Goal: Obtain resource: Download file/media

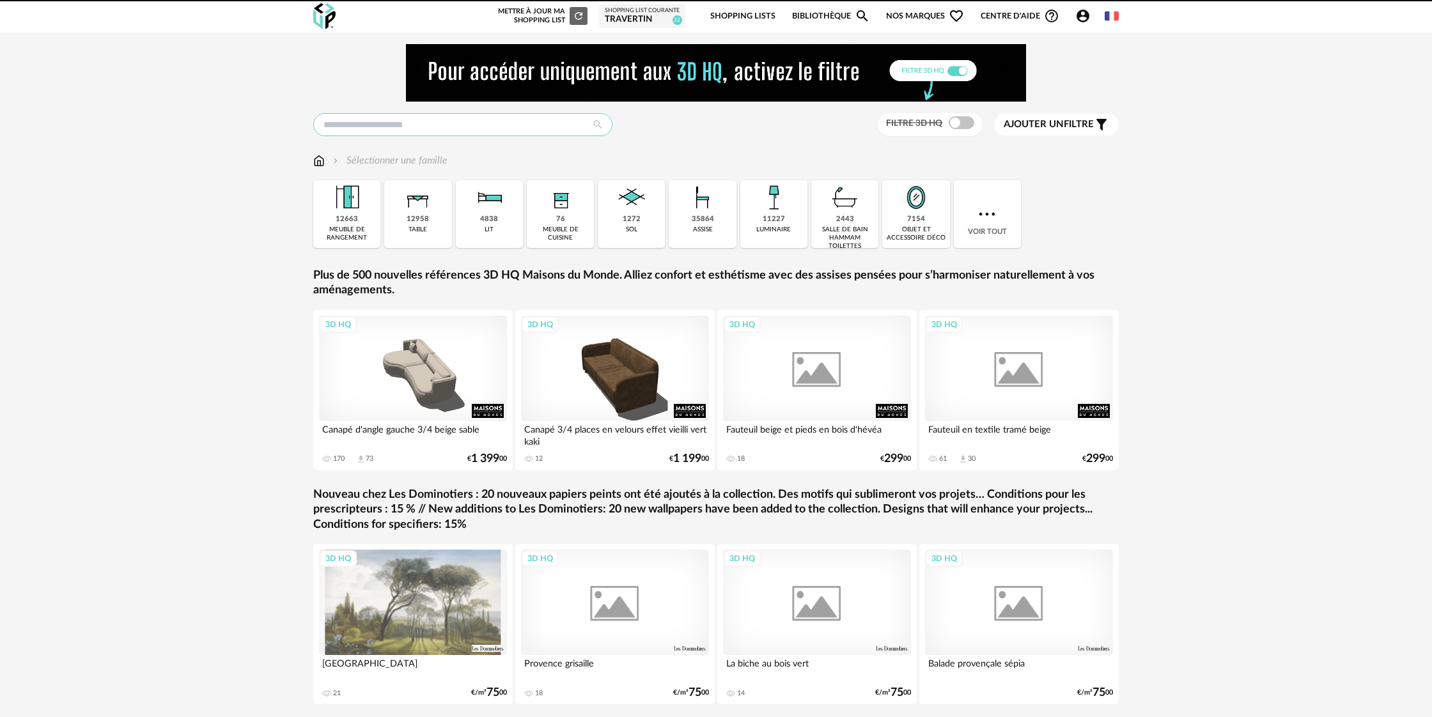
click at [486, 125] on input "text" at bounding box center [462, 124] width 299 height 23
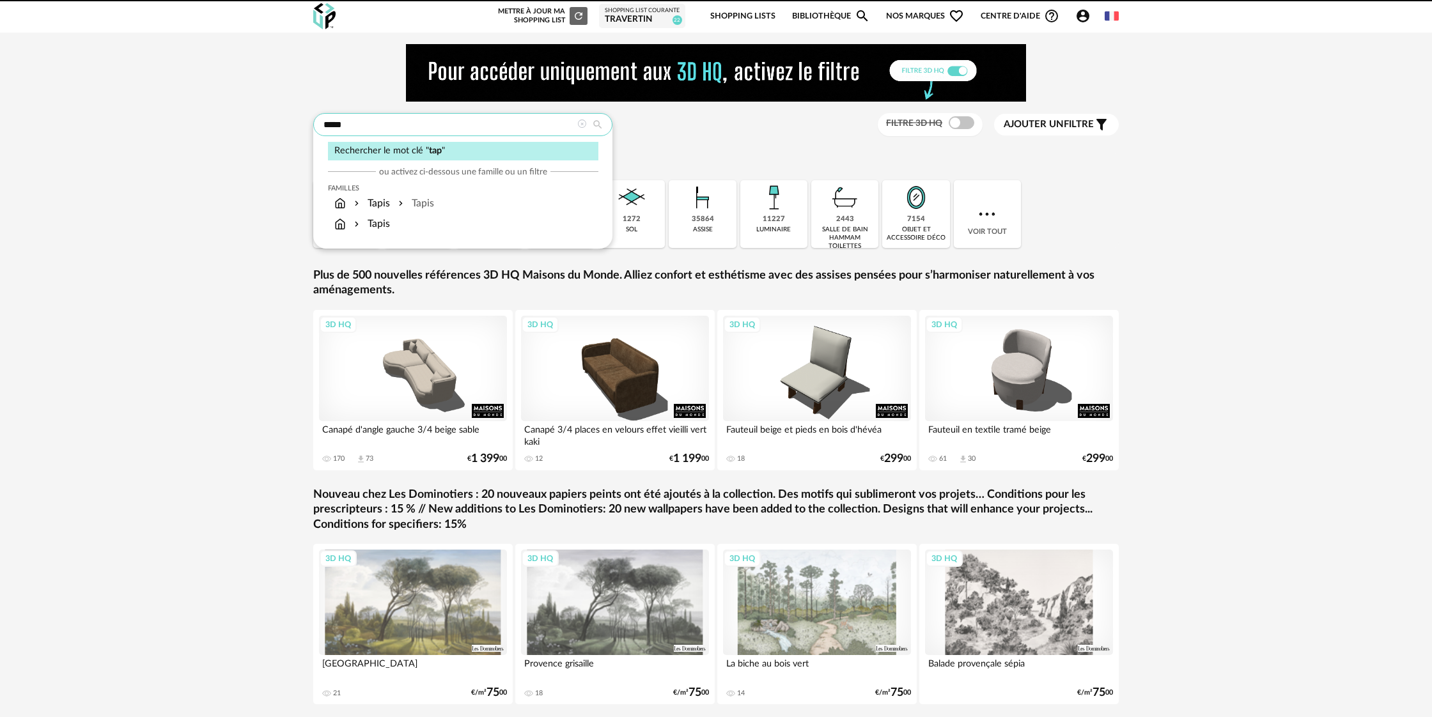
type input "*****"
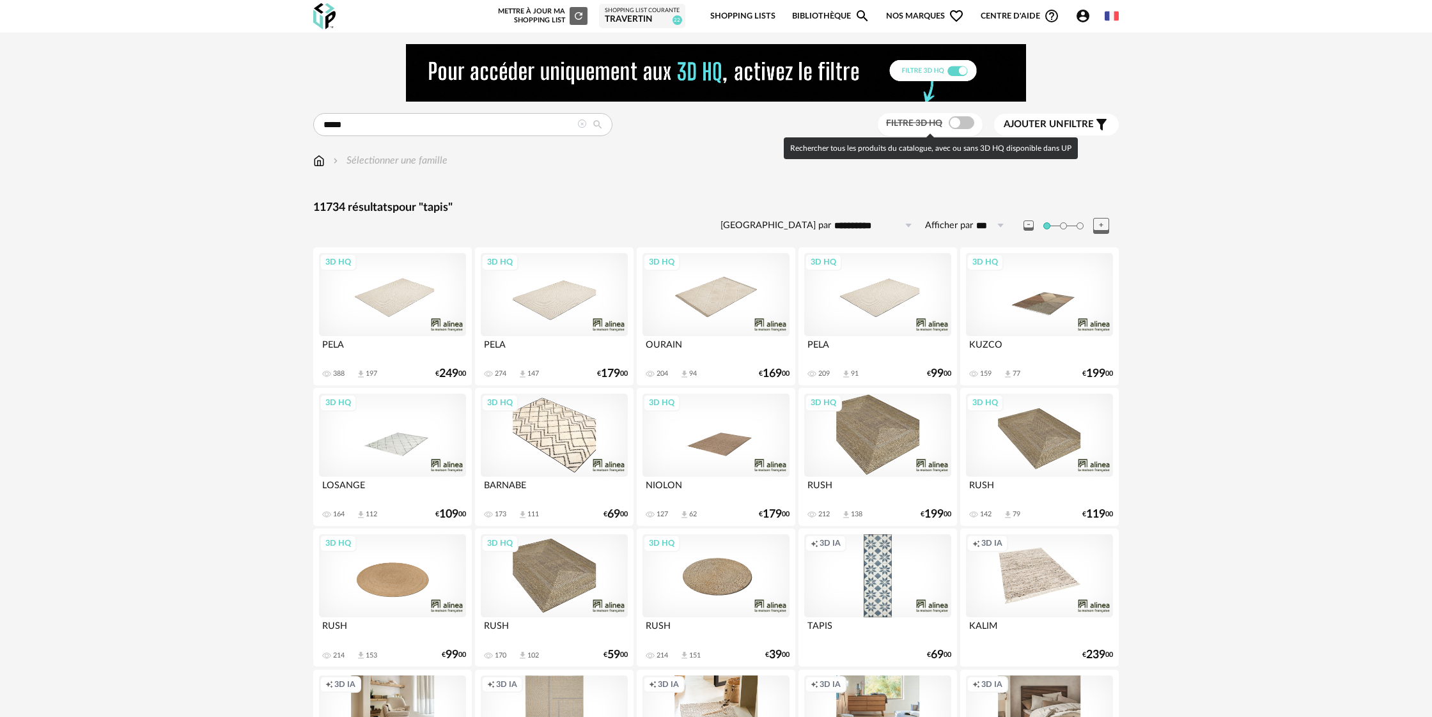
click at [961, 123] on span at bounding box center [961, 122] width 26 height 13
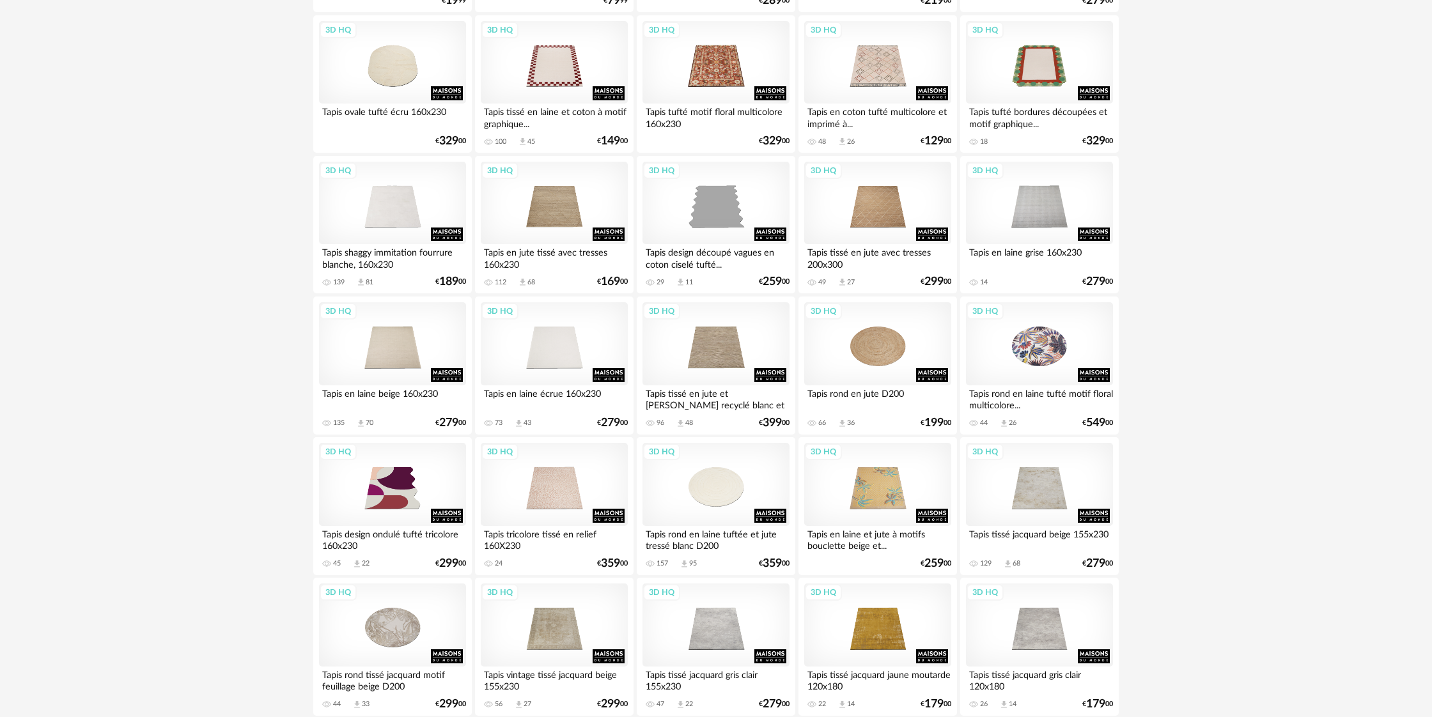
scroll to position [936, 0]
click at [539, 91] on div "3D HQ" at bounding box center [554, 61] width 147 height 83
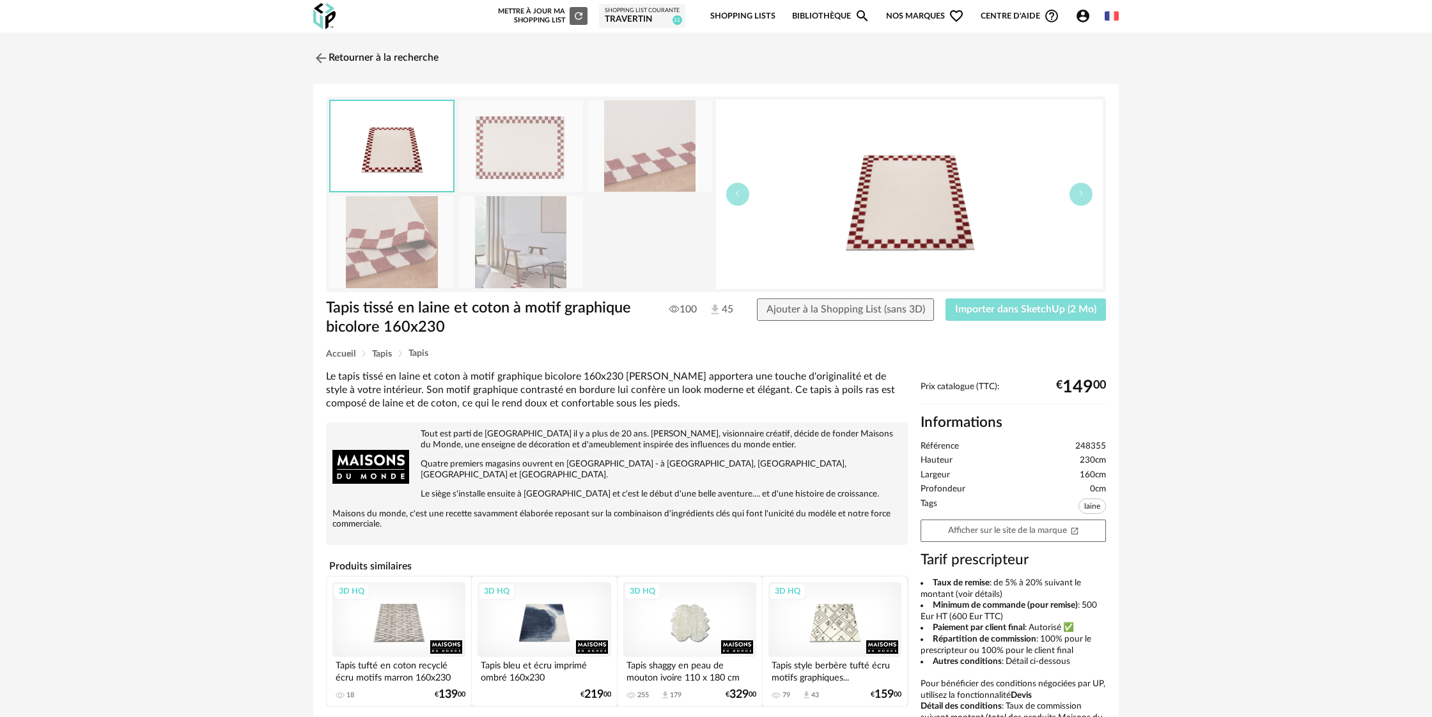
click at [987, 311] on span "Importer dans SketchUp (2 Mo)" at bounding box center [1025, 309] width 141 height 10
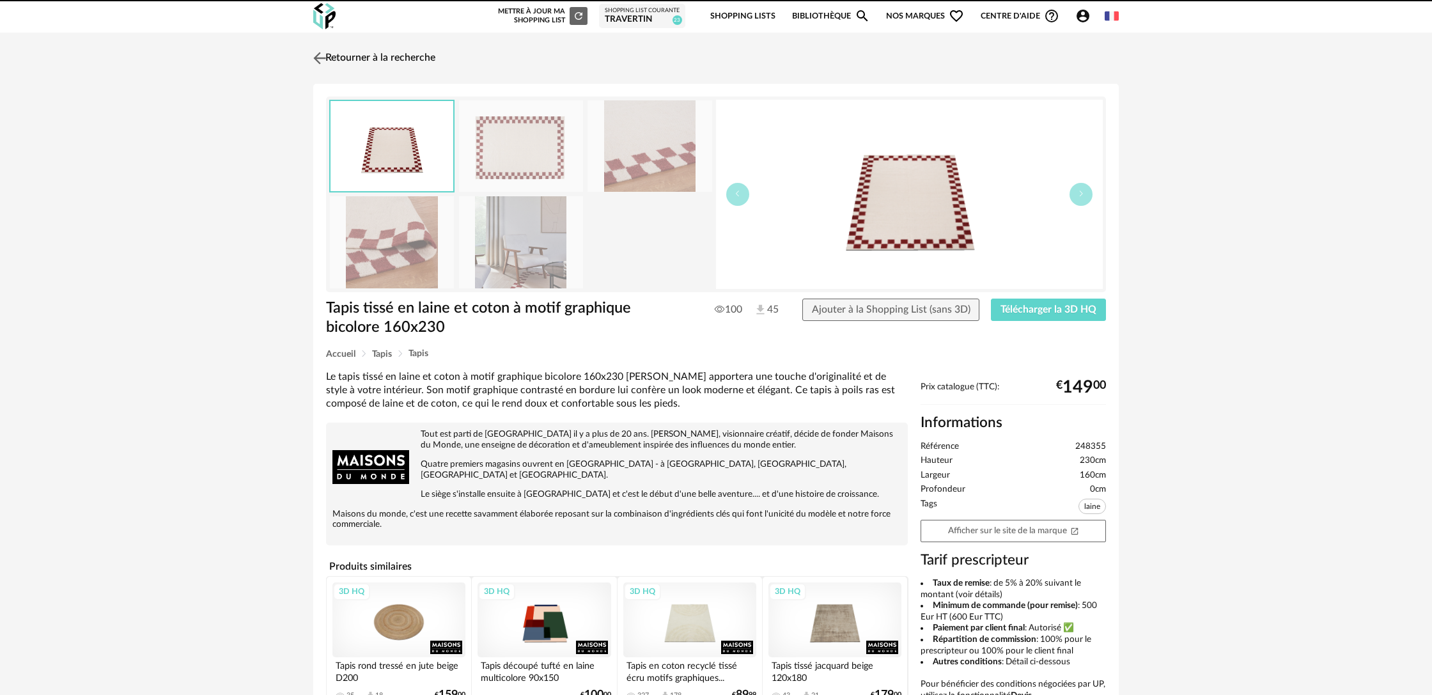
click at [380, 59] on link "Retourner à la recherche" at bounding box center [372, 58] width 125 height 28
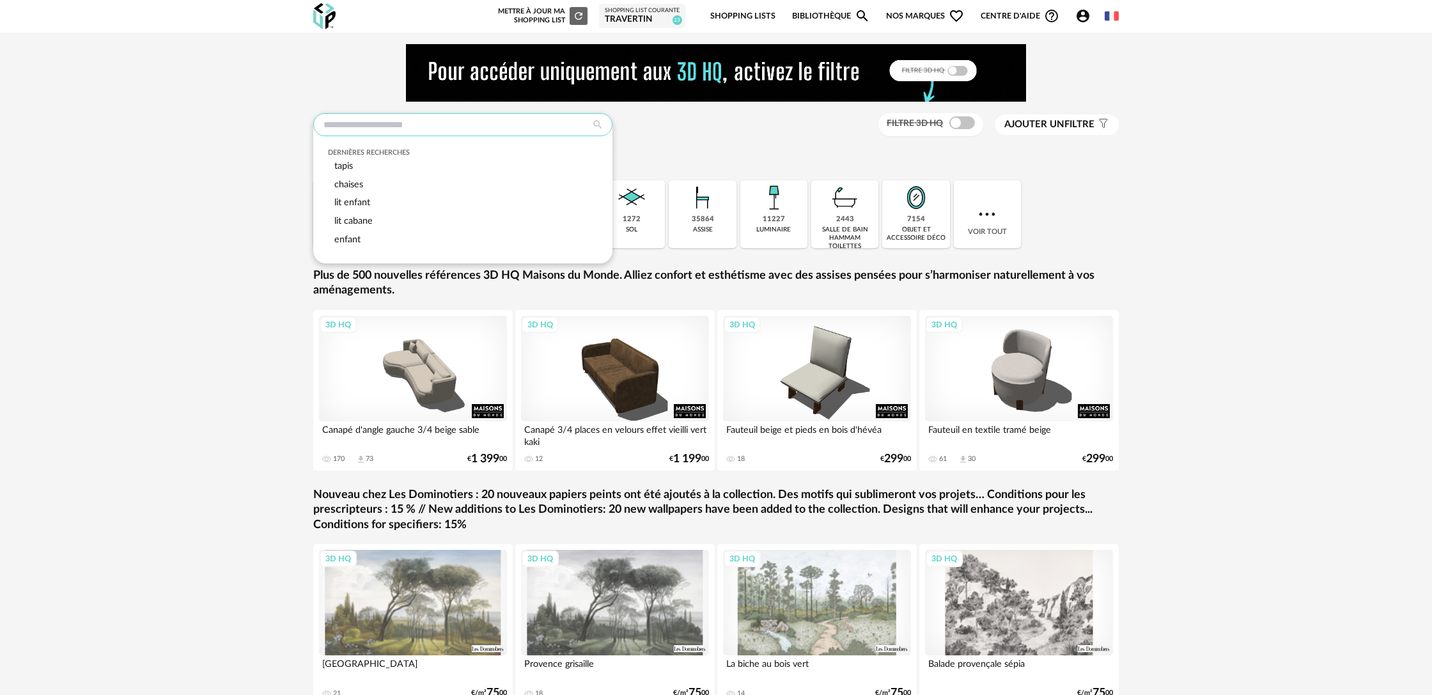
click at [502, 126] on input "text" at bounding box center [462, 124] width 299 height 23
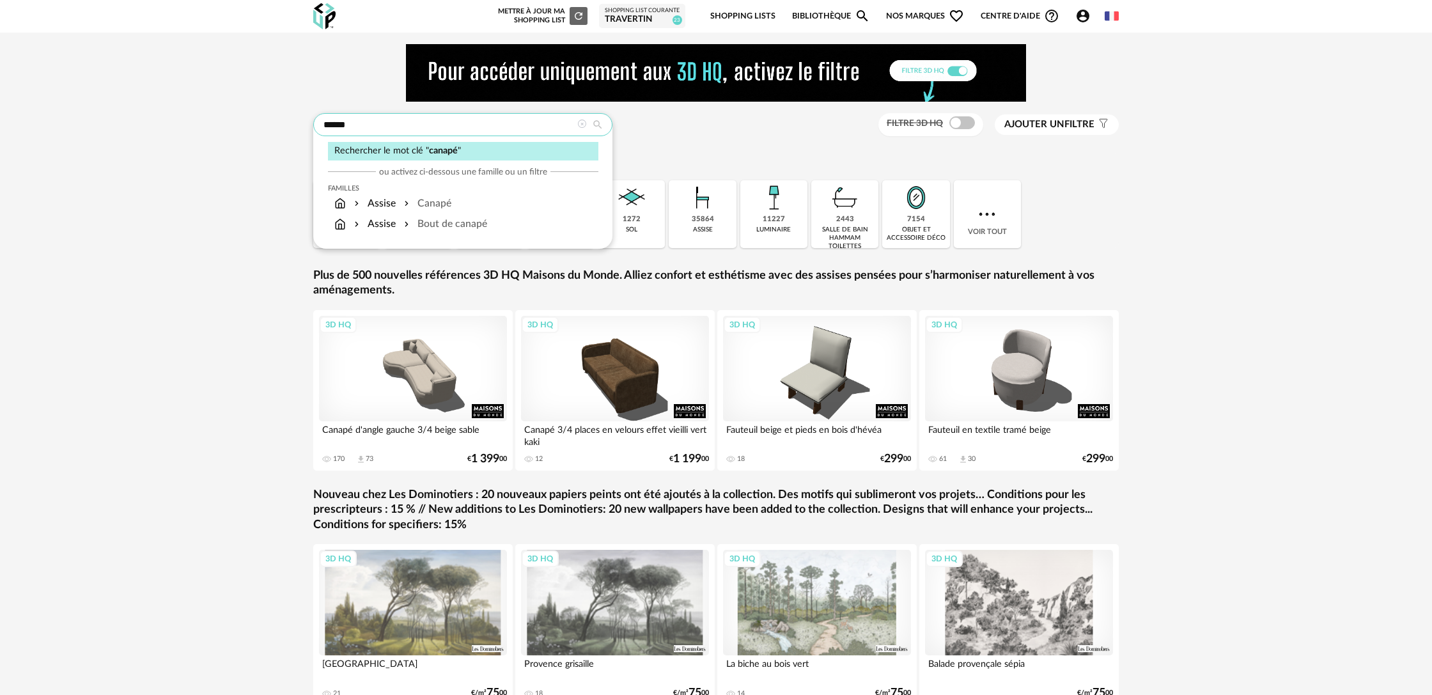
type input "******"
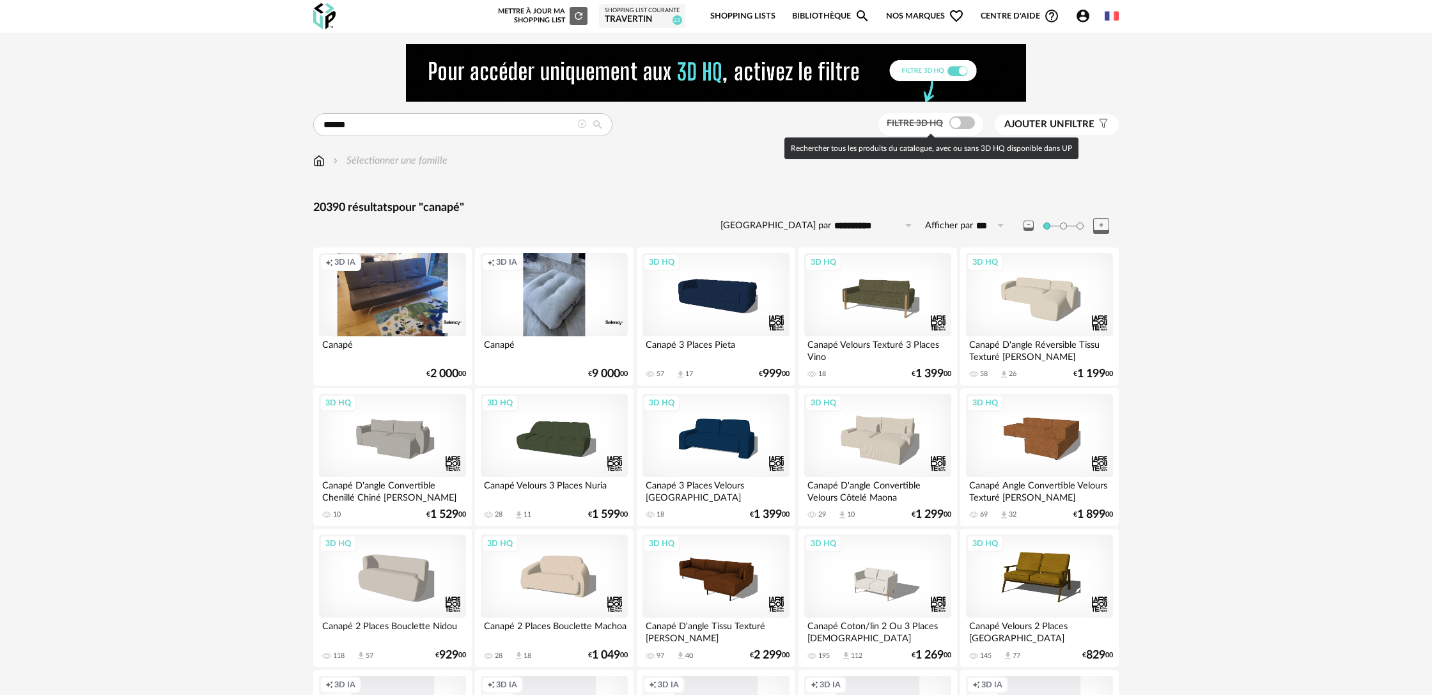
click at [964, 129] on span at bounding box center [962, 122] width 26 height 13
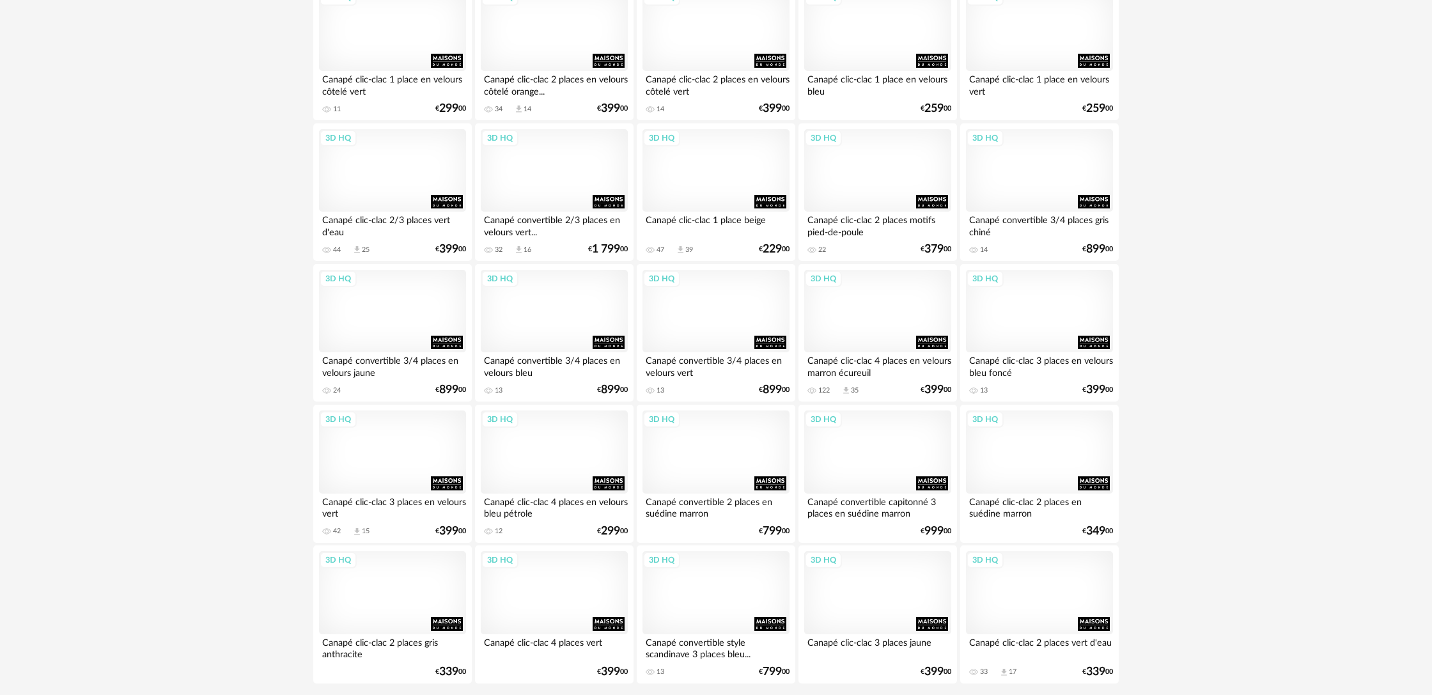
scroll to position [2459, 0]
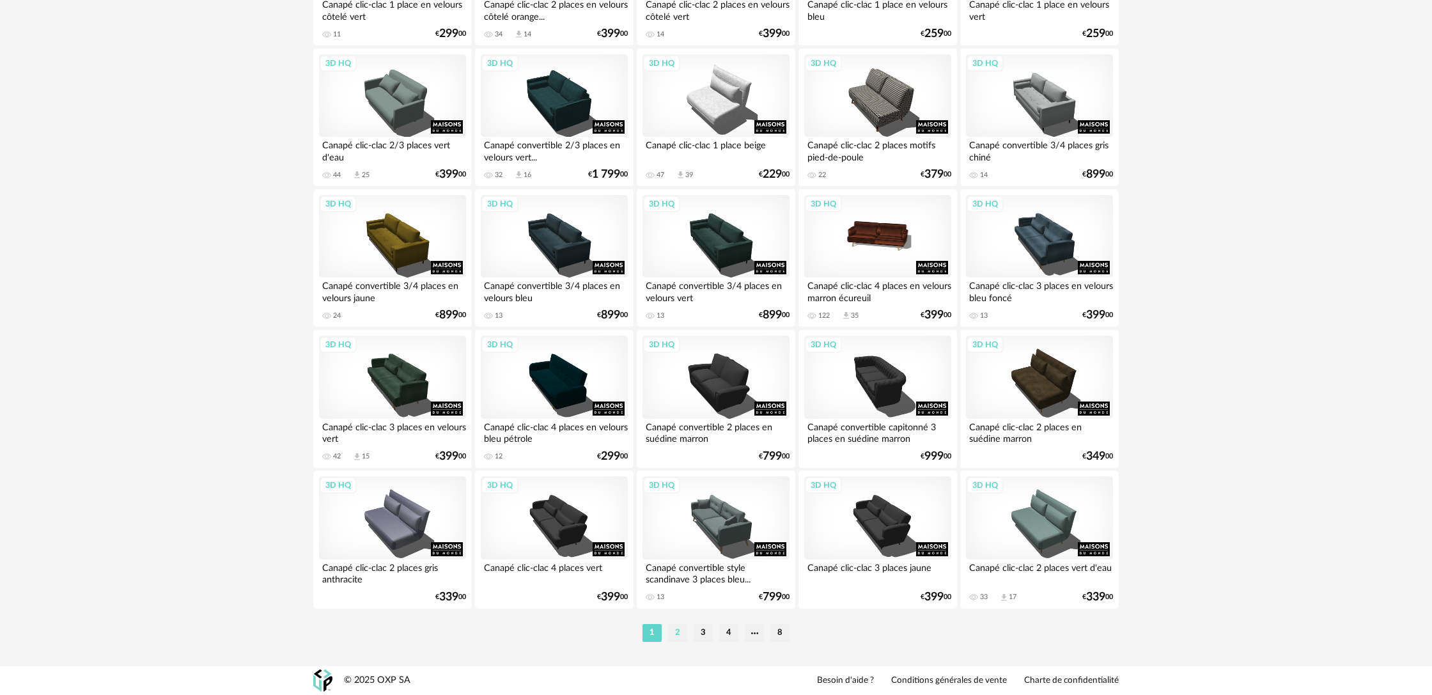
click at [671, 635] on li "2" at bounding box center [677, 633] width 19 height 18
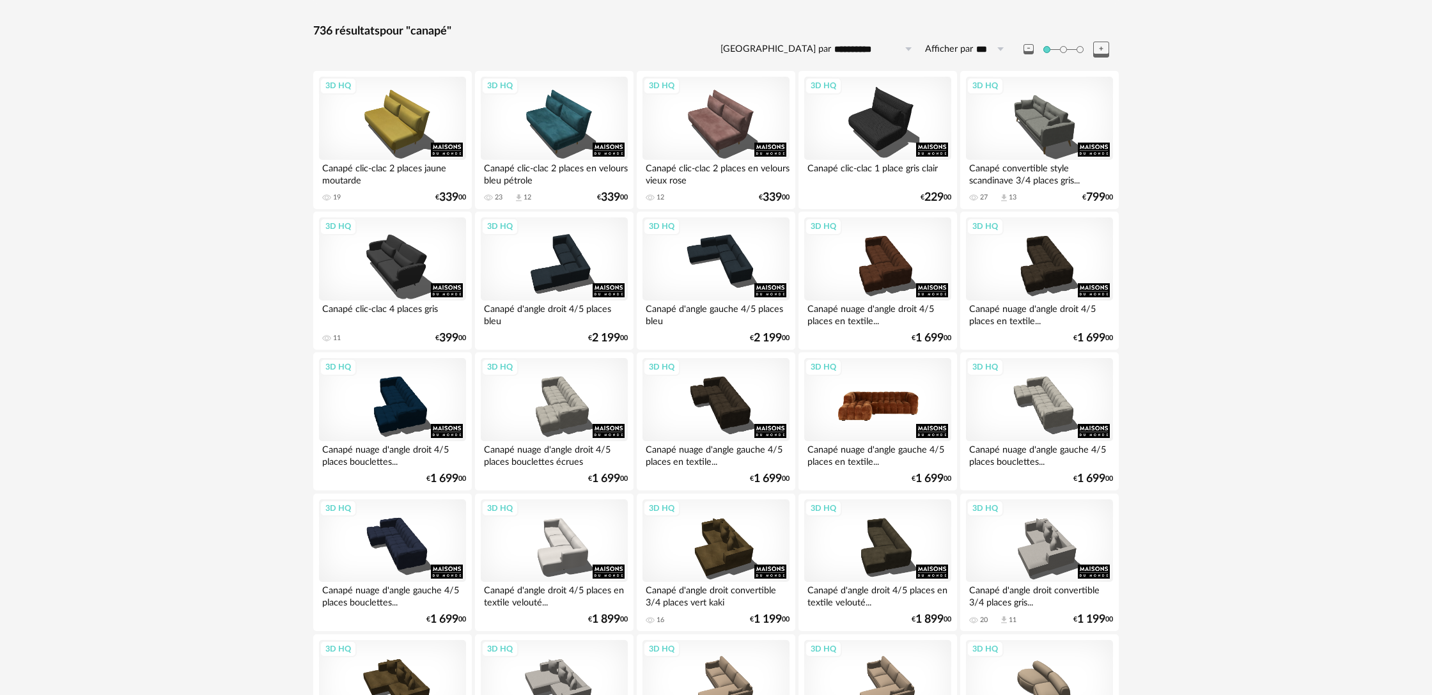
scroll to position [141, 0]
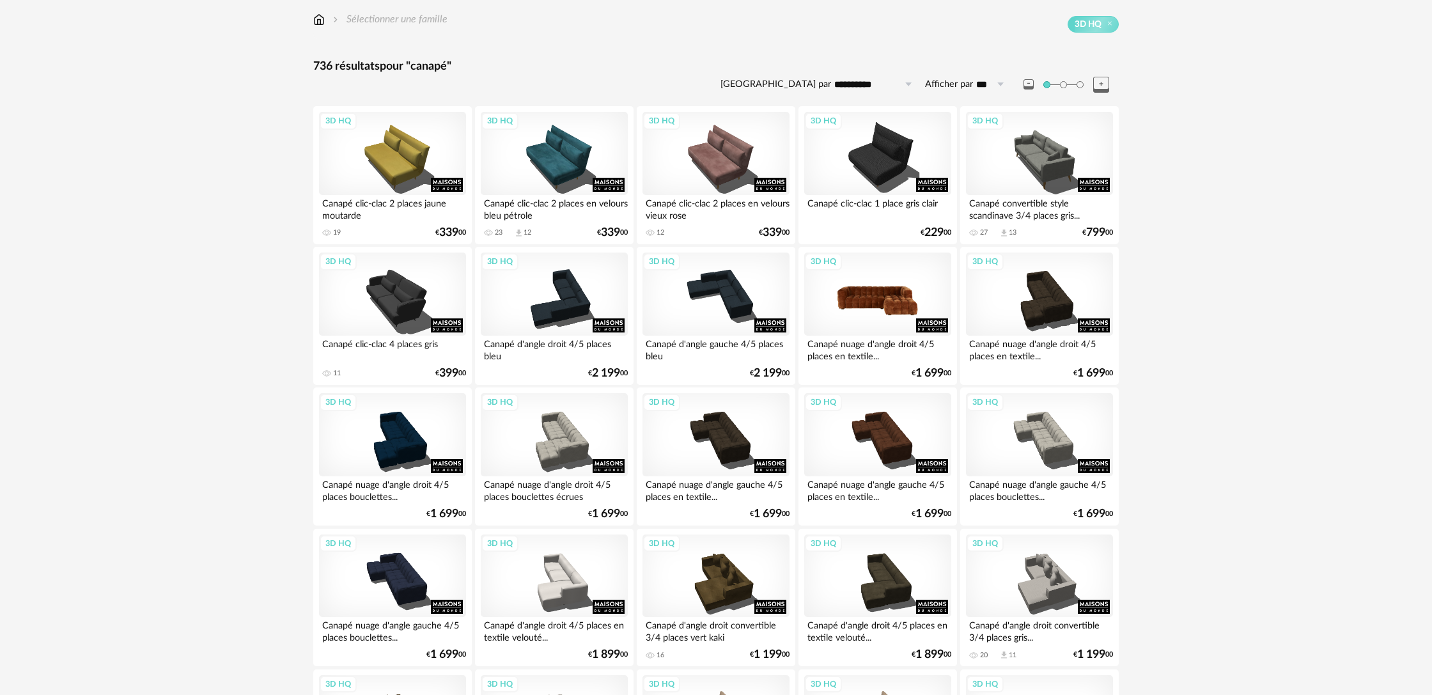
click at [888, 319] on div "3D HQ" at bounding box center [877, 293] width 147 height 83
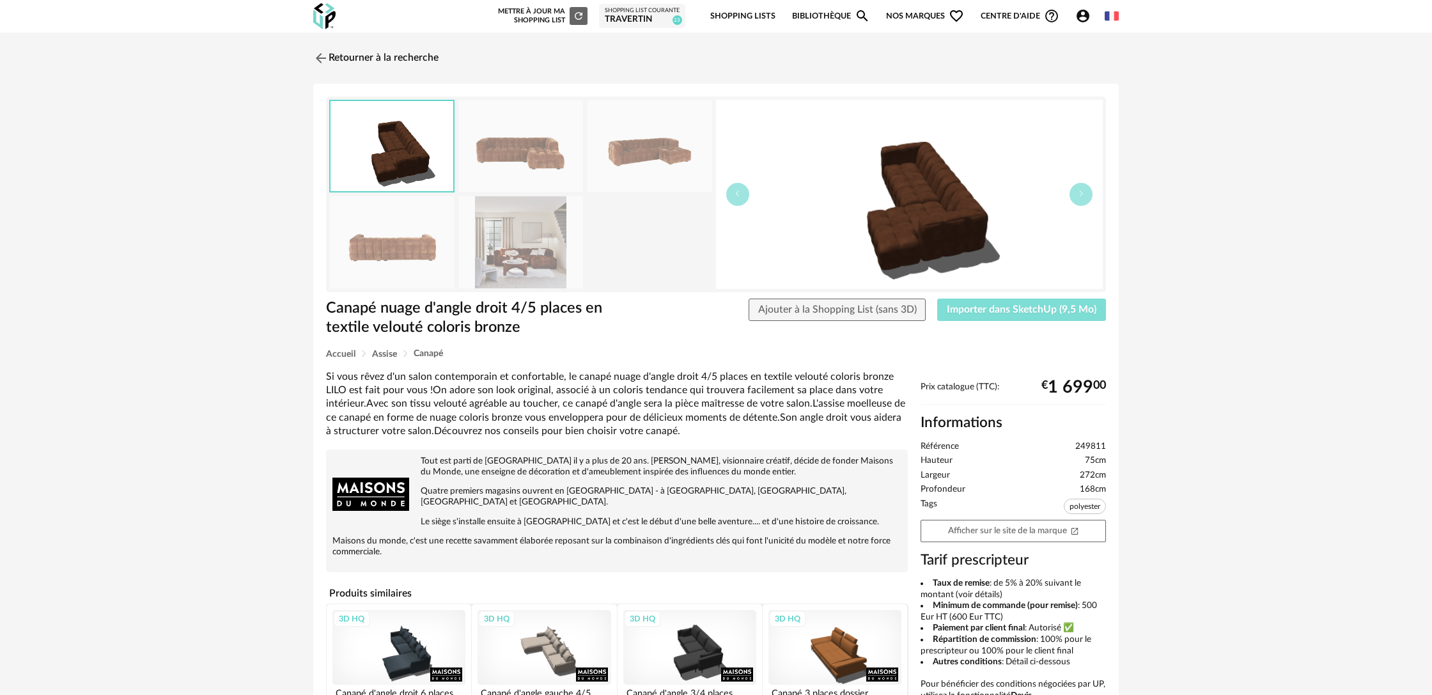
click at [1019, 314] on span "Importer dans SketchUp (9,5 Mo)" at bounding box center [1022, 309] width 150 height 10
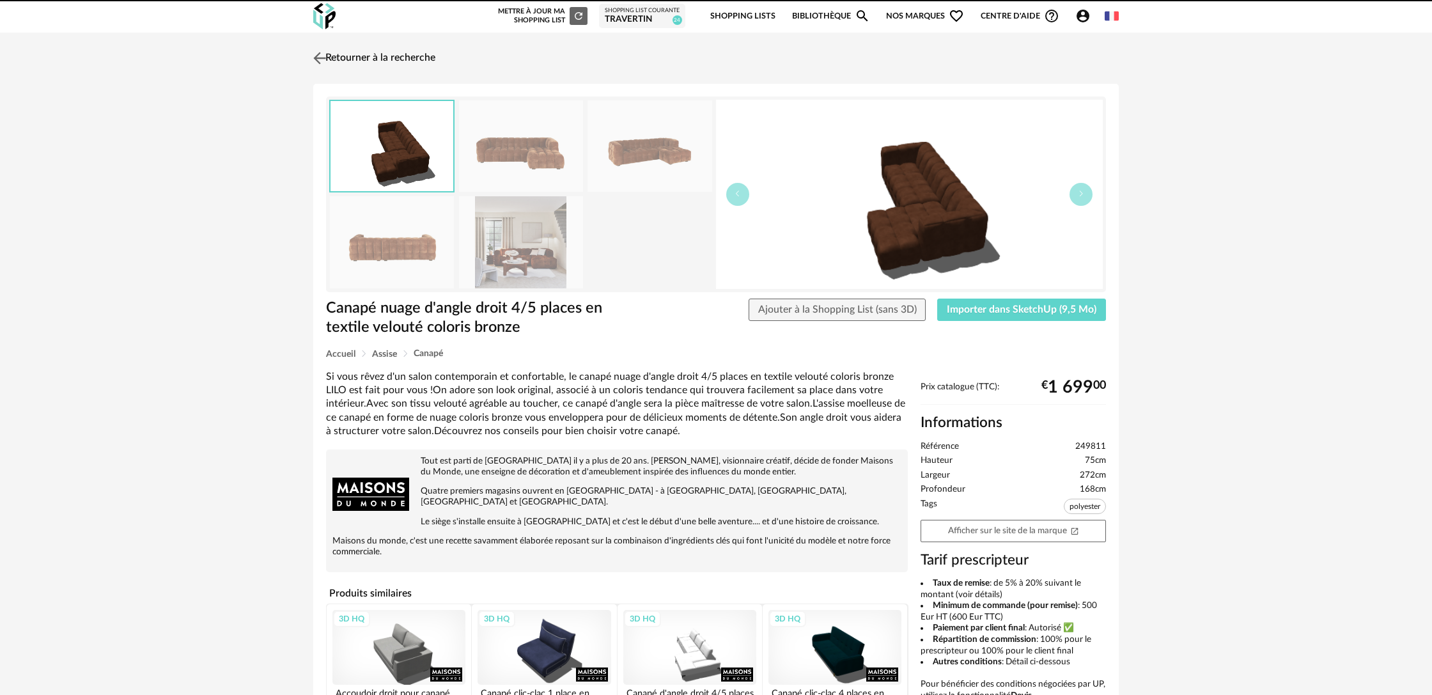
click at [337, 59] on link "Retourner à la recherche" at bounding box center [372, 58] width 125 height 28
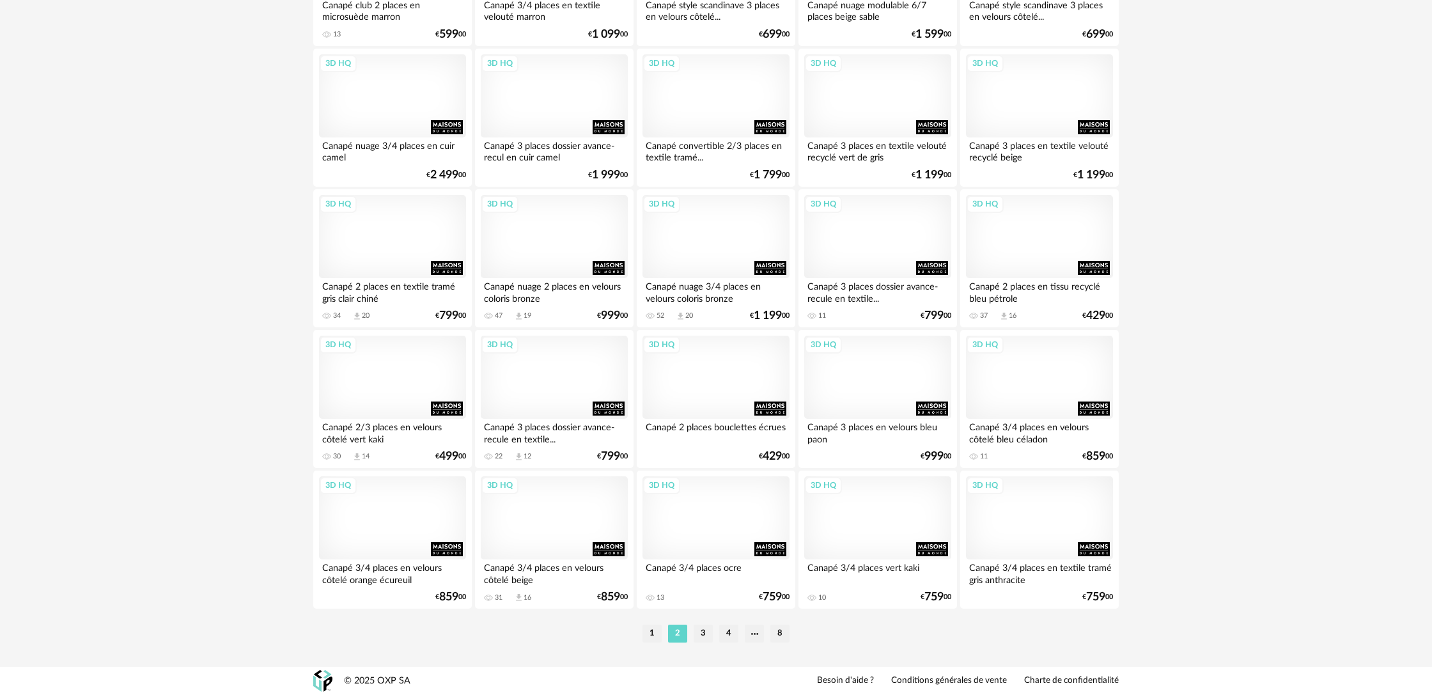
scroll to position [2459, 0]
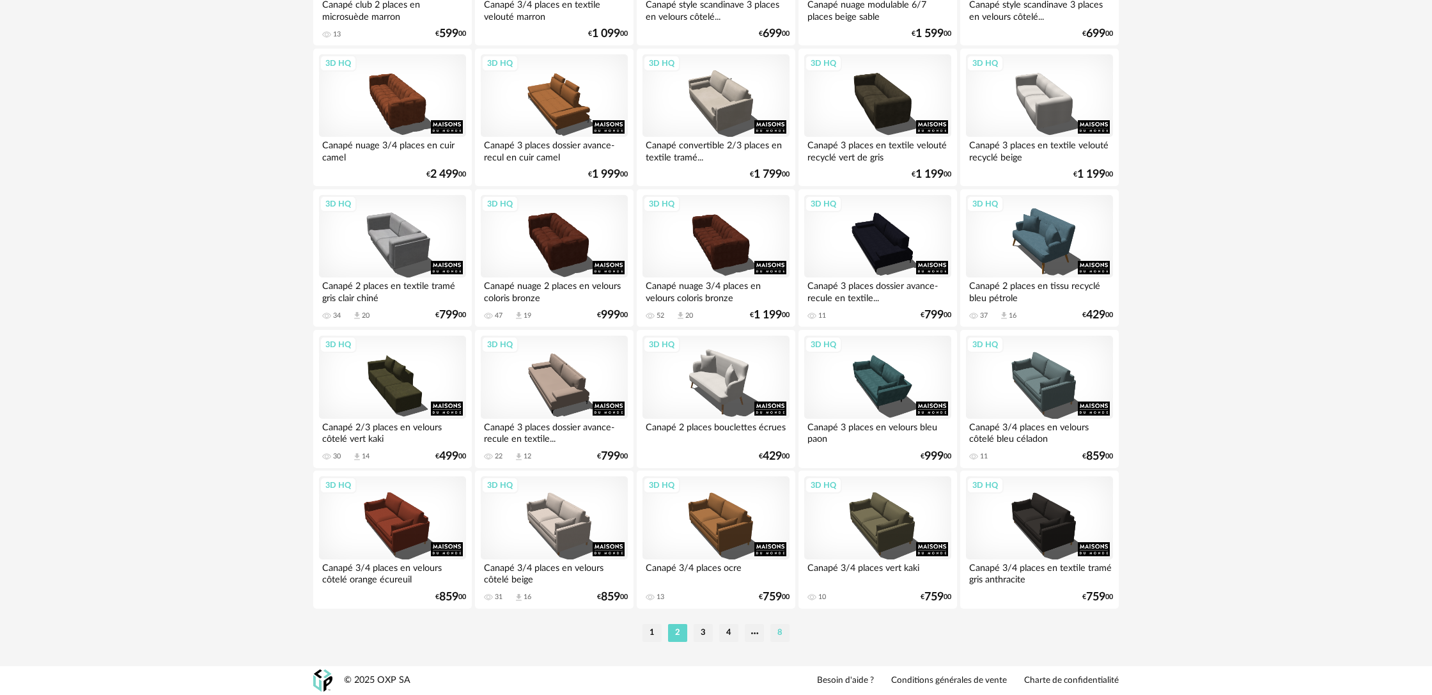
click at [777, 636] on li "8" at bounding box center [779, 633] width 19 height 18
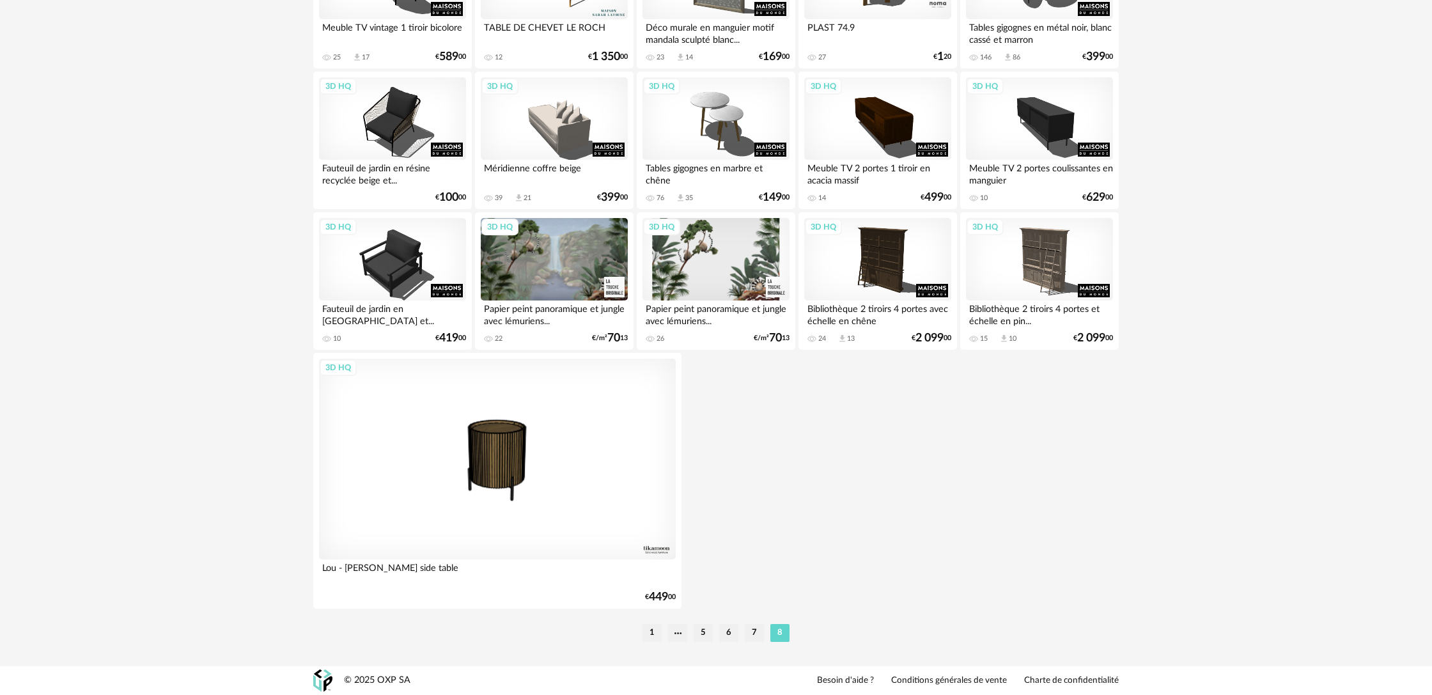
scroll to position [883, 0]
click at [752, 637] on li "7" at bounding box center [754, 633] width 19 height 18
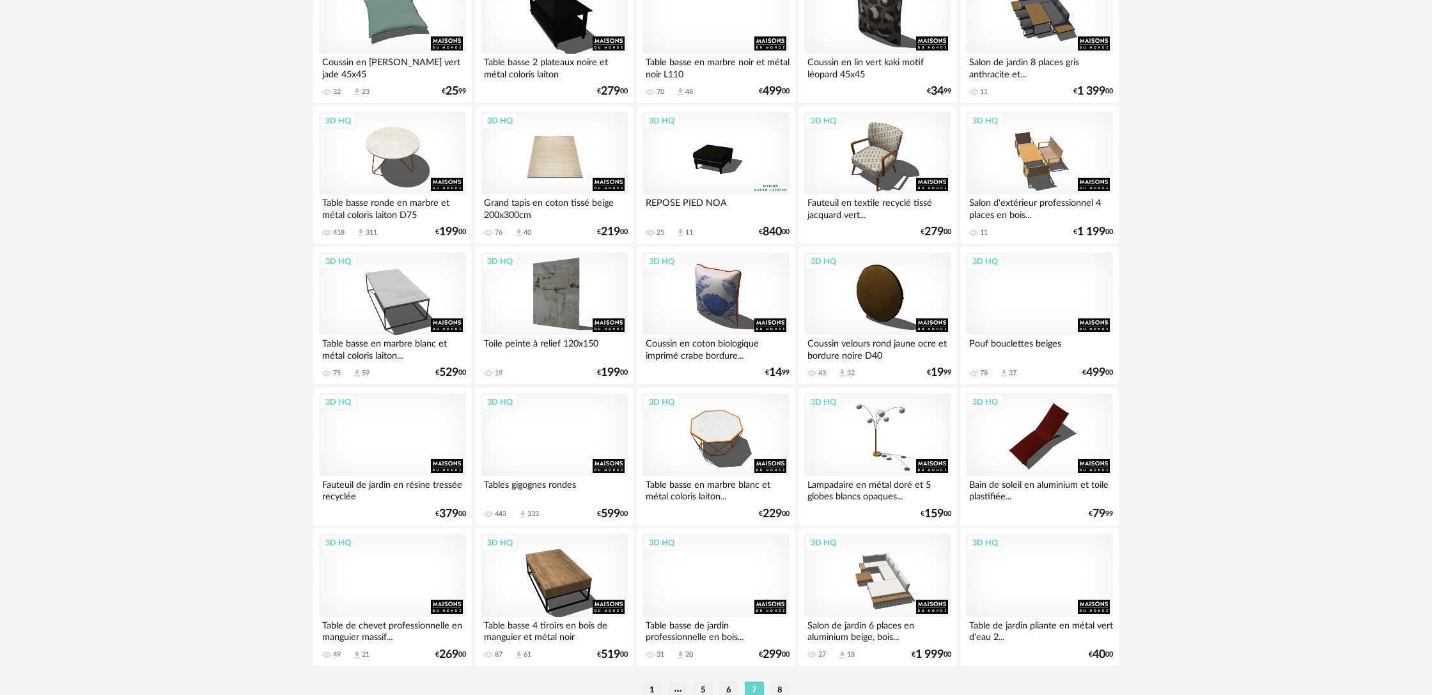
scroll to position [2459, 0]
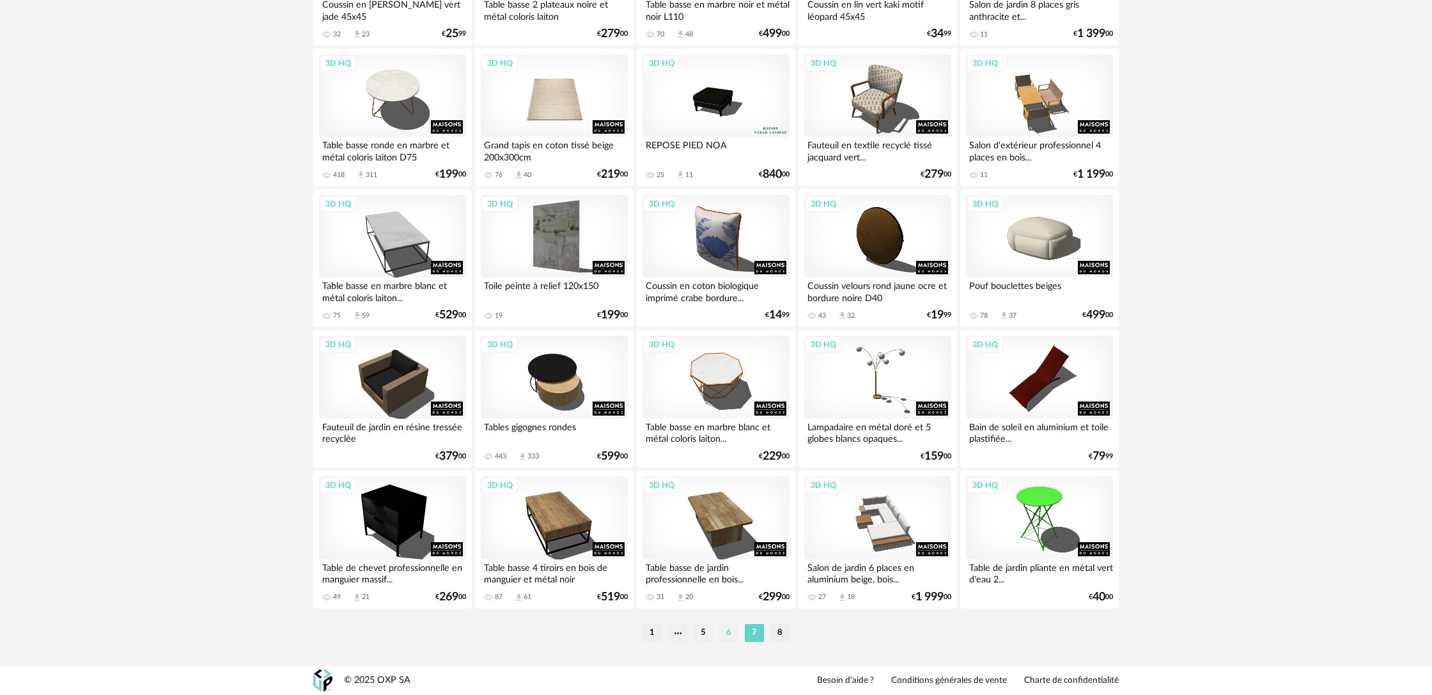
click at [731, 635] on li "6" at bounding box center [728, 633] width 19 height 18
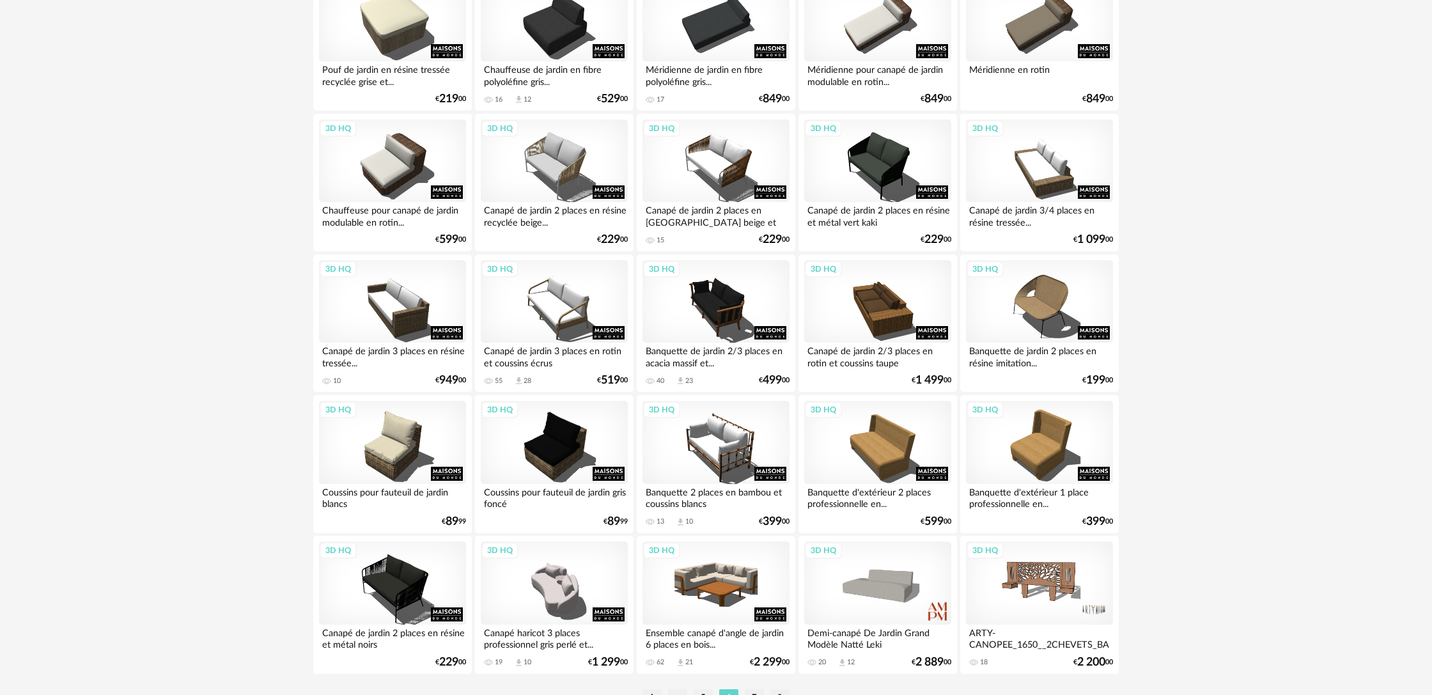
scroll to position [2459, 0]
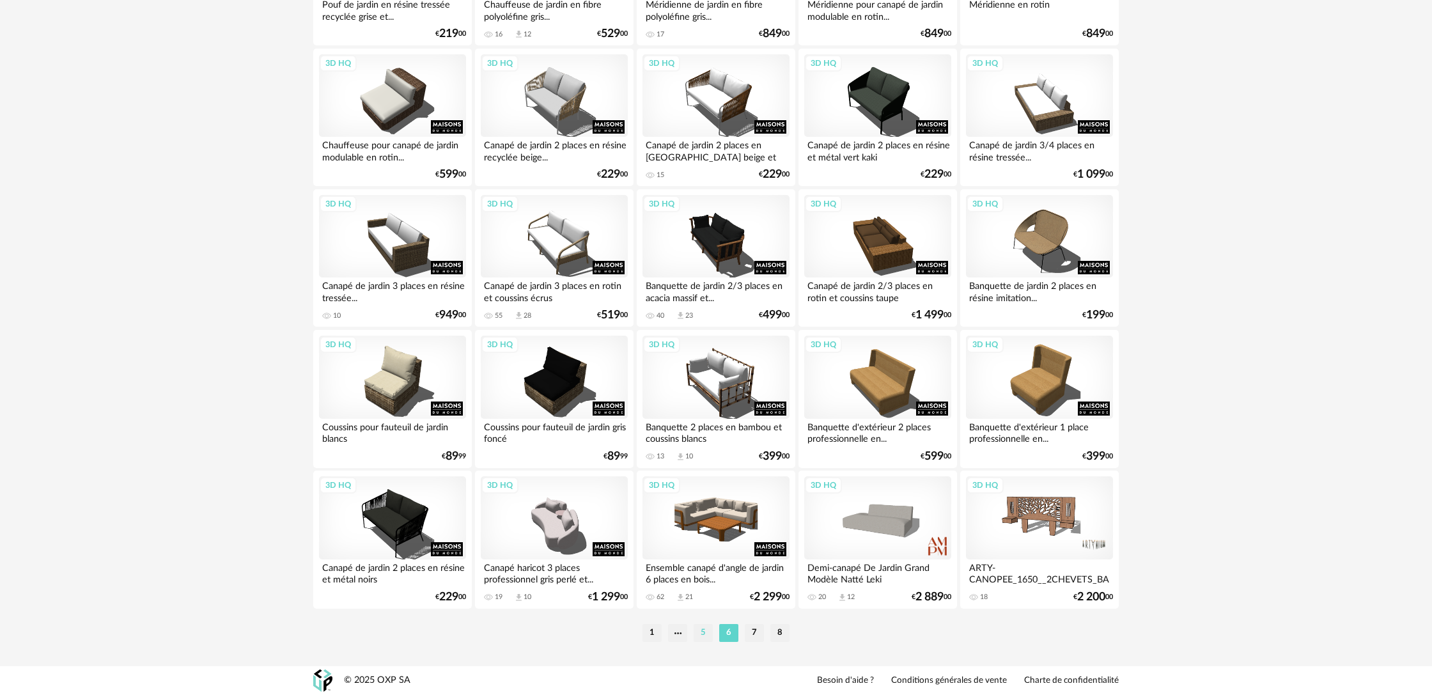
click at [709, 633] on li "5" at bounding box center [702, 633] width 19 height 18
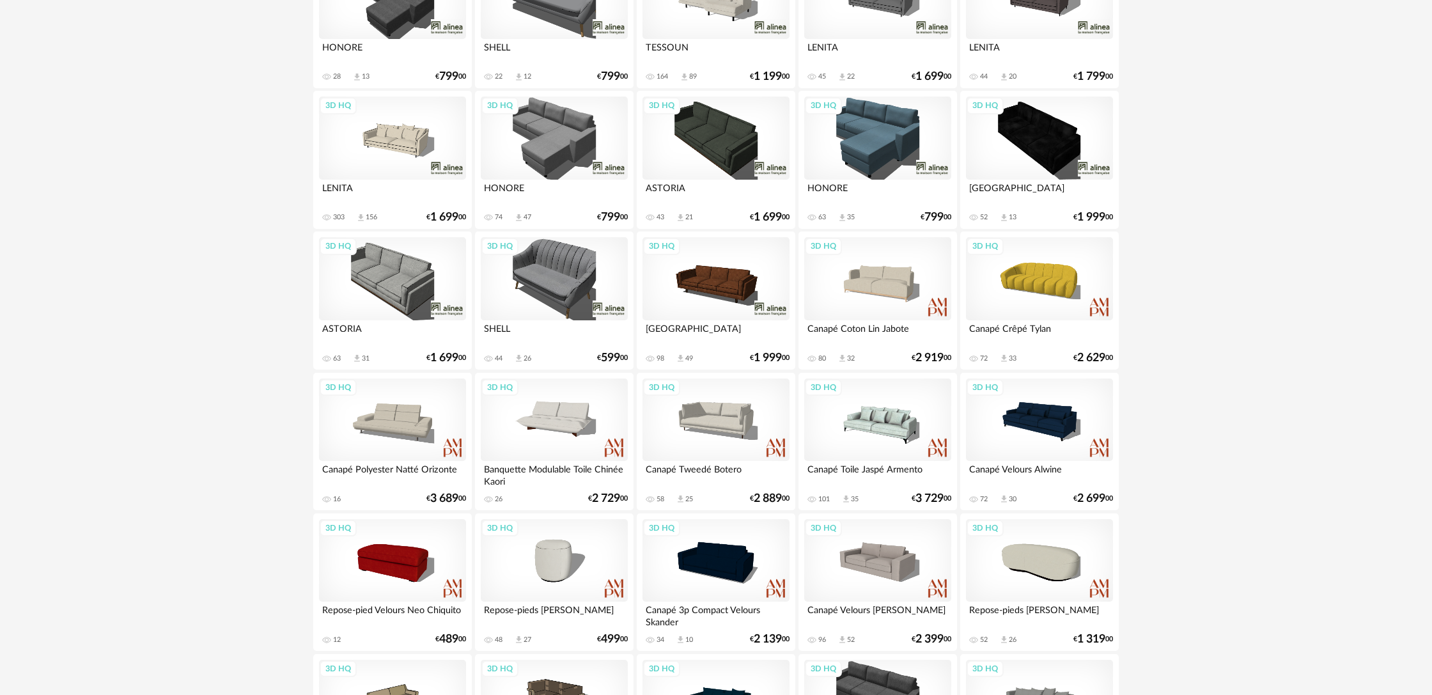
scroll to position [303, 0]
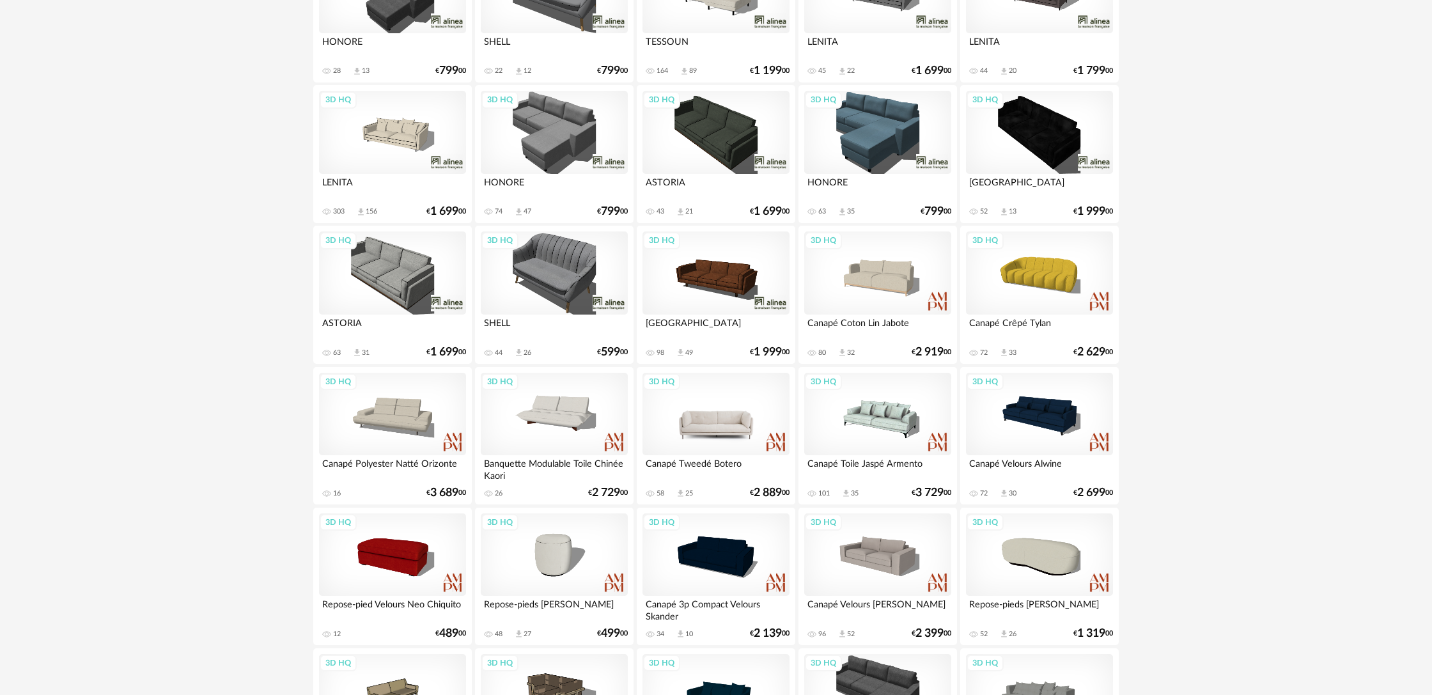
click at [706, 430] on div "3D HQ" at bounding box center [715, 414] width 147 height 83
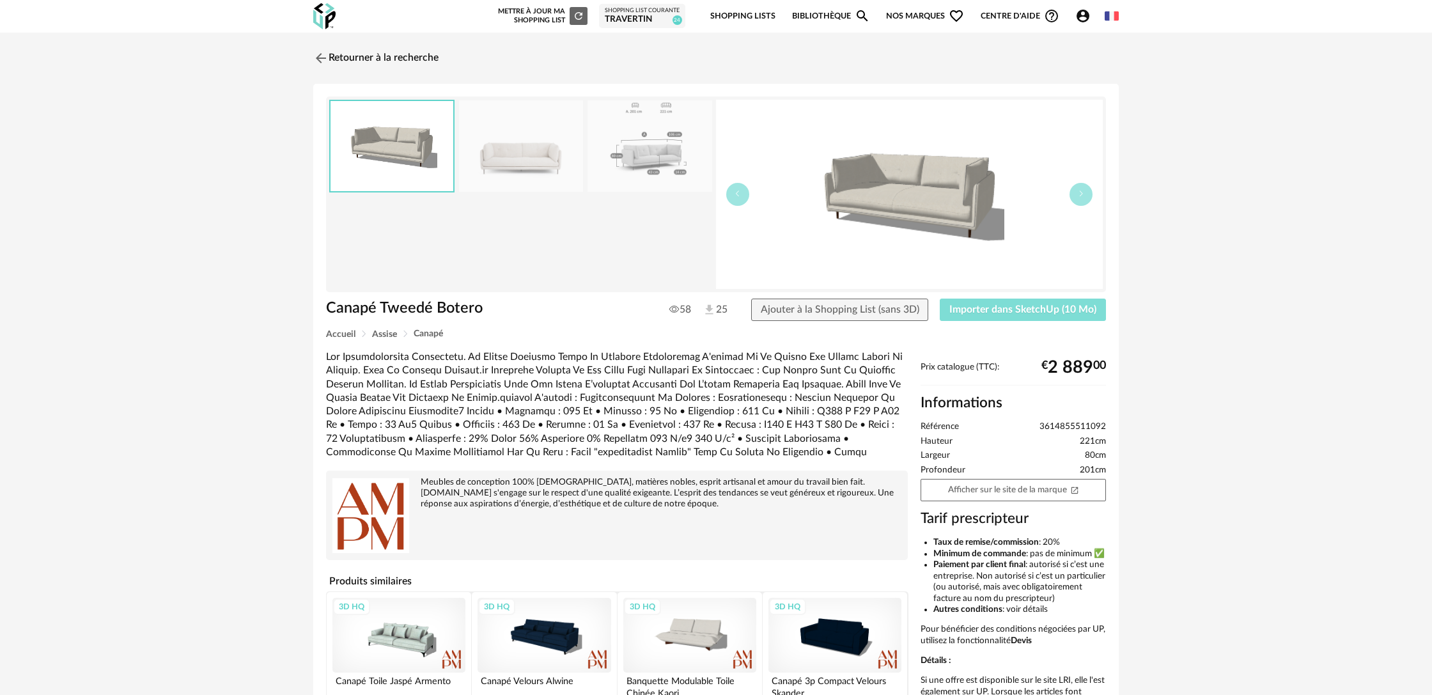
click at [1032, 310] on span "Importer dans SketchUp (10 Mo)" at bounding box center [1022, 309] width 147 height 10
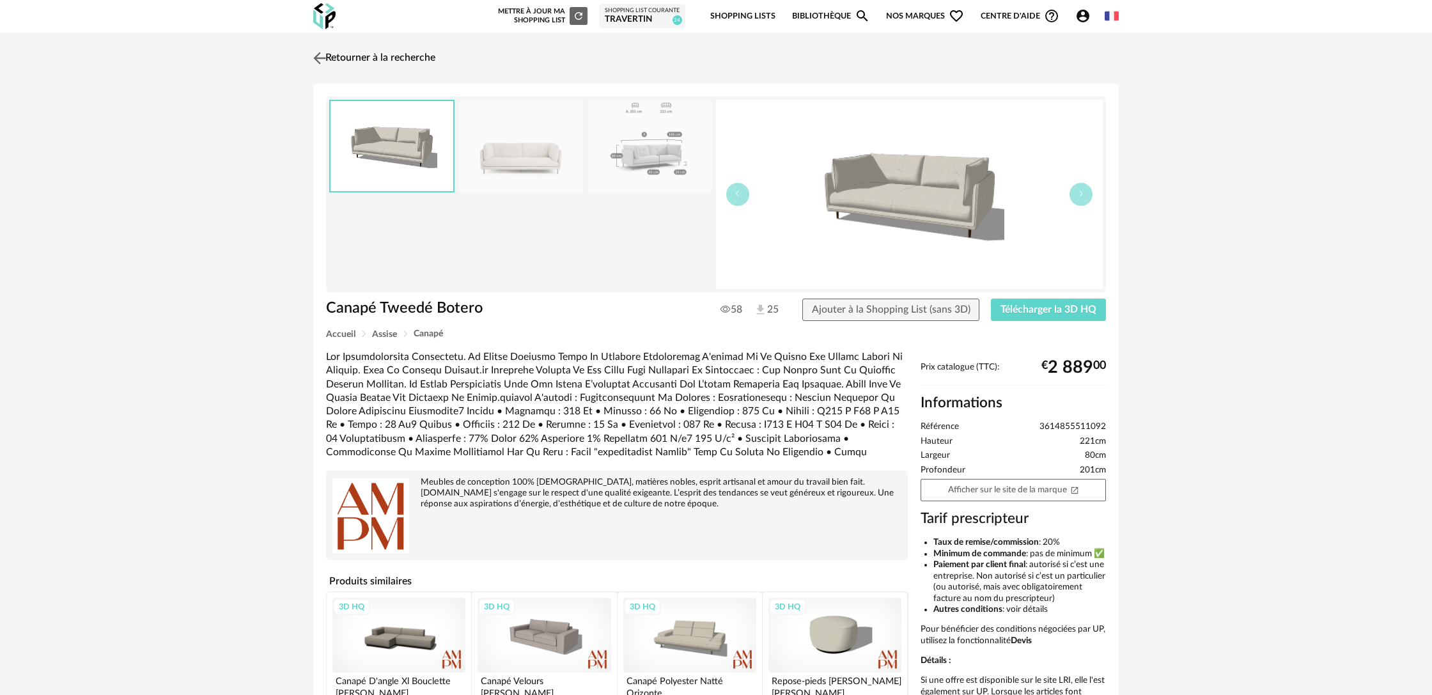
click at [380, 58] on link "Retourner à la recherche" at bounding box center [372, 58] width 125 height 28
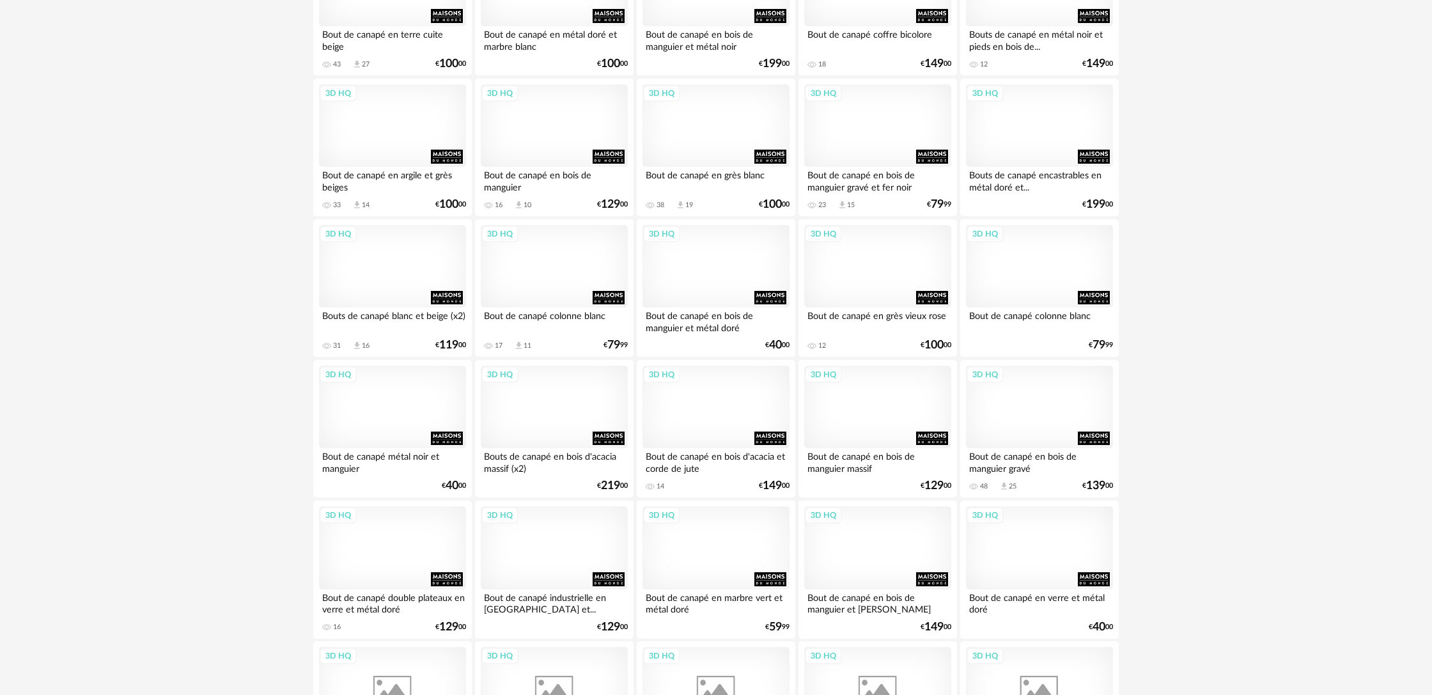
scroll to position [2459, 0]
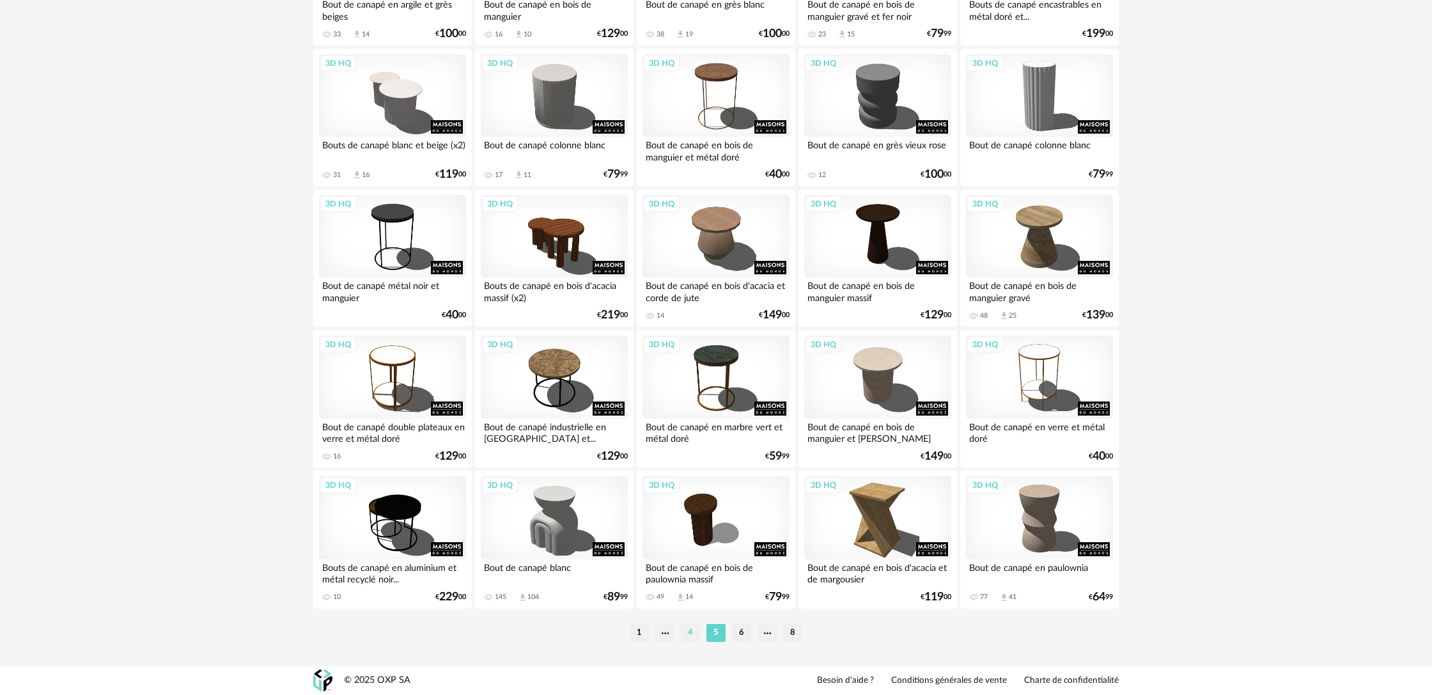
click at [690, 636] on li "4" at bounding box center [690, 633] width 19 height 18
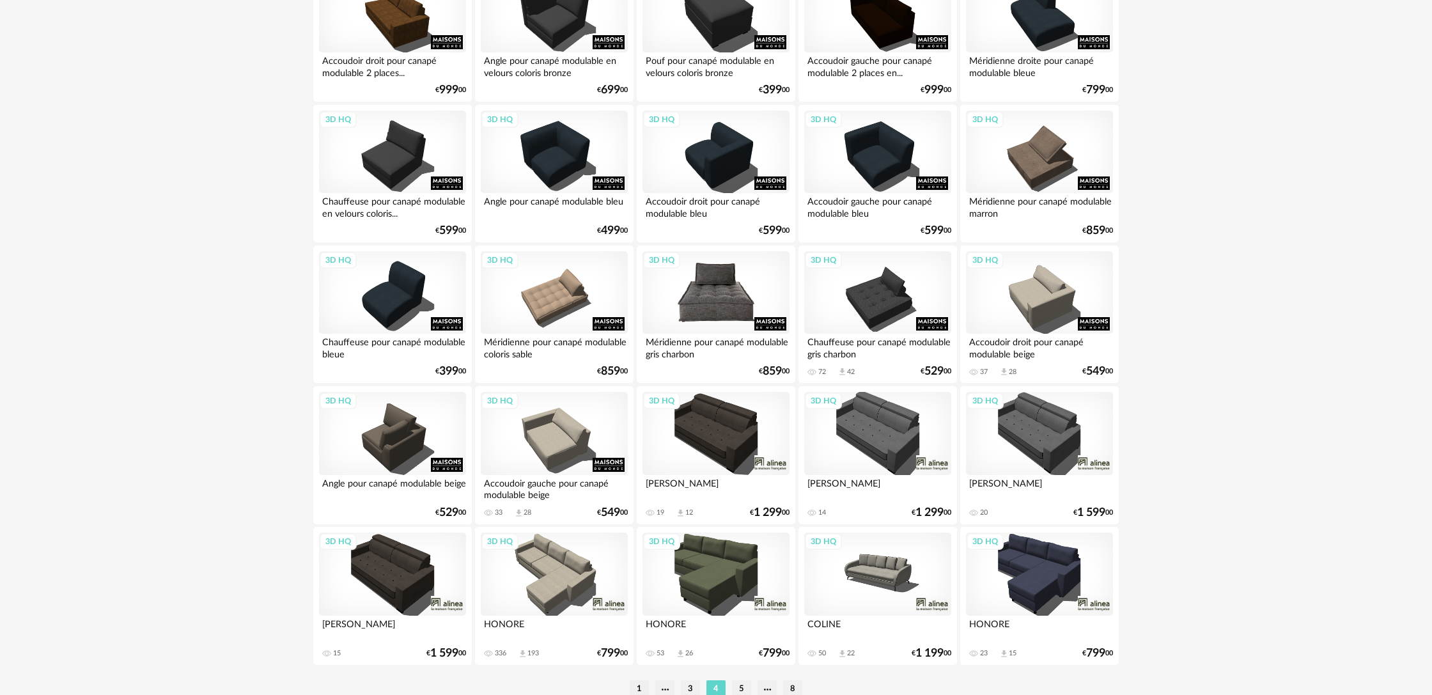
scroll to position [2459, 0]
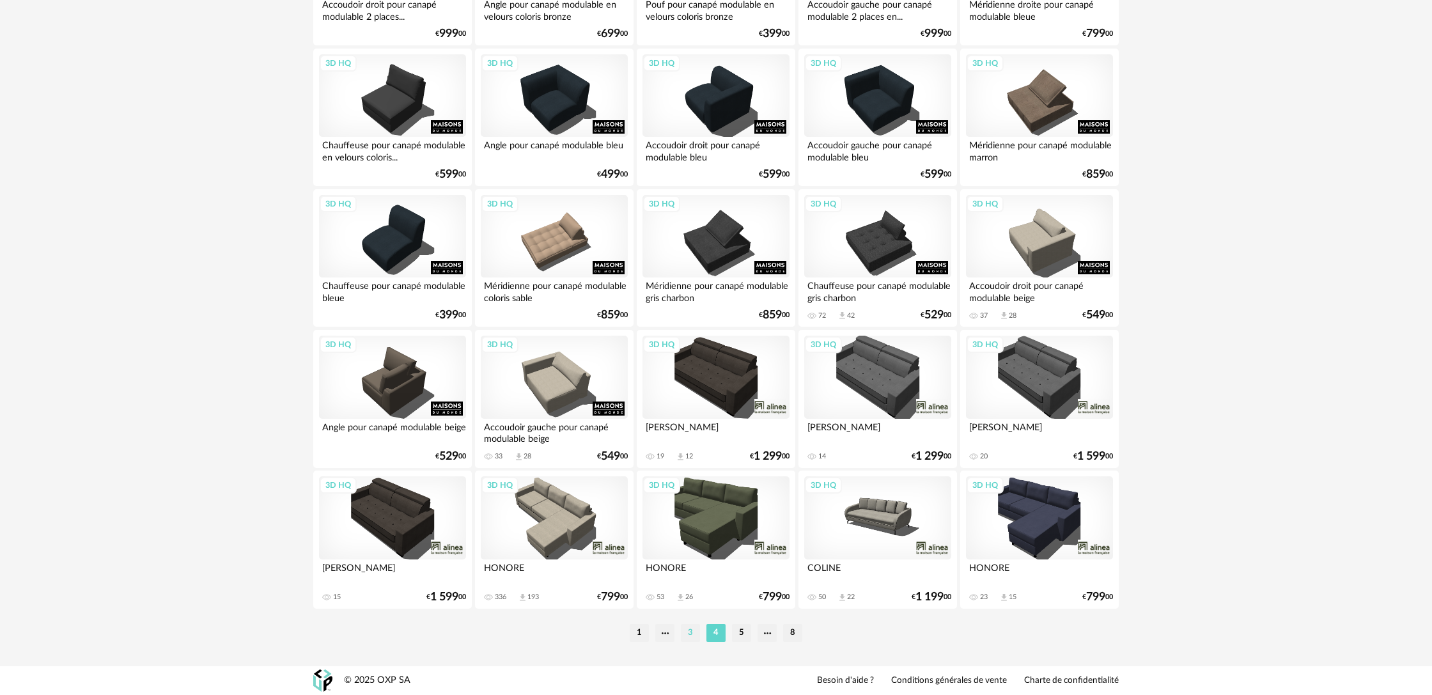
click at [687, 636] on li "3" at bounding box center [690, 633] width 19 height 18
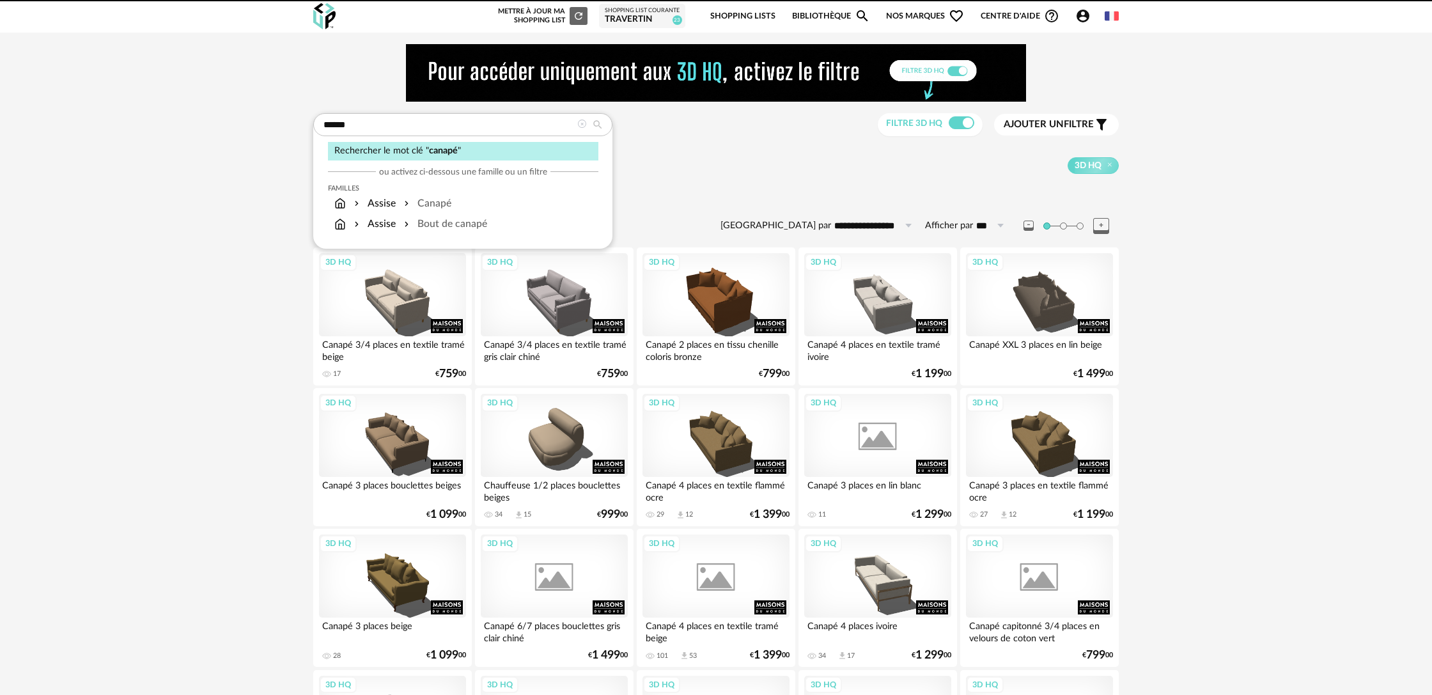
click at [396, 125] on input "******" at bounding box center [462, 124] width 299 height 23
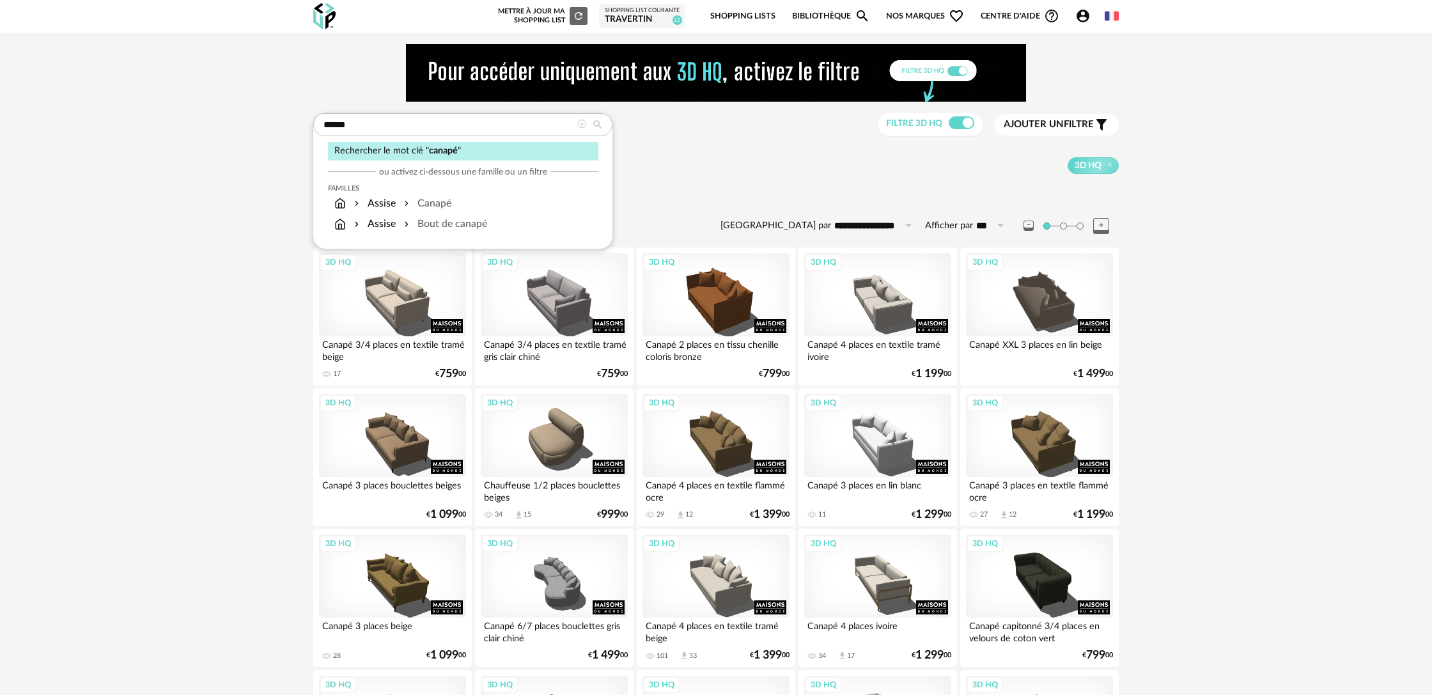
click at [396, 125] on input "******" at bounding box center [462, 124] width 299 height 23
type input "****"
type input "**********"
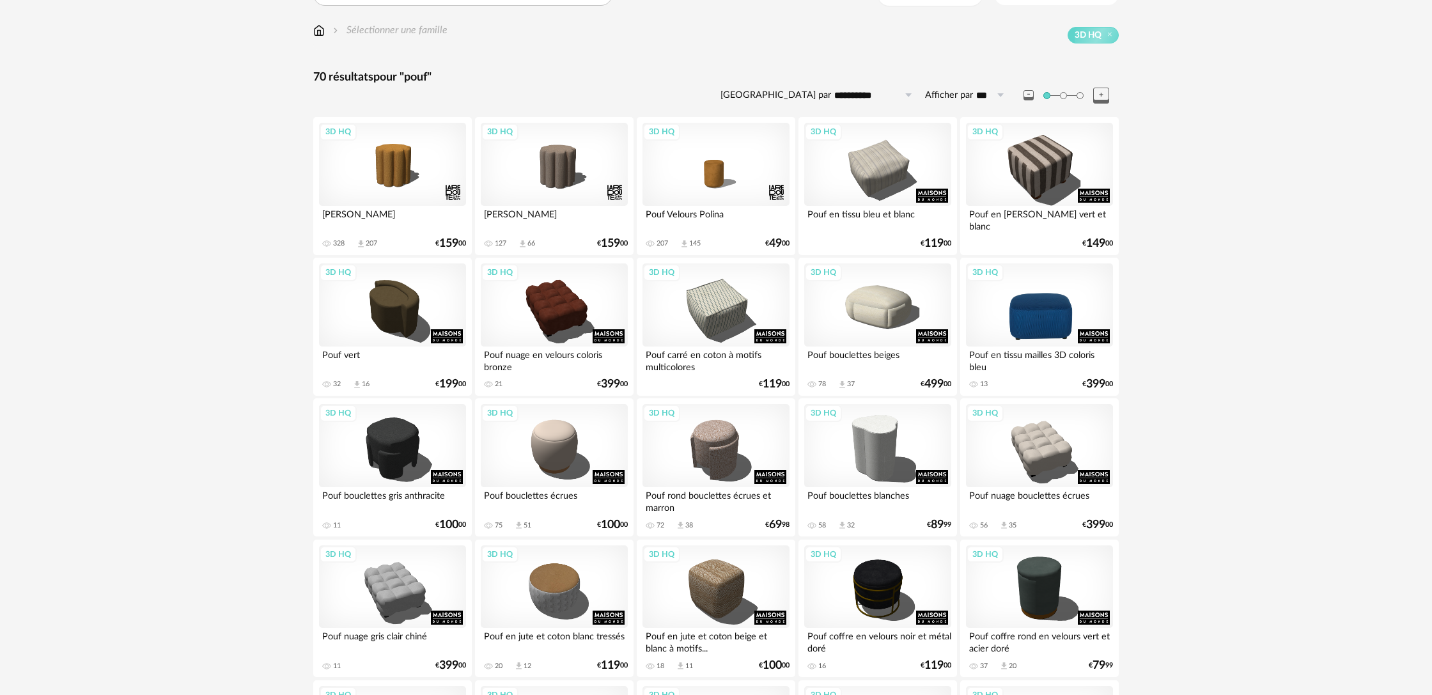
scroll to position [157, 0]
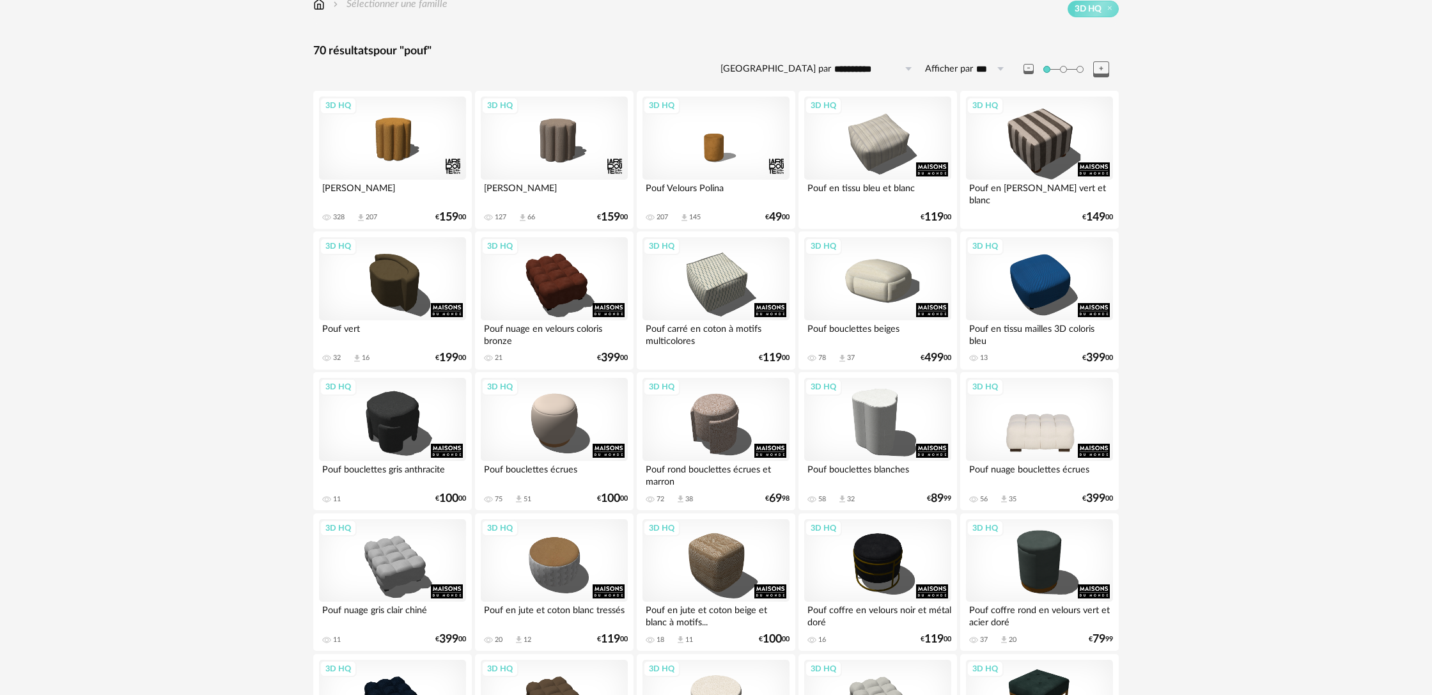
click at [1044, 426] on div "3D HQ" at bounding box center [1039, 419] width 147 height 83
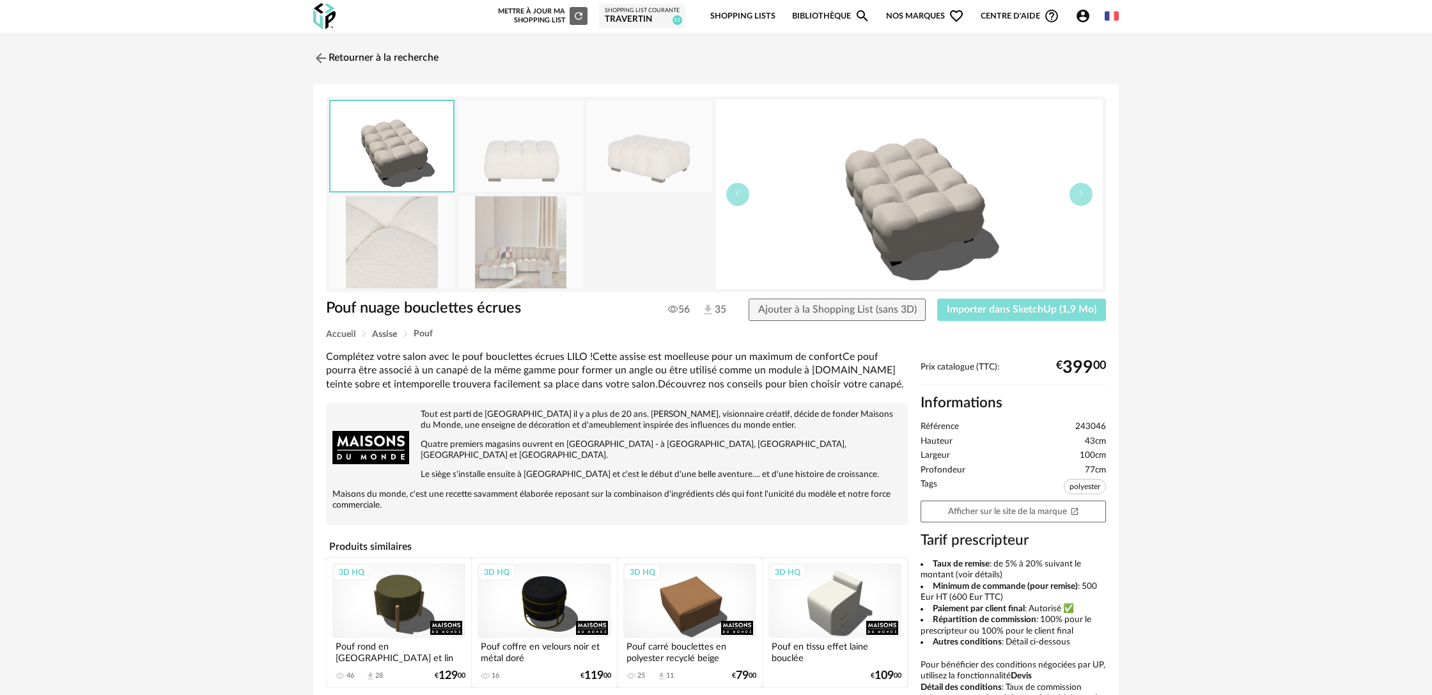
click at [979, 316] on button "Importer dans SketchUp (1,9 Mo)" at bounding box center [1021, 309] width 169 height 23
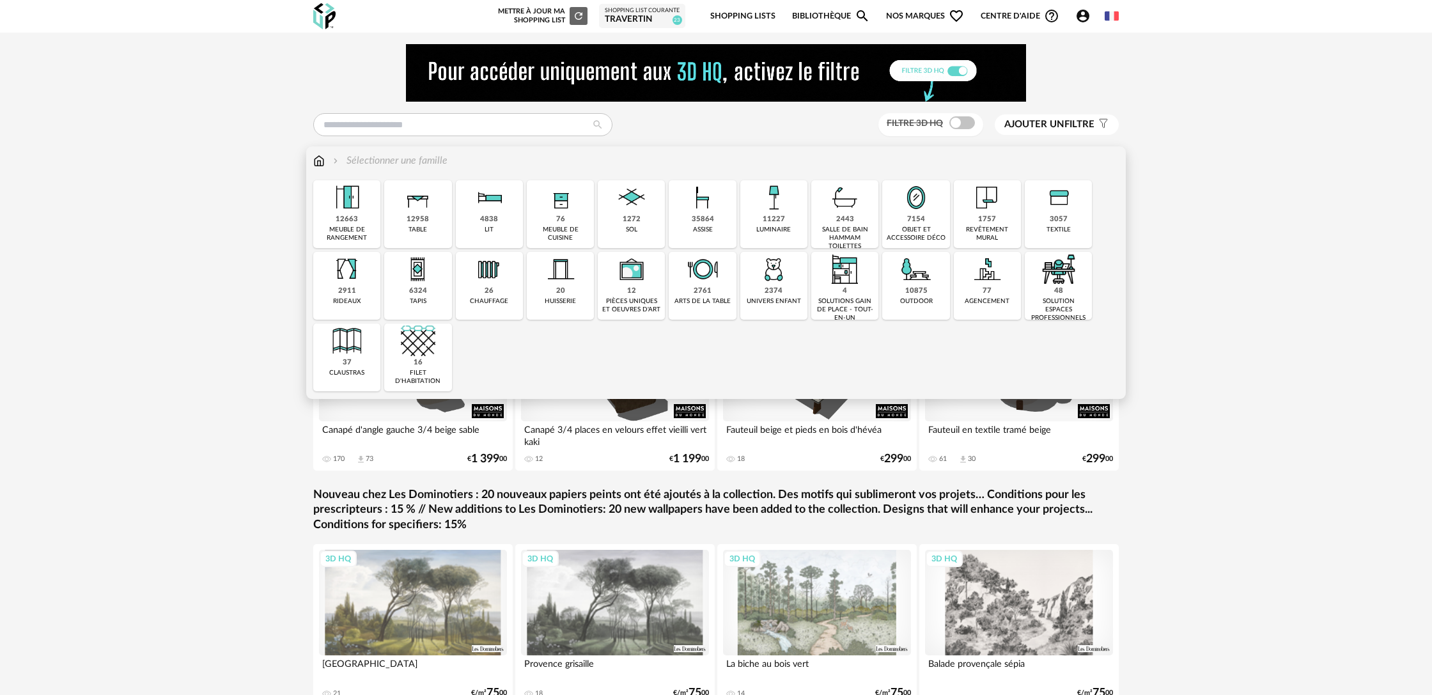
click at [711, 221] on div "35864" at bounding box center [703, 220] width 22 height 10
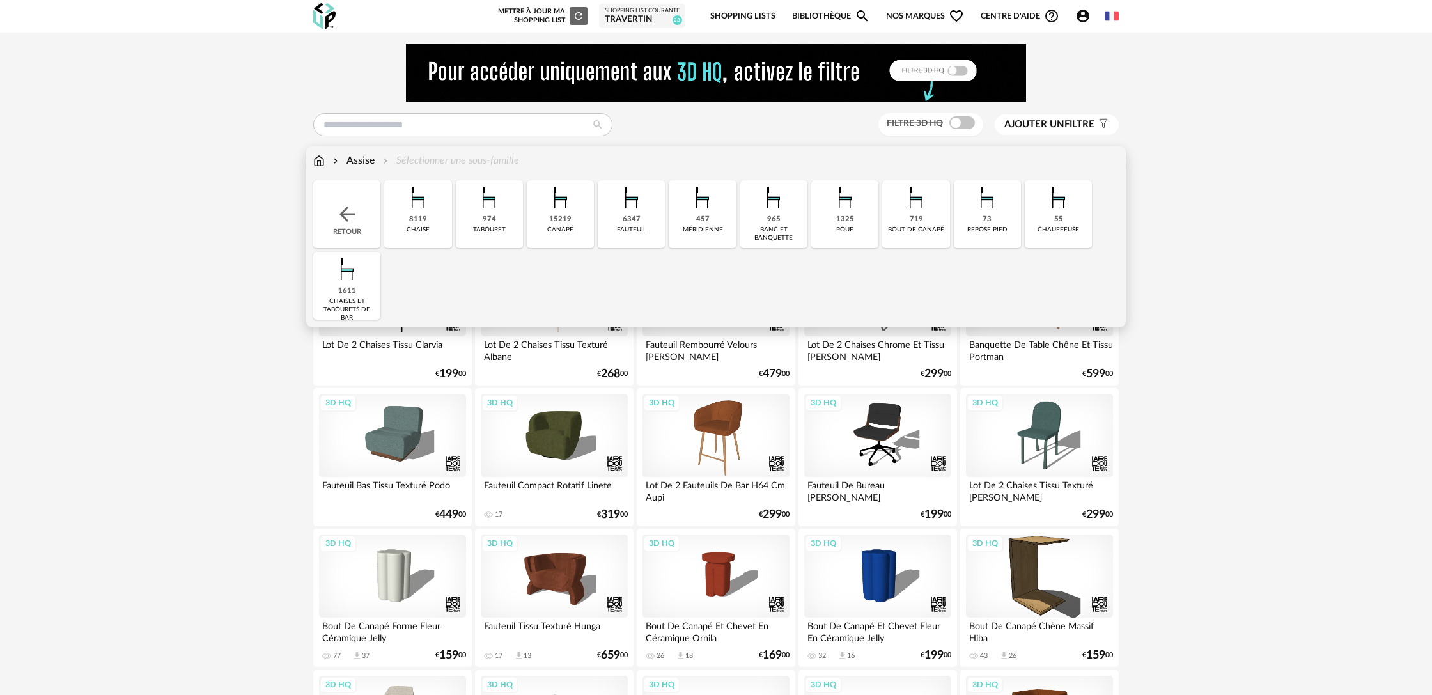
click at [561, 223] on div "15219" at bounding box center [560, 220] width 22 height 10
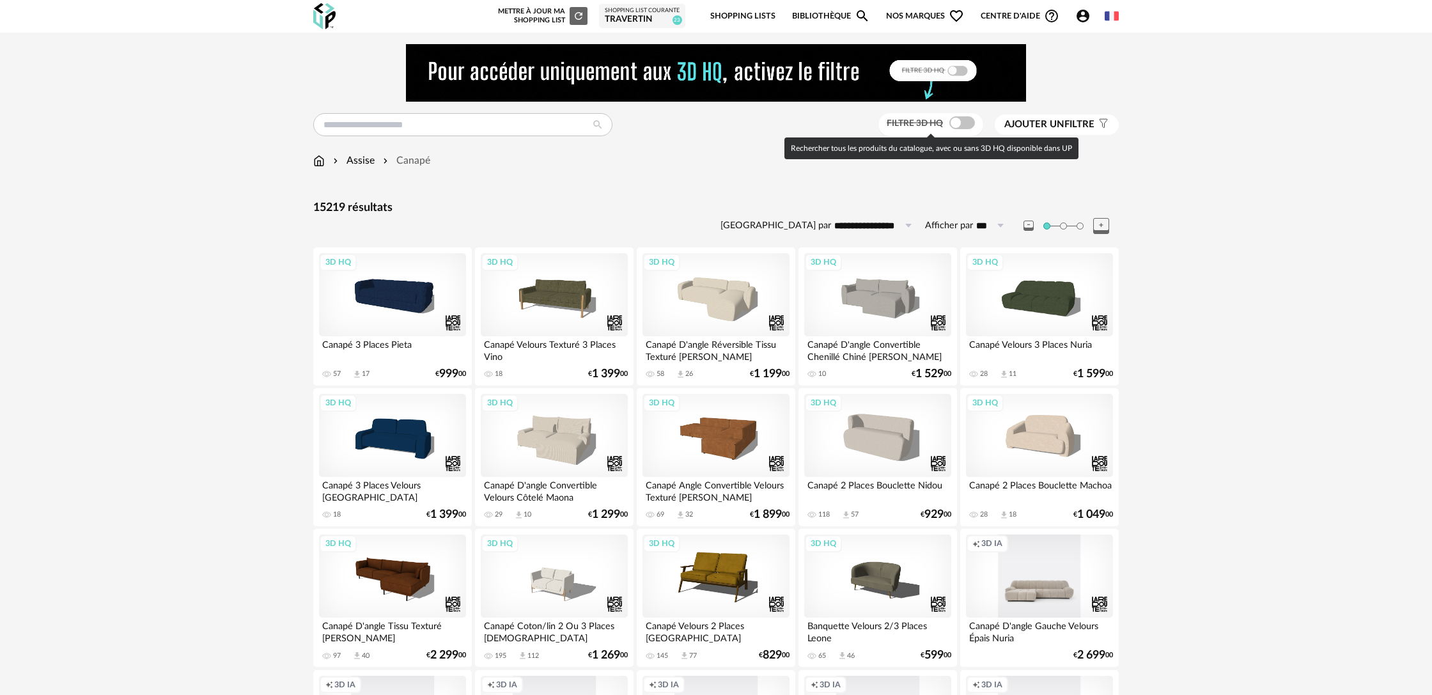
click at [970, 125] on span at bounding box center [962, 122] width 26 height 13
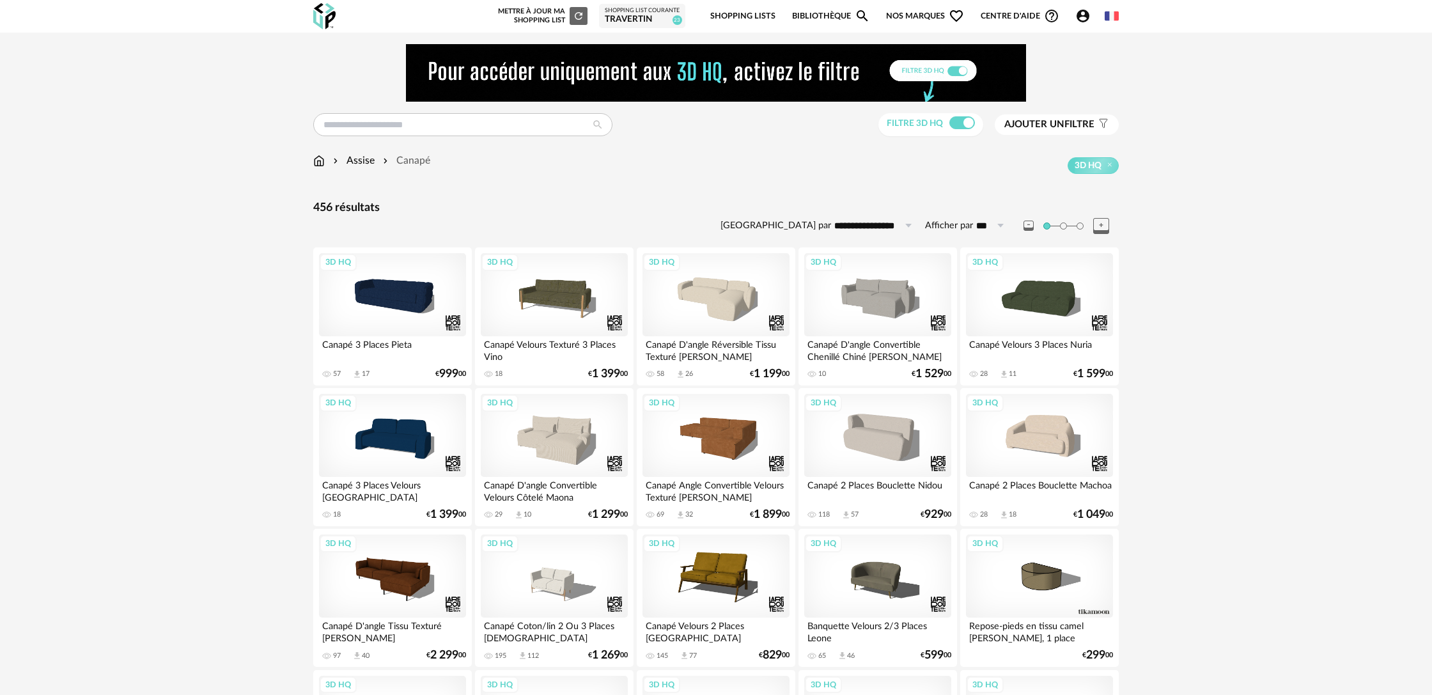
click at [1053, 131] on button "Ajouter un filtre s Filter icon" at bounding box center [1057, 124] width 124 height 20
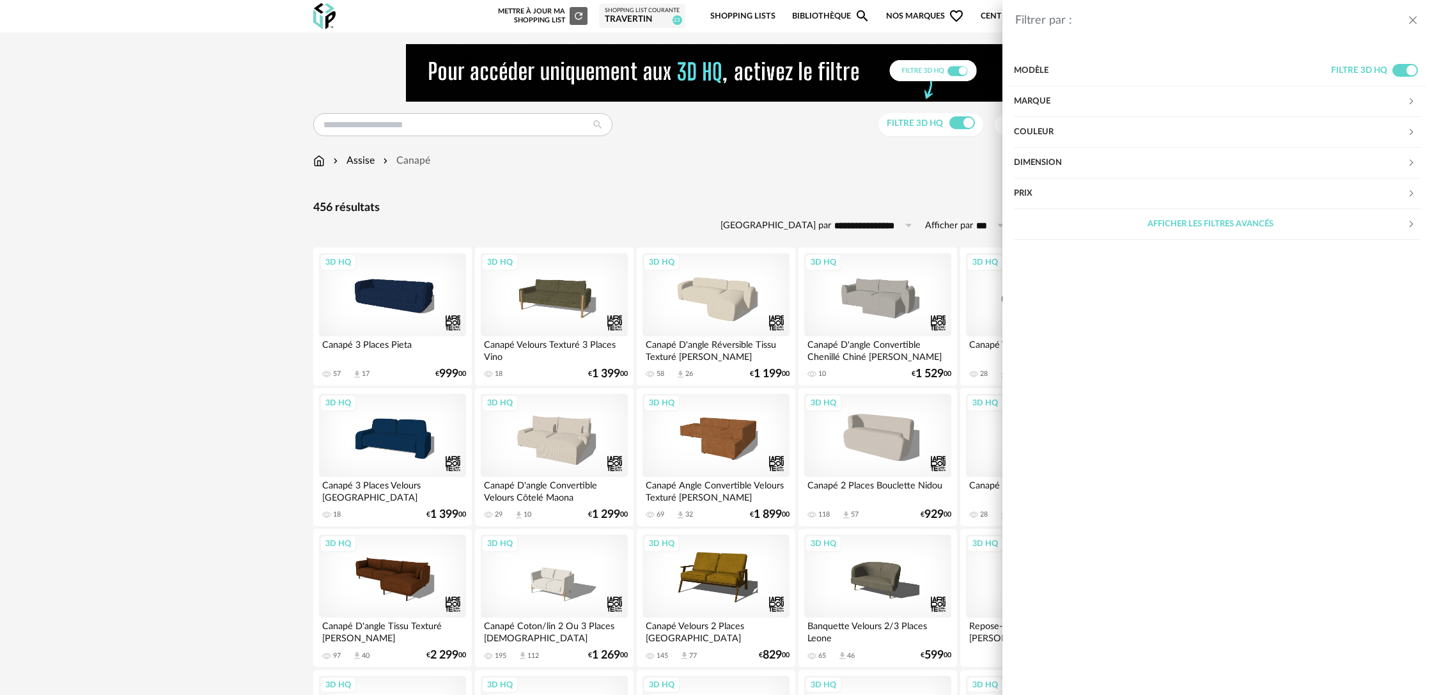
click at [1037, 102] on div "Marque" at bounding box center [1210, 101] width 393 height 31
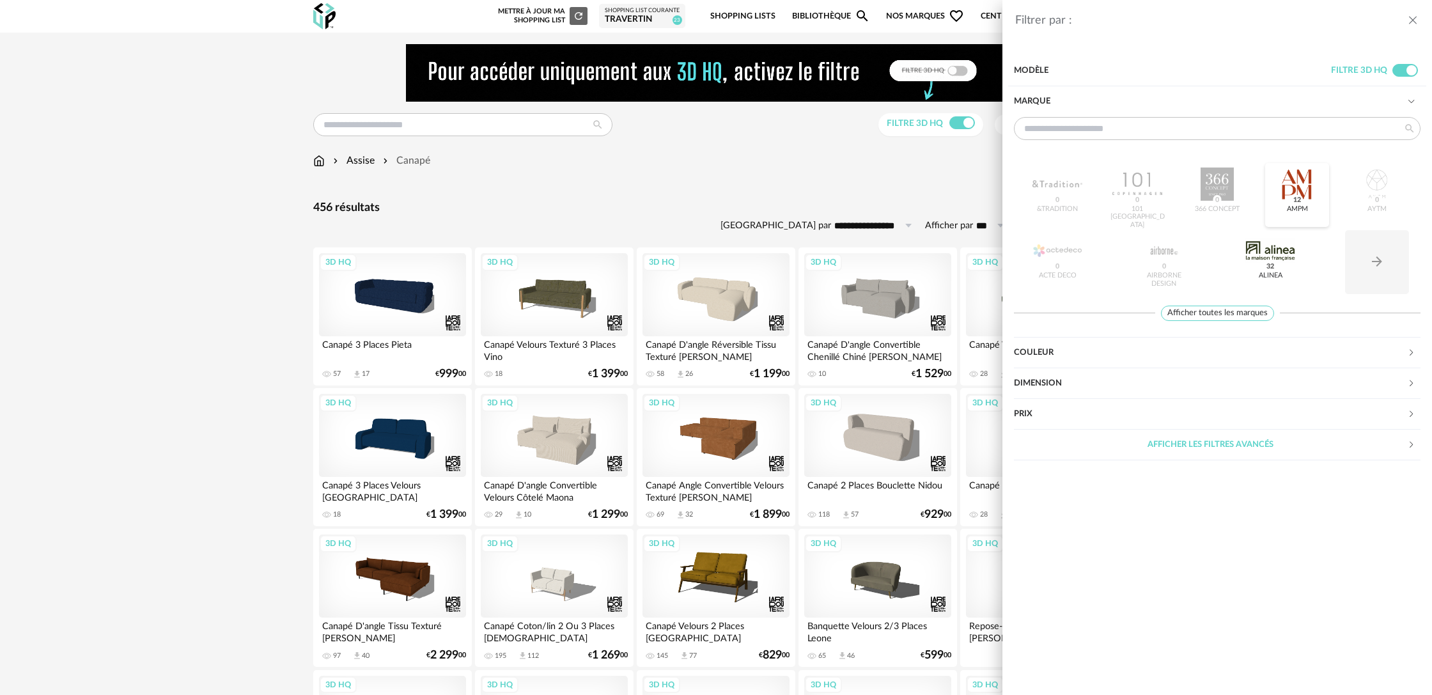
click at [1298, 198] on span "12" at bounding box center [1297, 200] width 12 height 10
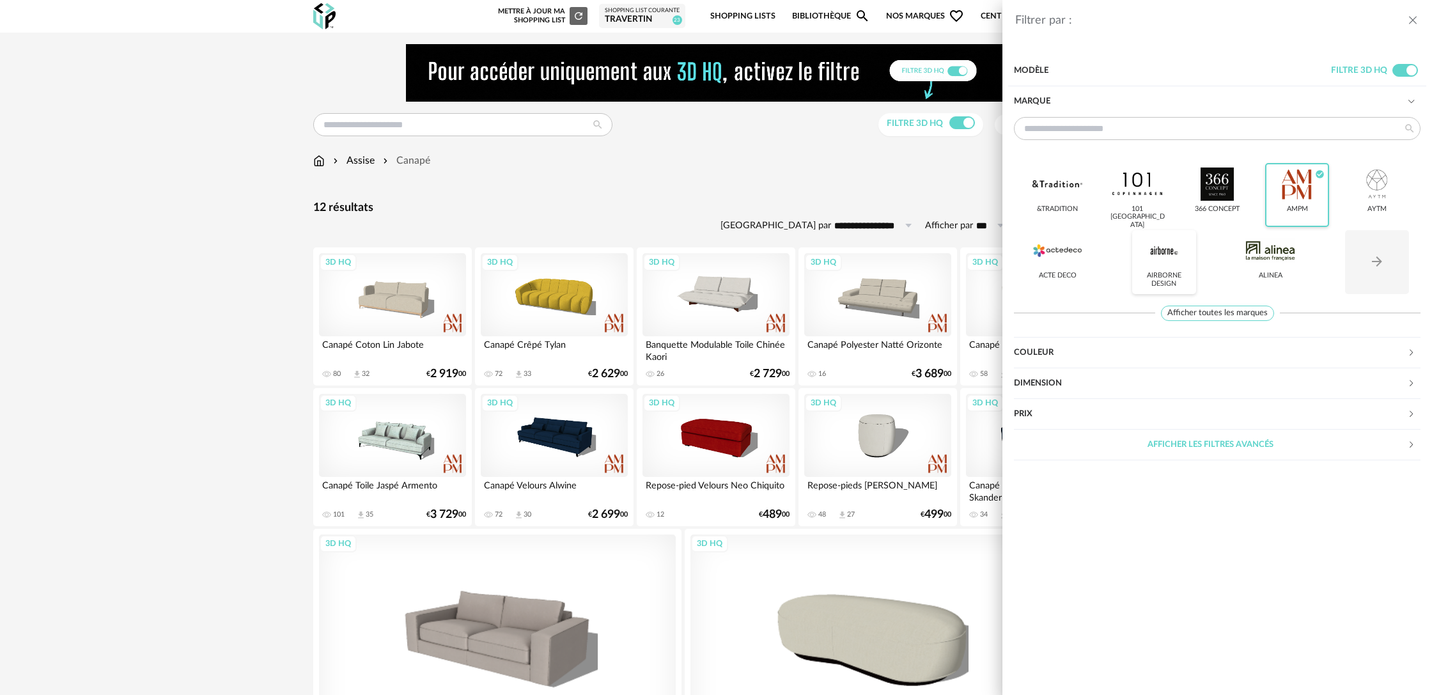
drag, startPoint x: 1169, startPoint y: 264, endPoint x: 1156, endPoint y: 265, distance: 13.4
click at [1169, 264] on div at bounding box center [1164, 250] width 50 height 33
click at [1381, 261] on icon "Arrow Right icon" at bounding box center [1376, 261] width 15 height 15
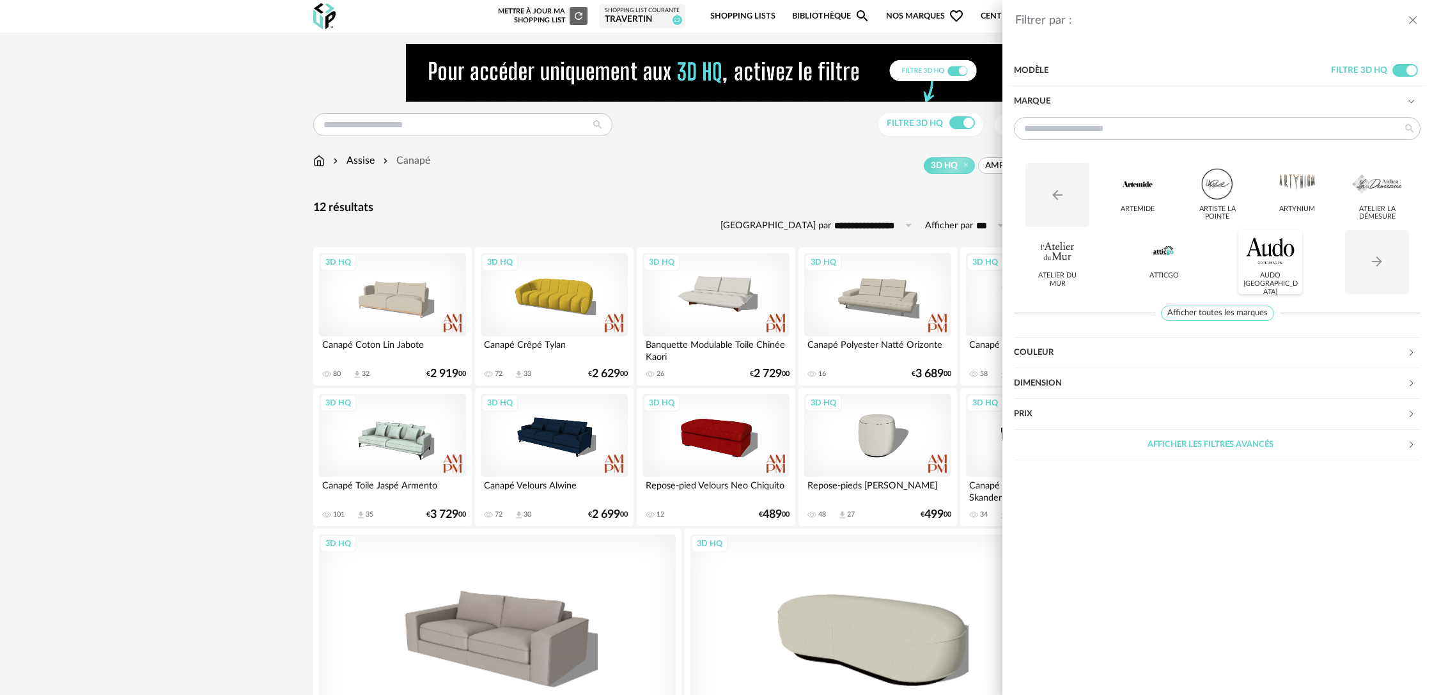
click at [1266, 262] on div at bounding box center [1270, 250] width 50 height 33
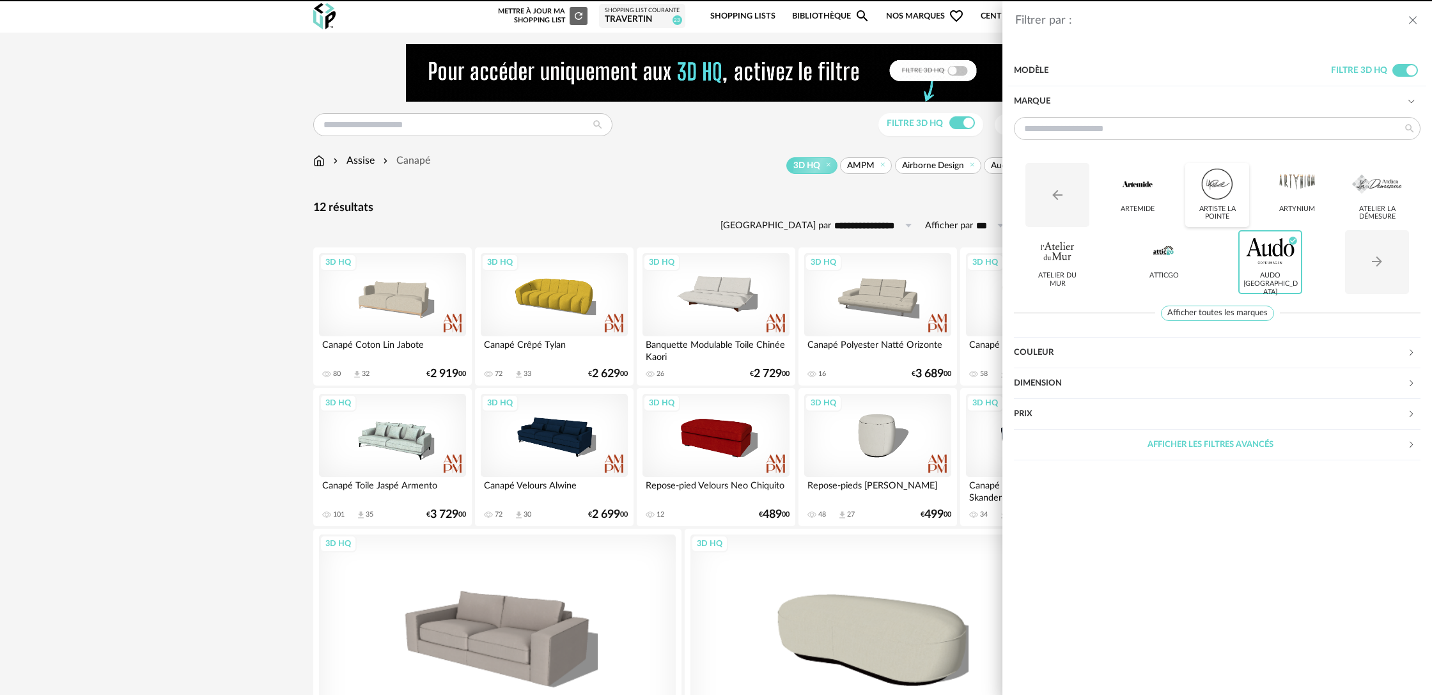
drag, startPoint x: 1209, startPoint y: 212, endPoint x: 1186, endPoint y: 208, distance: 23.9
click at [1209, 212] on div "Artiste La Pointe" at bounding box center [1217, 213] width 56 height 17
click at [1148, 205] on div "Artemide" at bounding box center [1137, 209] width 34 height 8
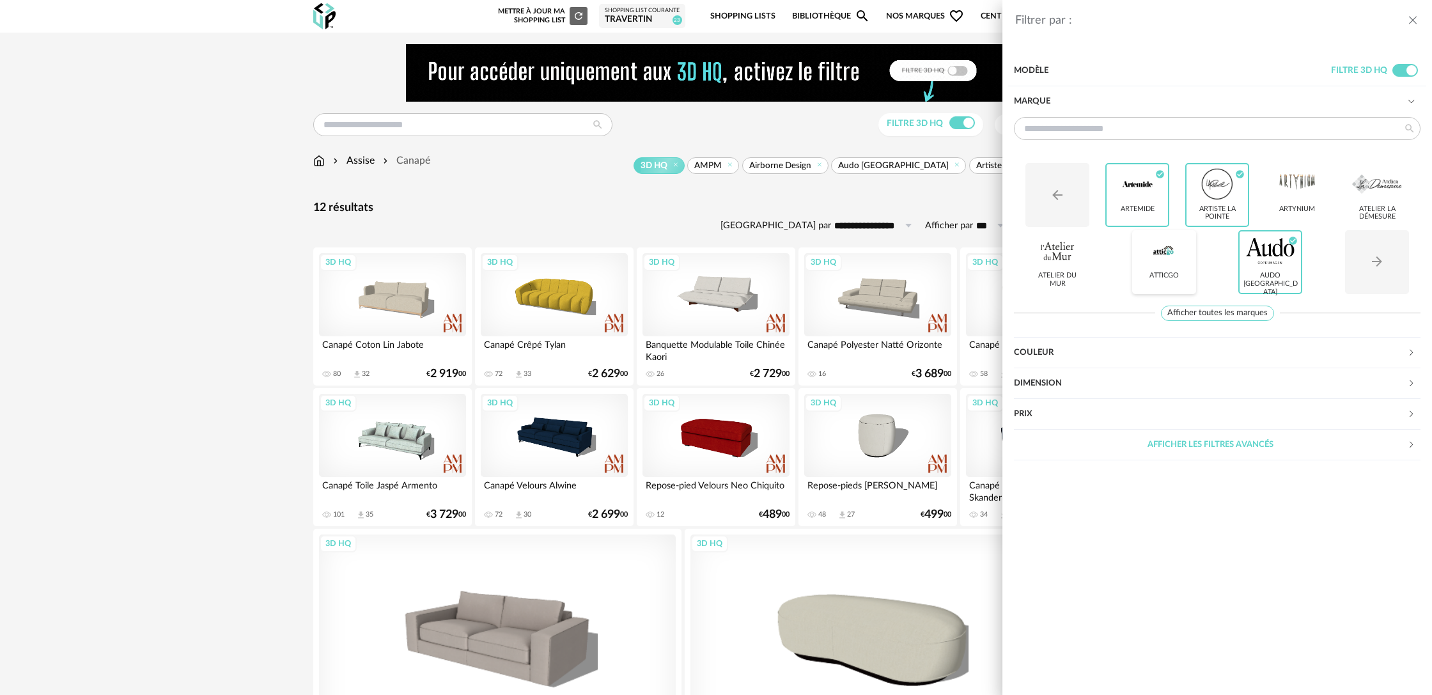
click at [1163, 256] on div at bounding box center [1164, 250] width 50 height 33
drag, startPoint x: 1055, startPoint y: 257, endPoint x: 1080, endPoint y: 253, distance: 25.2
click at [1055, 257] on div at bounding box center [1057, 250] width 50 height 33
click at [1374, 197] on div at bounding box center [1377, 183] width 50 height 33
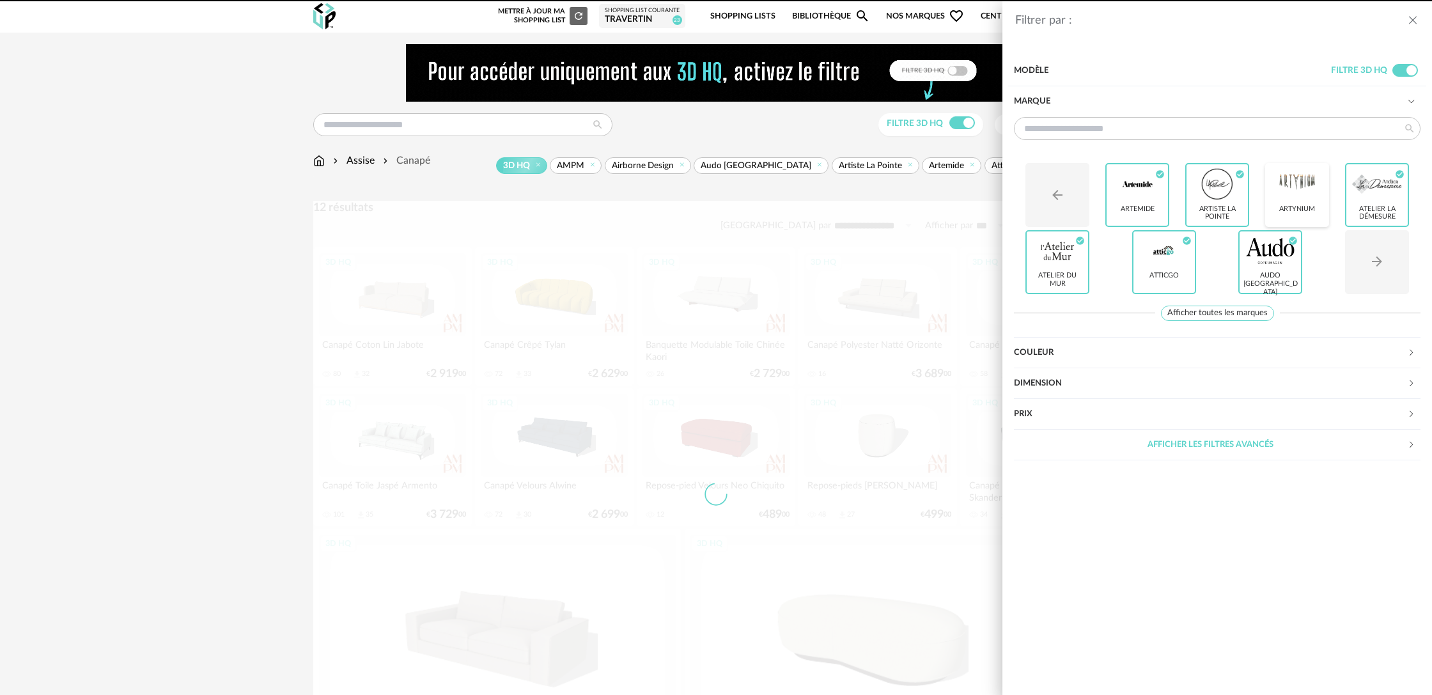
click at [1292, 201] on div "Artynium" at bounding box center [1297, 195] width 64 height 64
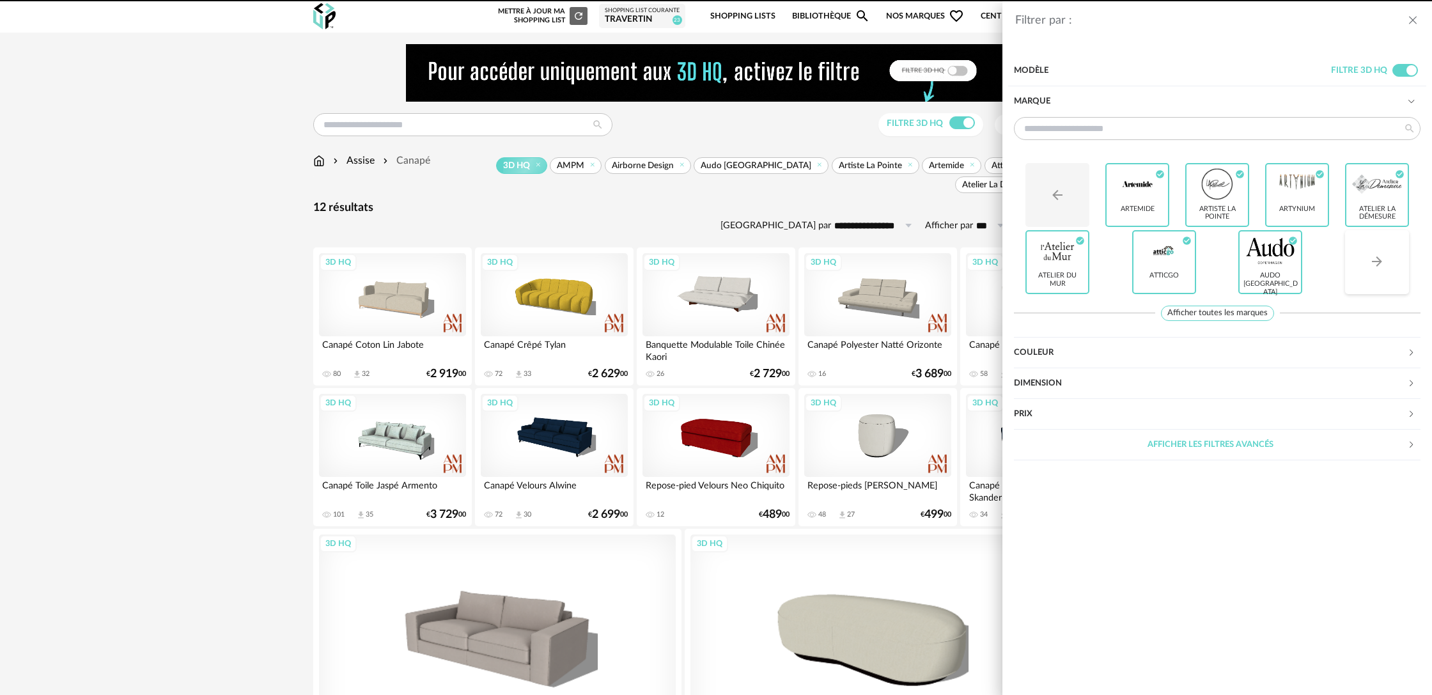
click at [1381, 265] on icon "Arrow Right icon" at bounding box center [1376, 261] width 15 height 15
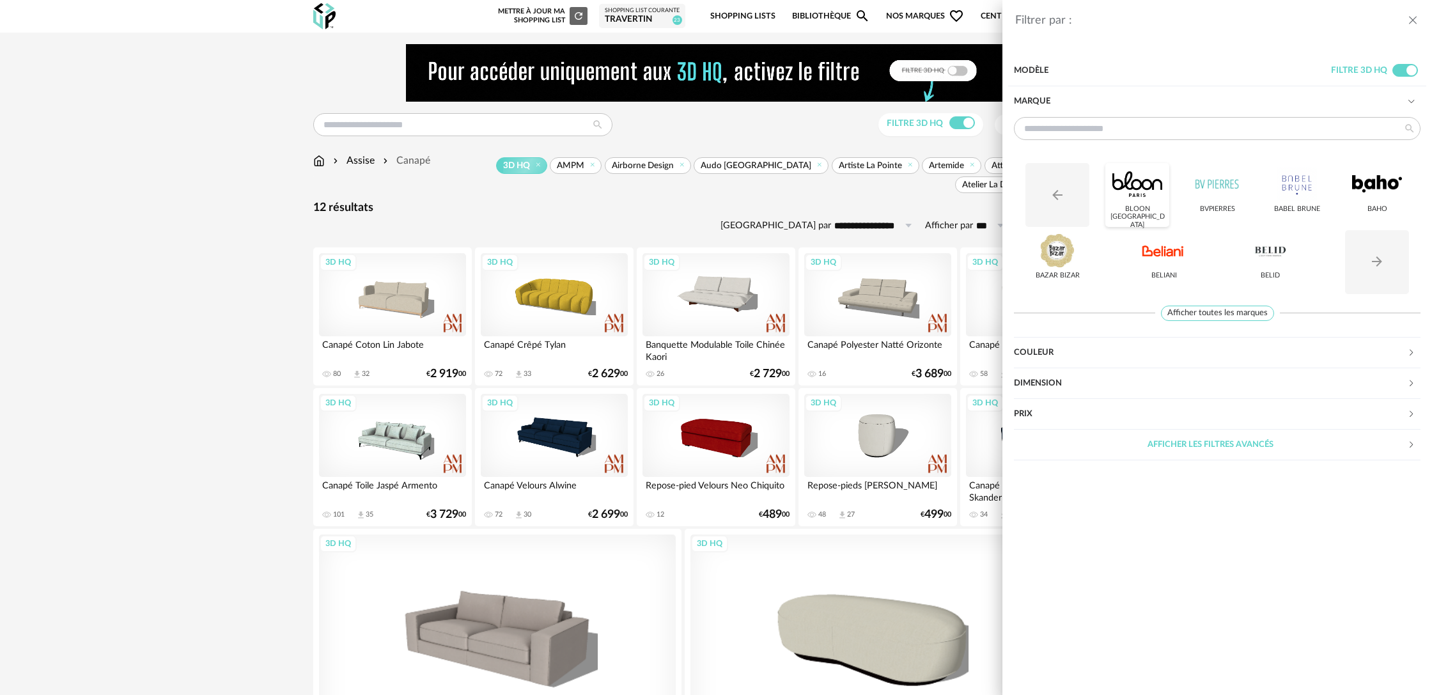
click at [1151, 205] on div "BLOON PARIS" at bounding box center [1138, 217] width 56 height 25
click at [518, 215] on div "Filtrer par : Modèle Filtre 3D HQ Marque Arrow Left icon BLOON PARIS Check Circ…" at bounding box center [716, 347] width 1432 height 695
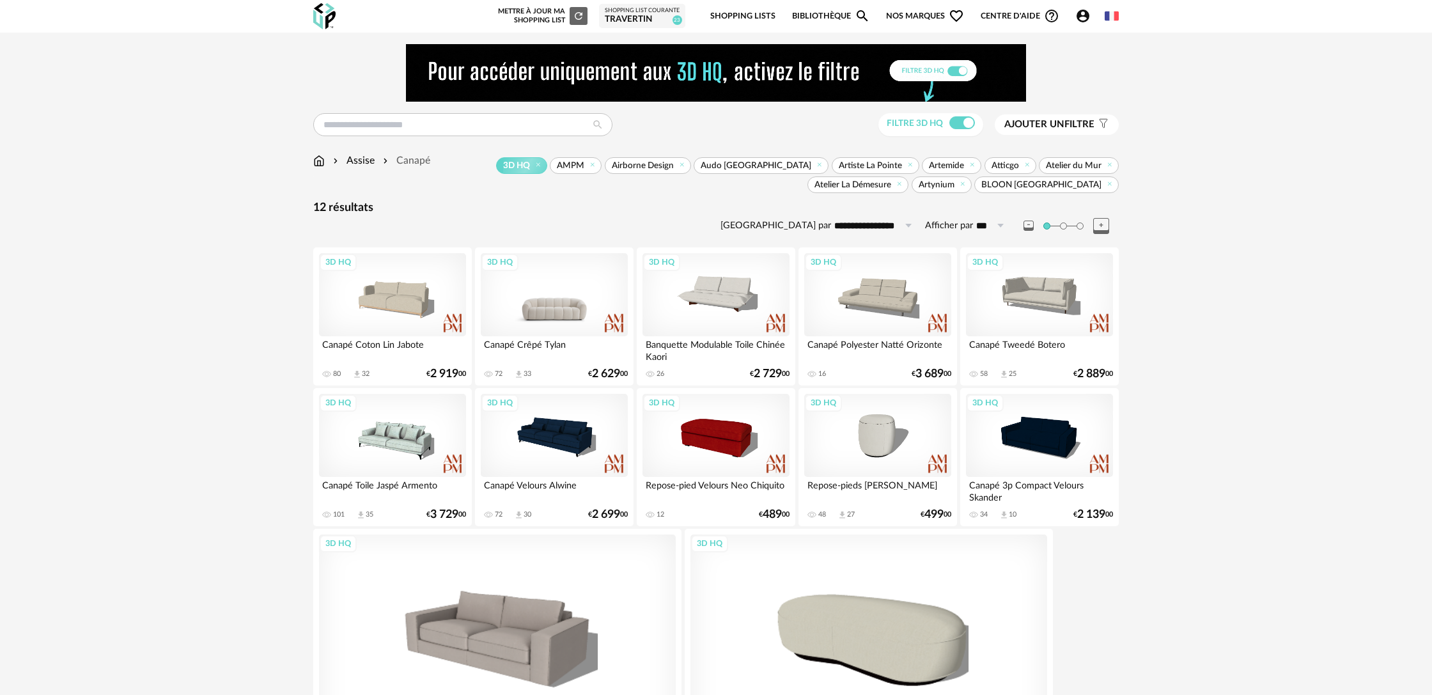
click at [545, 310] on div "3D HQ" at bounding box center [554, 294] width 147 height 83
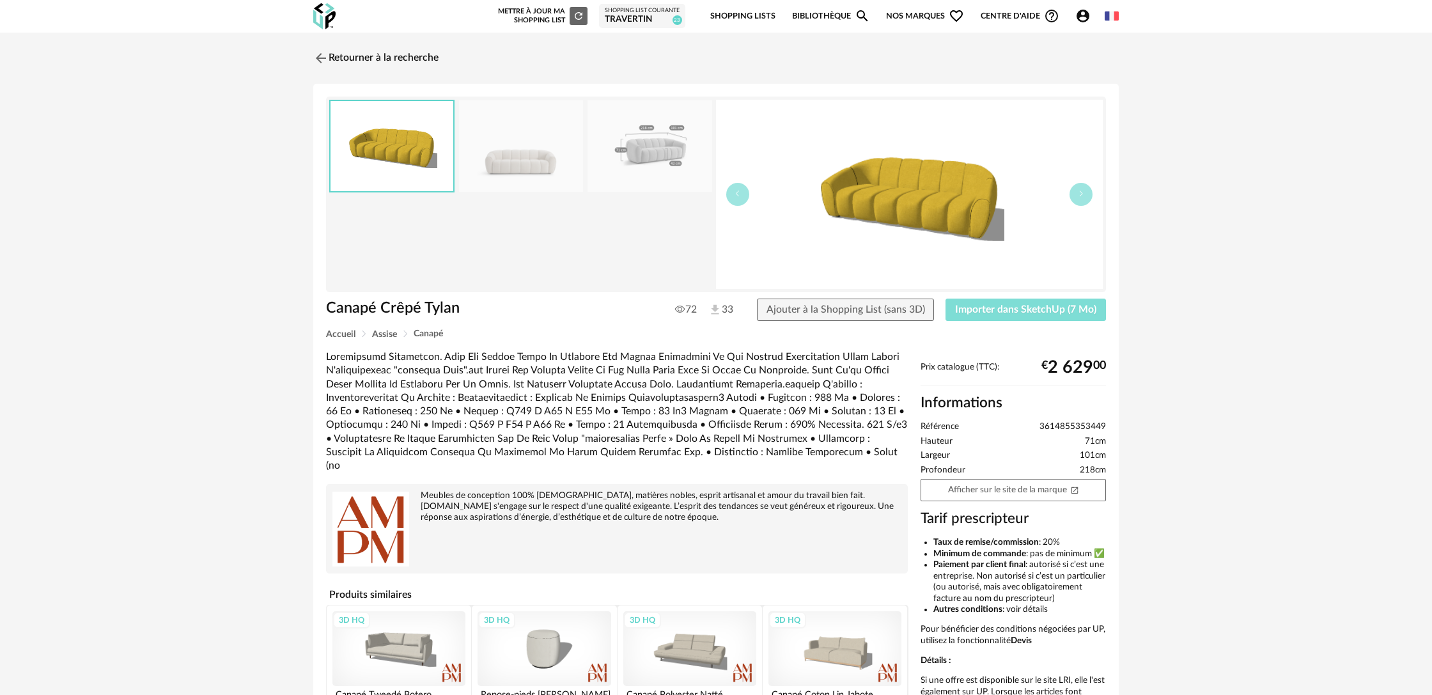
click at [977, 313] on span "Importer dans SketchUp (7 Mo)" at bounding box center [1025, 309] width 141 height 10
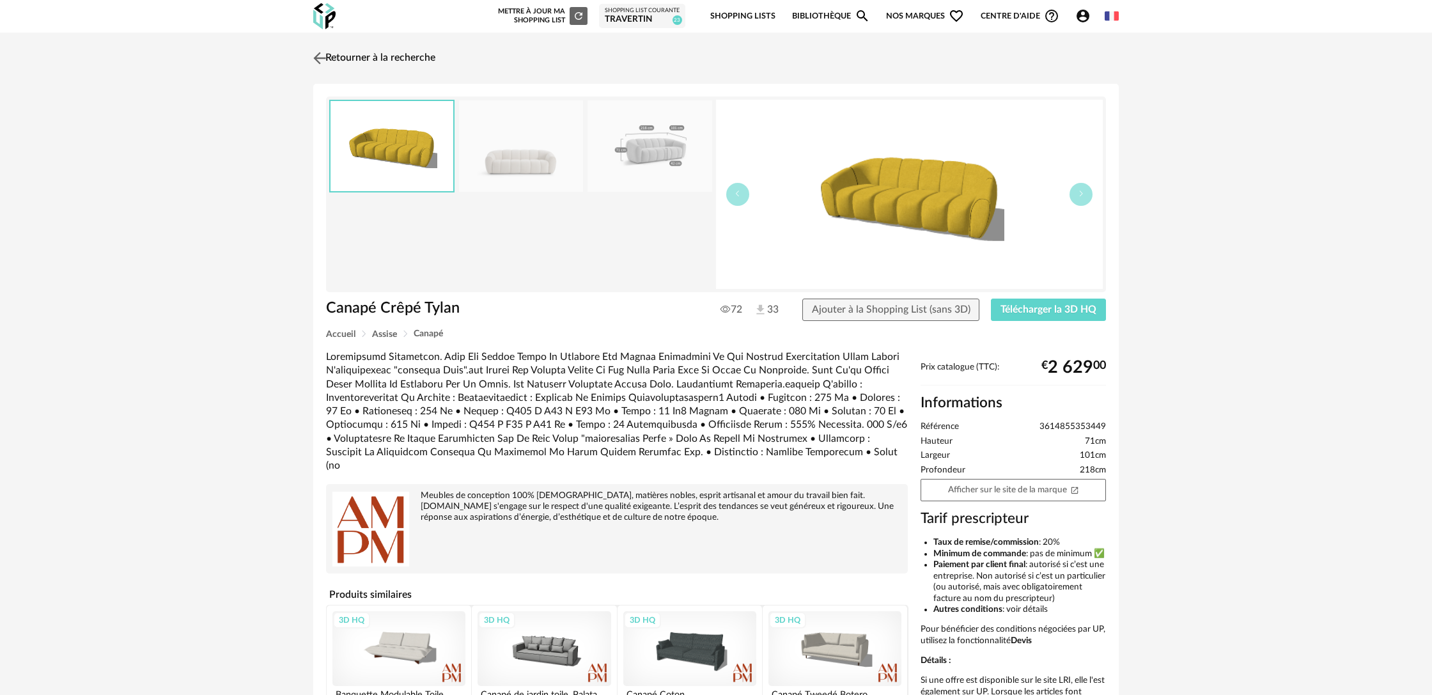
click at [407, 56] on link "Retourner à la recherche" at bounding box center [372, 58] width 125 height 28
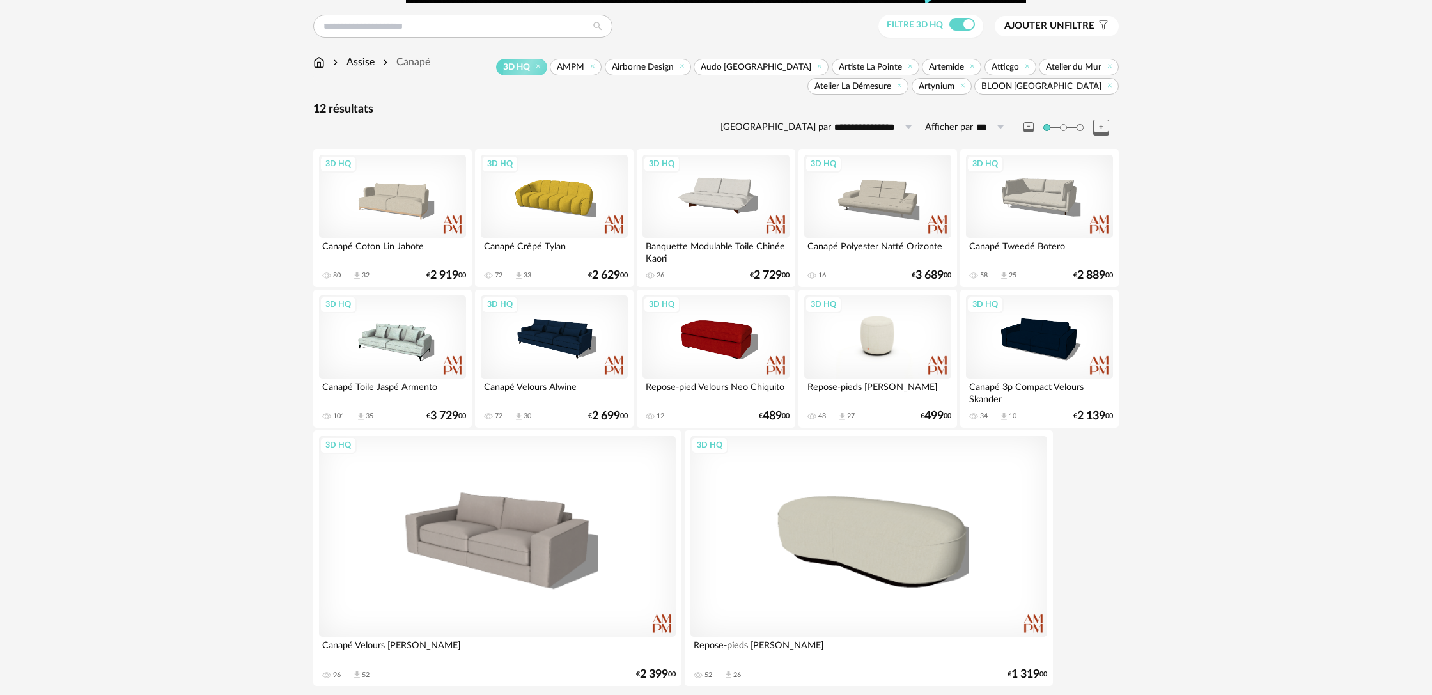
scroll to position [146, 0]
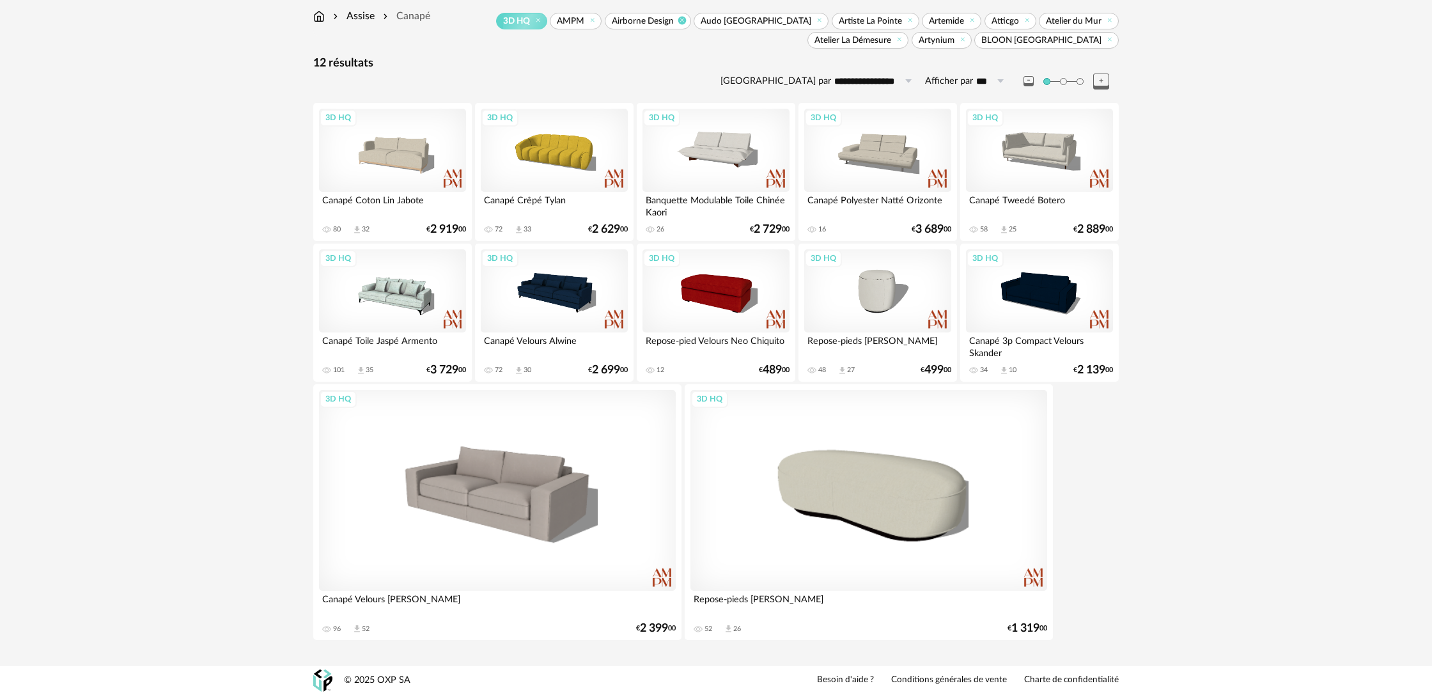
click at [677, 19] on icon at bounding box center [681, 20] width 8 height 8
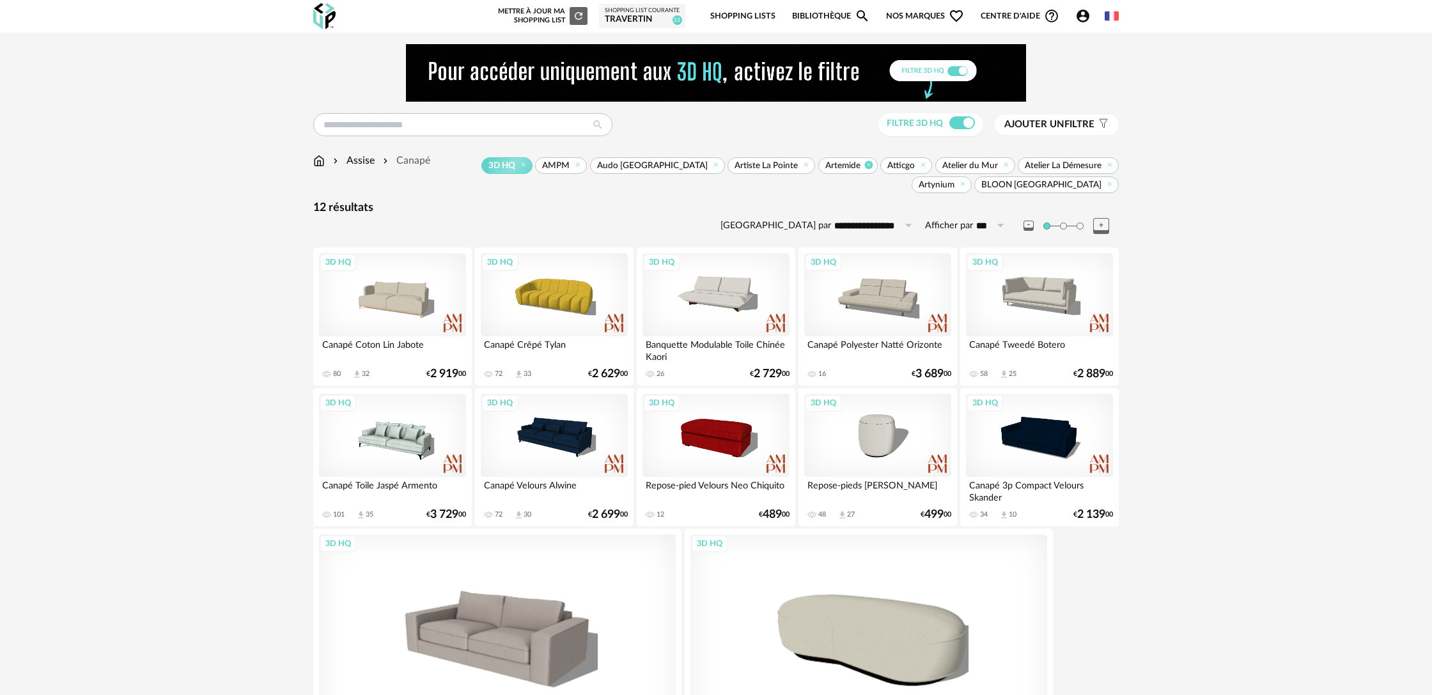
click at [864, 166] on icon at bounding box center [868, 164] width 8 height 8
click at [879, 166] on span "Atelier du Mur" at bounding box center [907, 166] width 56 height 12
click at [1106, 180] on icon at bounding box center [1110, 184] width 8 height 8
click at [1025, 304] on div "3D HQ" at bounding box center [1039, 294] width 147 height 83
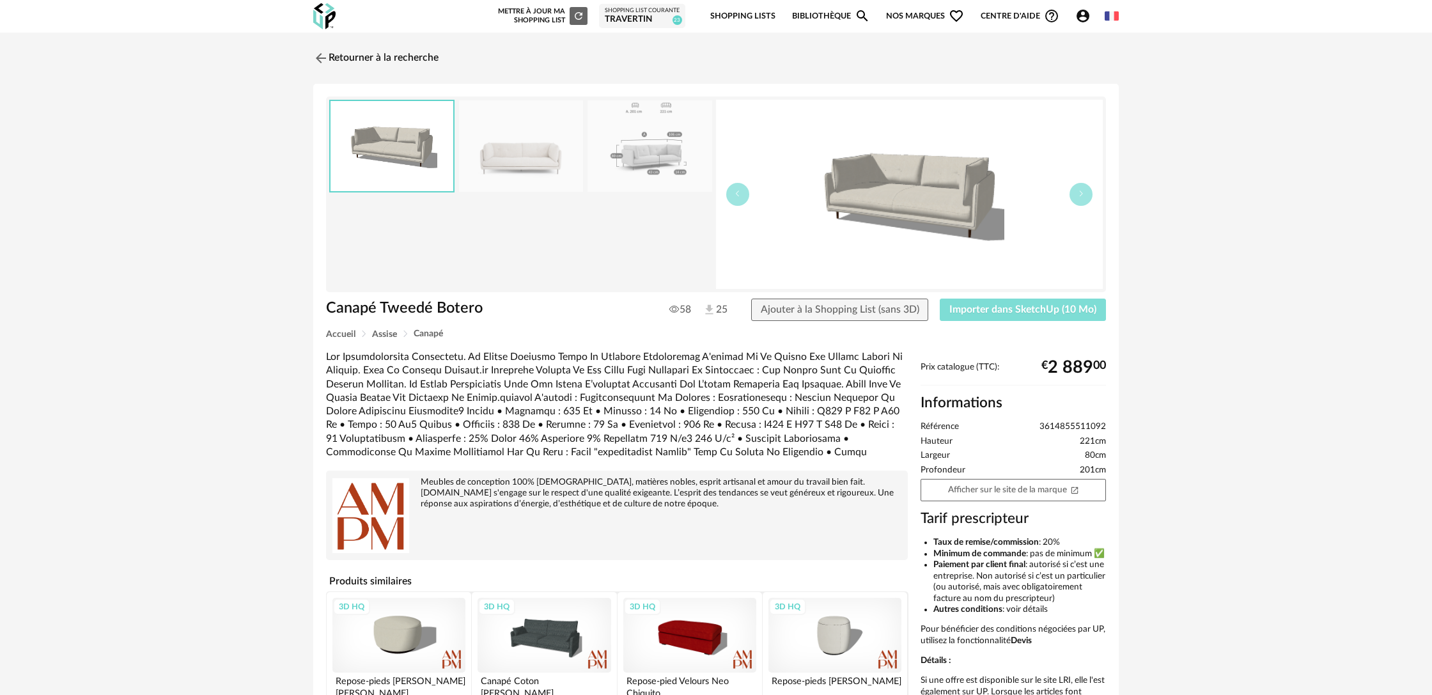
click at [990, 313] on span "Importer dans SketchUp (10 Mo)" at bounding box center [1022, 309] width 147 height 10
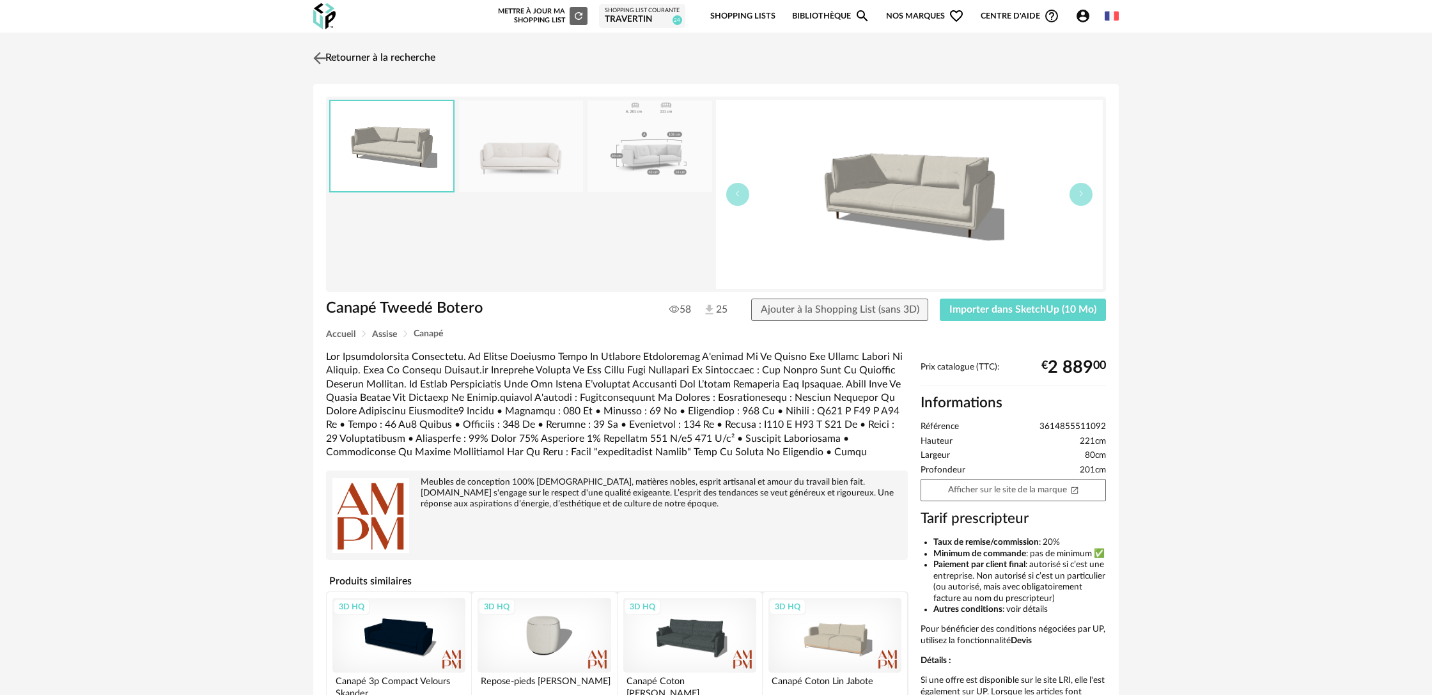
click at [398, 59] on link "Retourner à la recherche" at bounding box center [372, 58] width 125 height 28
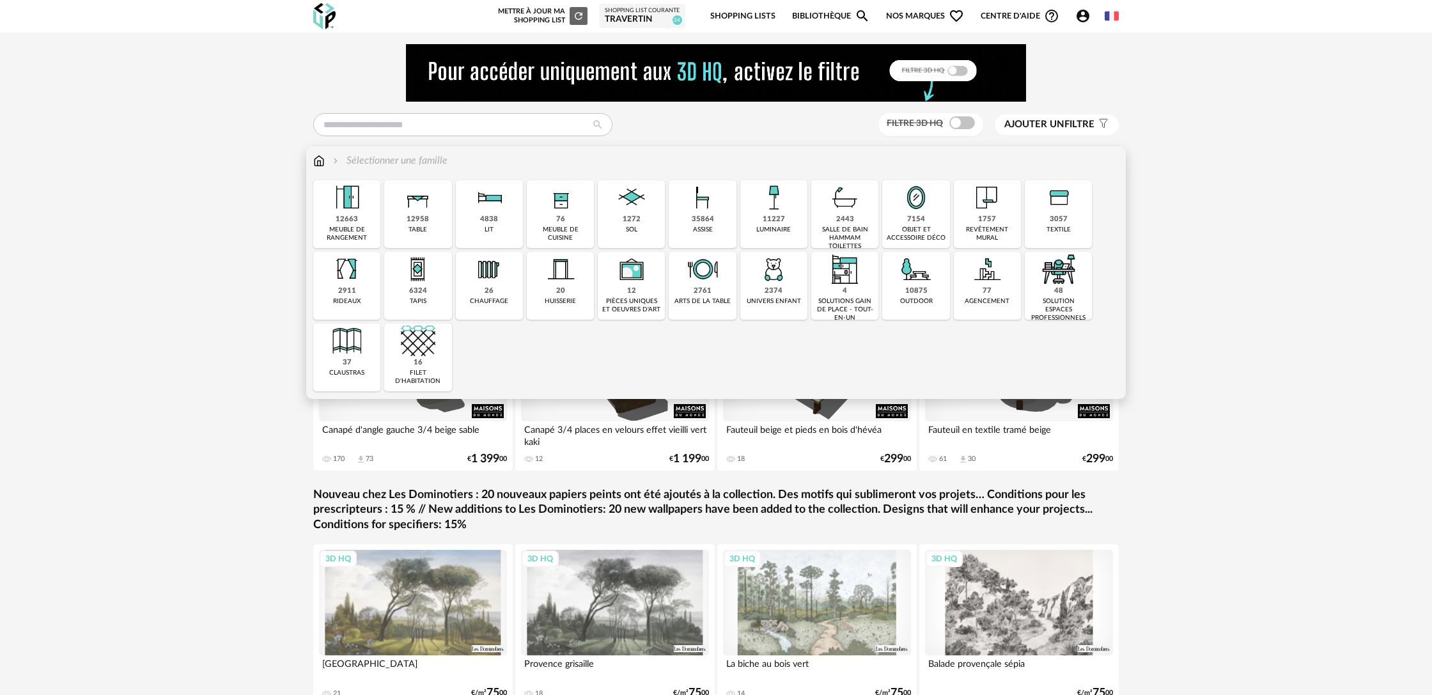
click at [431, 203] on img at bounding box center [418, 197] width 35 height 35
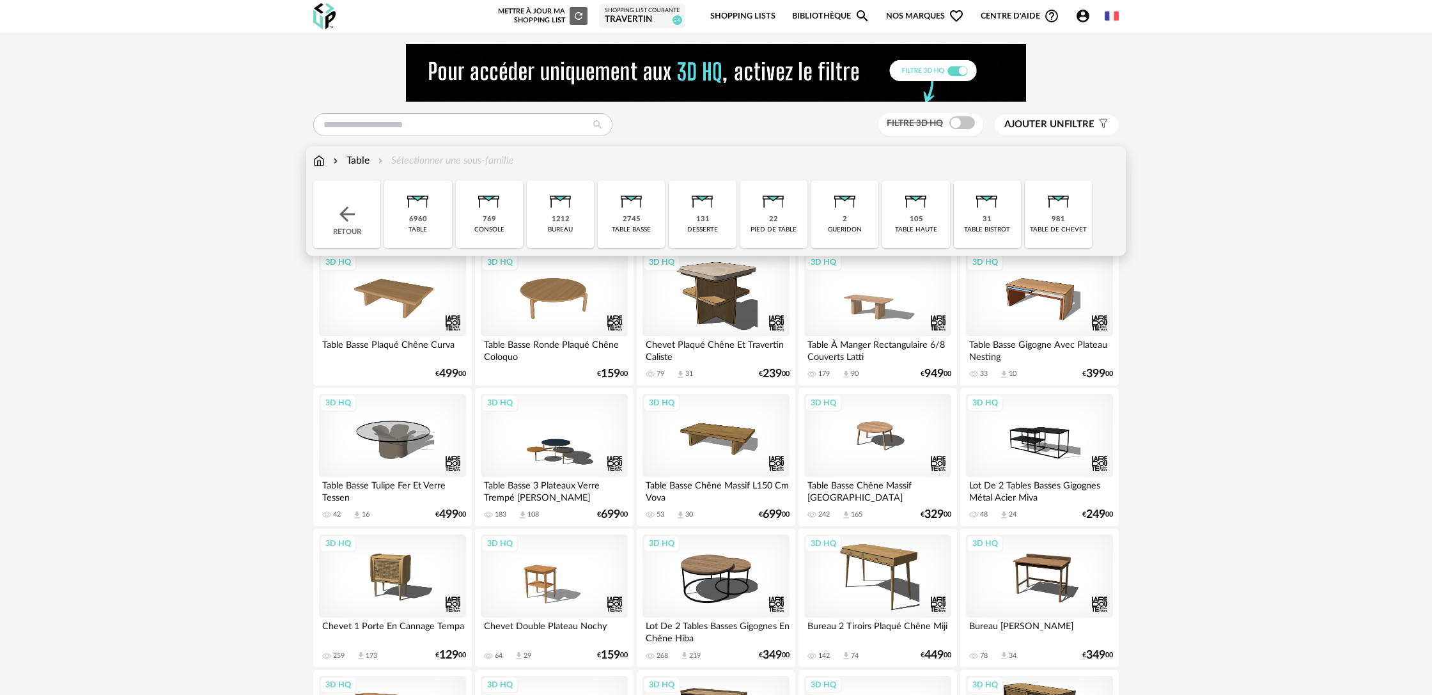
click at [642, 213] on img at bounding box center [631, 197] width 35 height 35
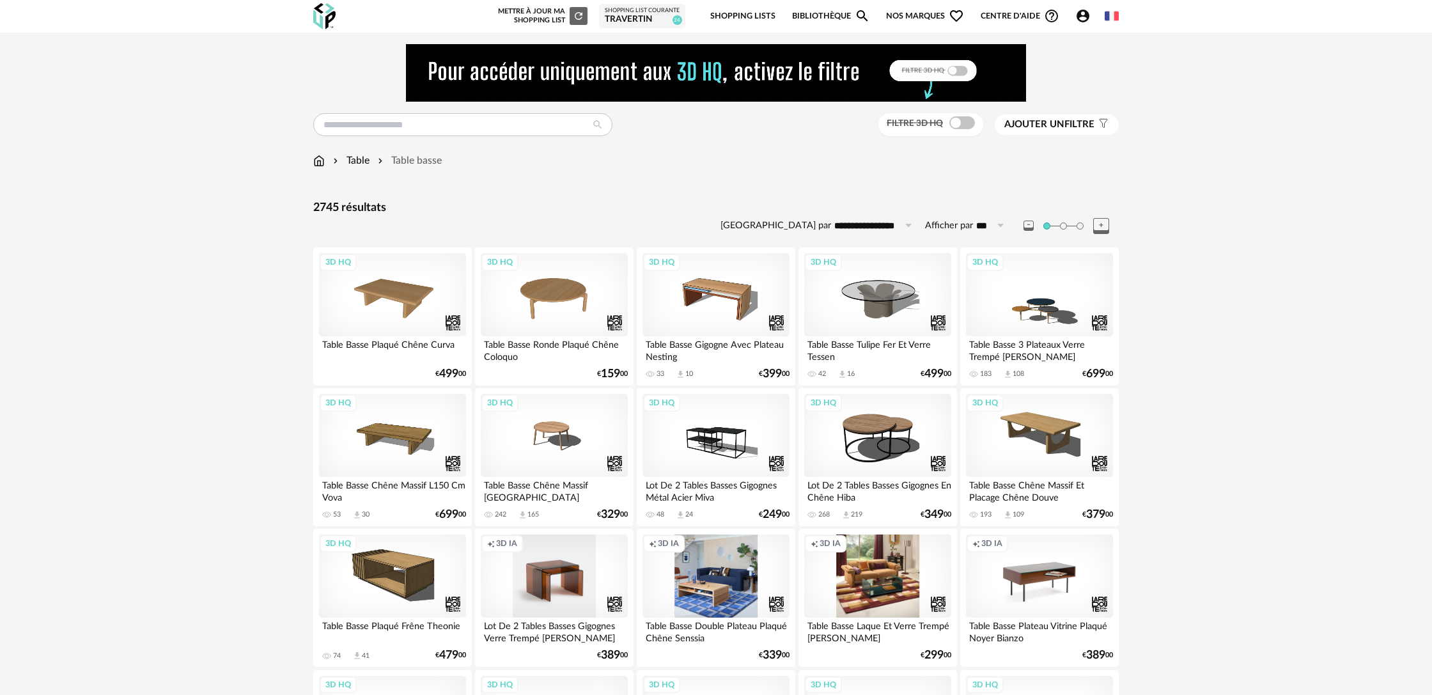
click at [1051, 134] on button "Ajouter un filtre s Filter icon" at bounding box center [1057, 124] width 124 height 20
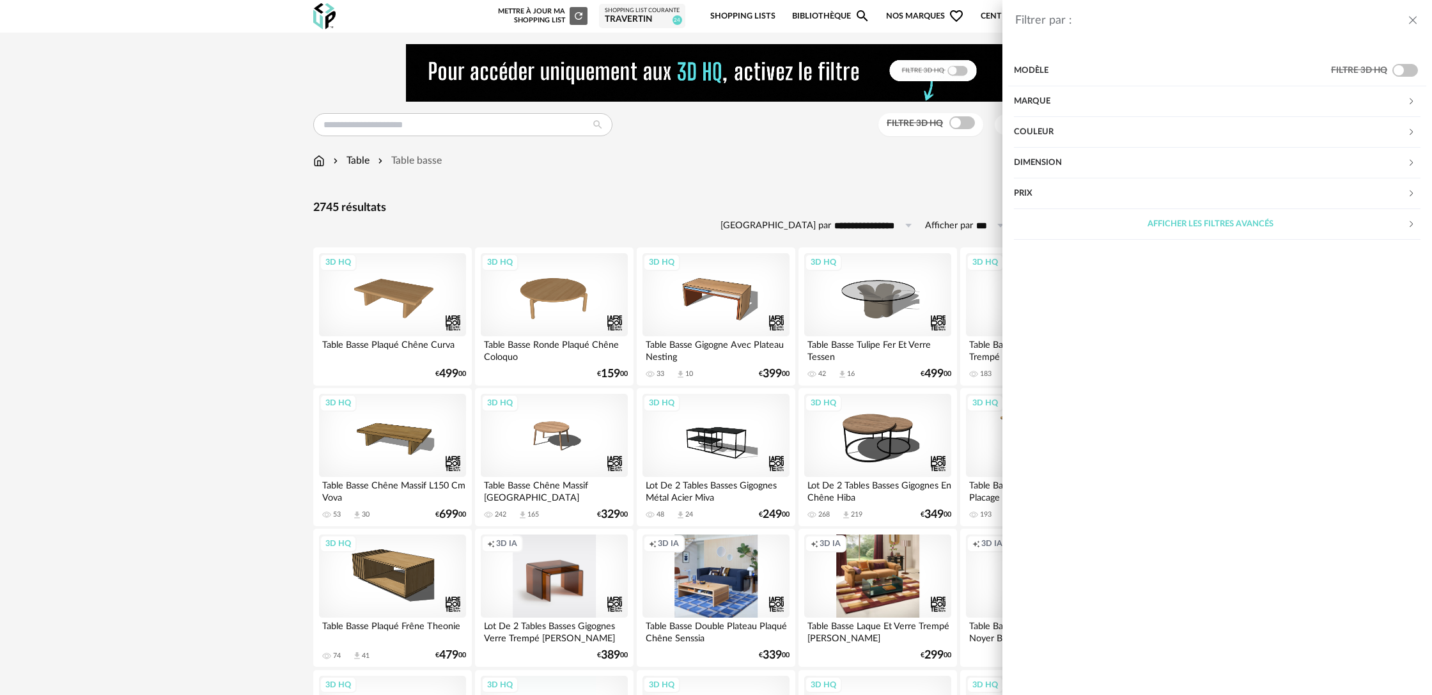
click at [1052, 106] on div "Marque" at bounding box center [1210, 101] width 393 height 31
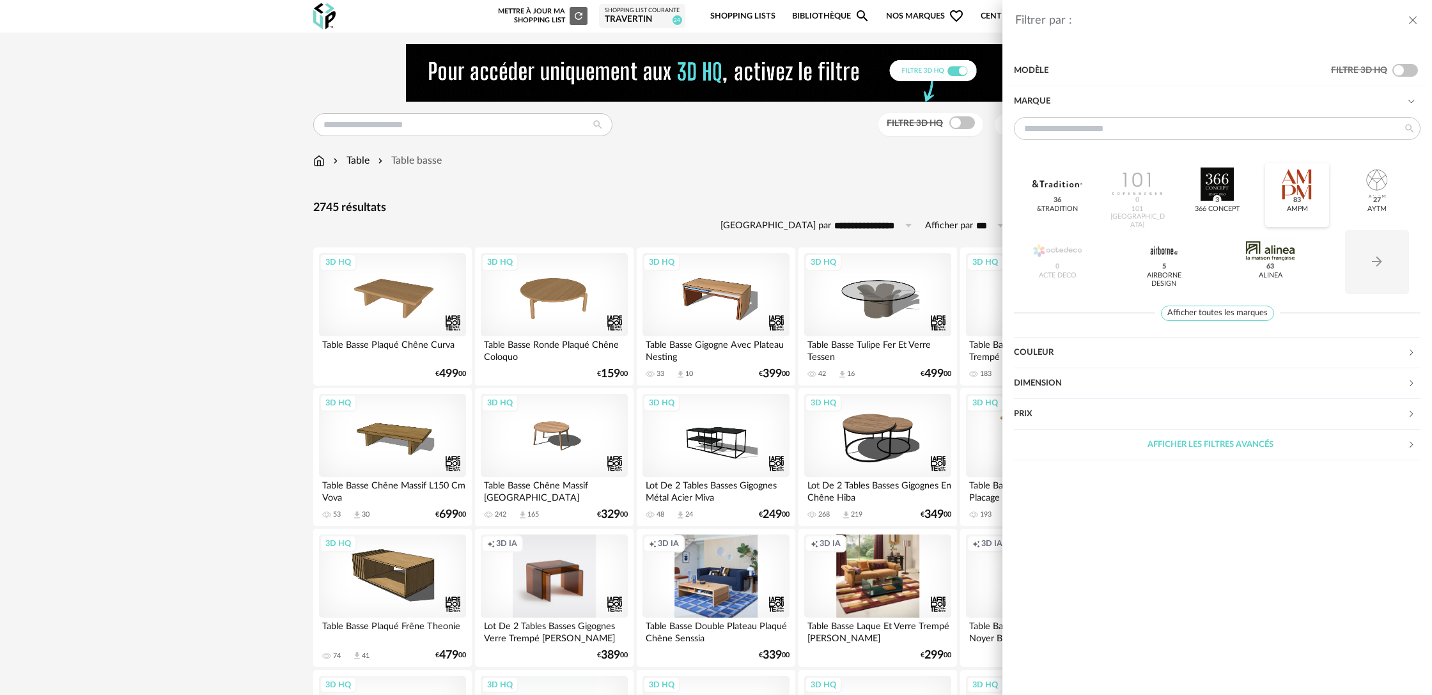
click at [1287, 189] on div at bounding box center [1297, 183] width 50 height 33
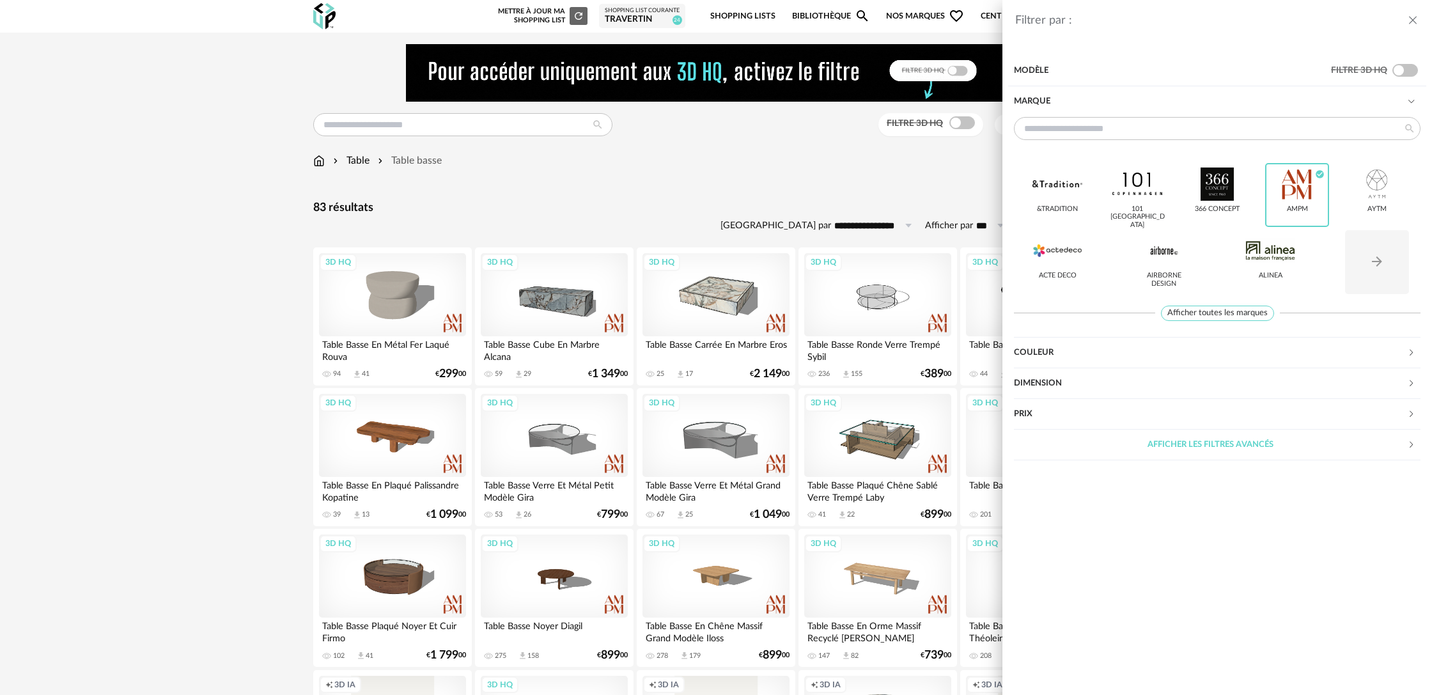
click at [944, 162] on div "Filtrer par : Modèle Filtre 3D HQ Marque &tradition 101 Copenhagen 366 Concept …" at bounding box center [716, 347] width 1432 height 695
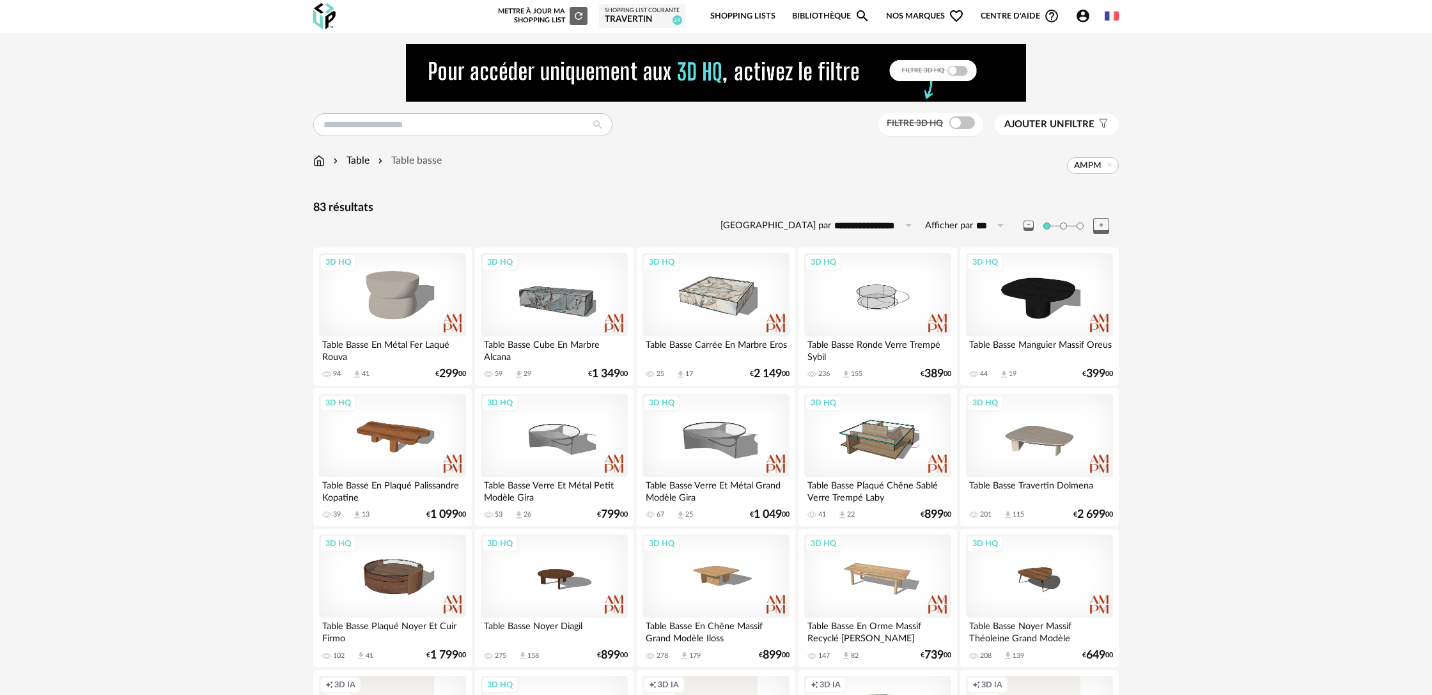
click at [959, 124] on span at bounding box center [962, 122] width 26 height 13
click at [734, 306] on div "3D HQ" at bounding box center [715, 294] width 147 height 83
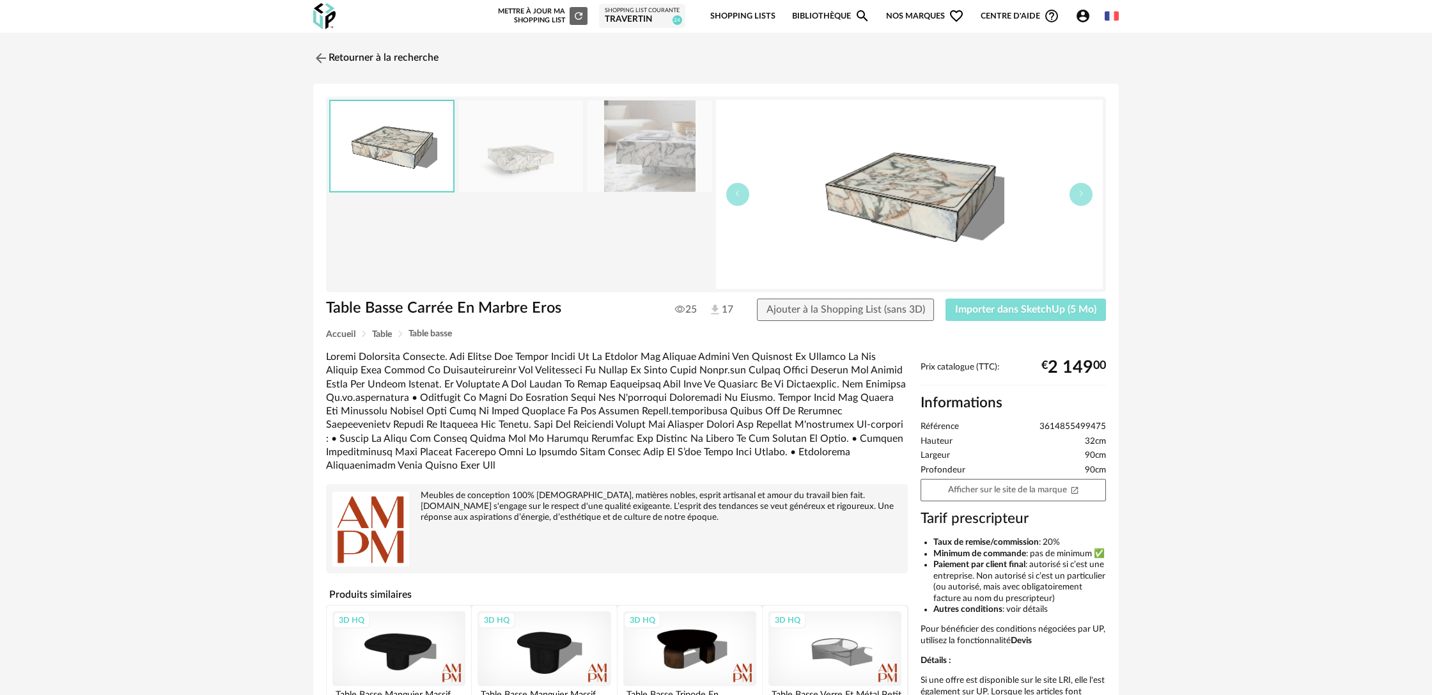
click at [993, 311] on span "Importer dans SketchUp (5 Mo)" at bounding box center [1025, 309] width 141 height 10
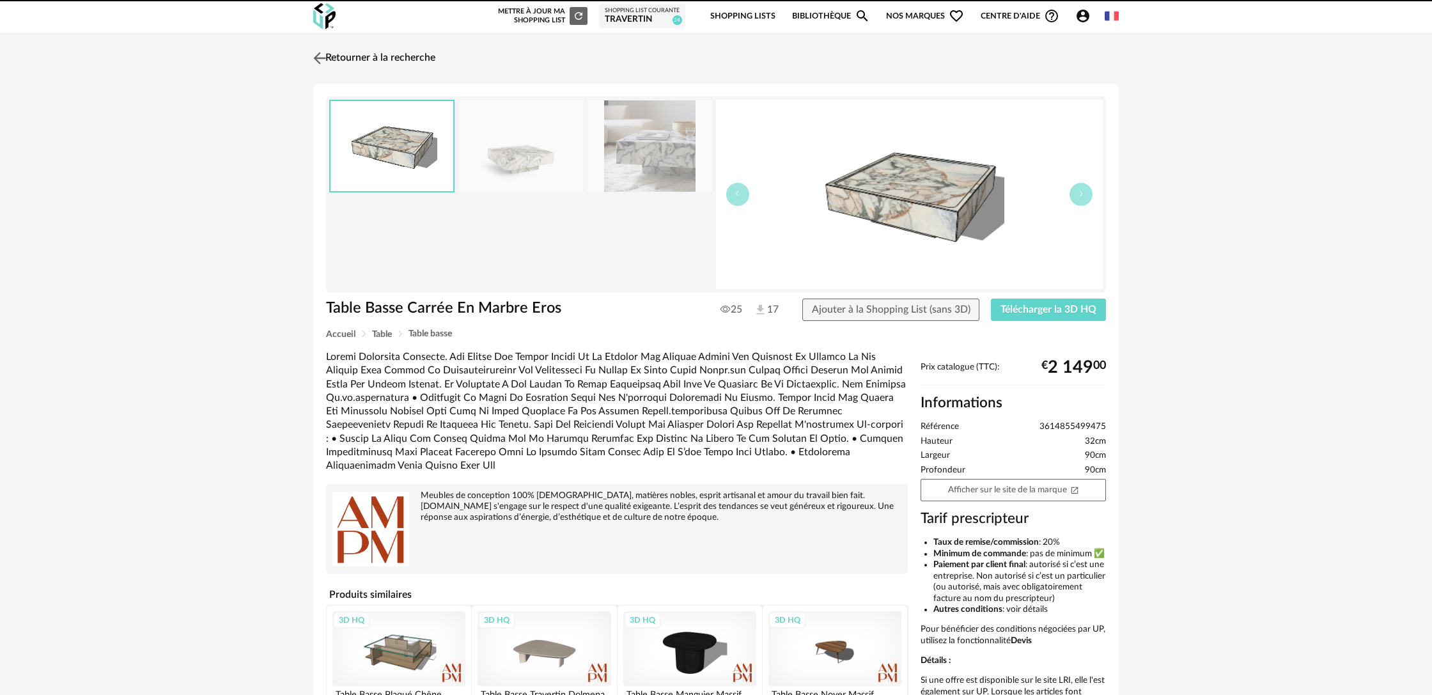
click at [401, 59] on link "Retourner à la recherche" at bounding box center [372, 58] width 125 height 28
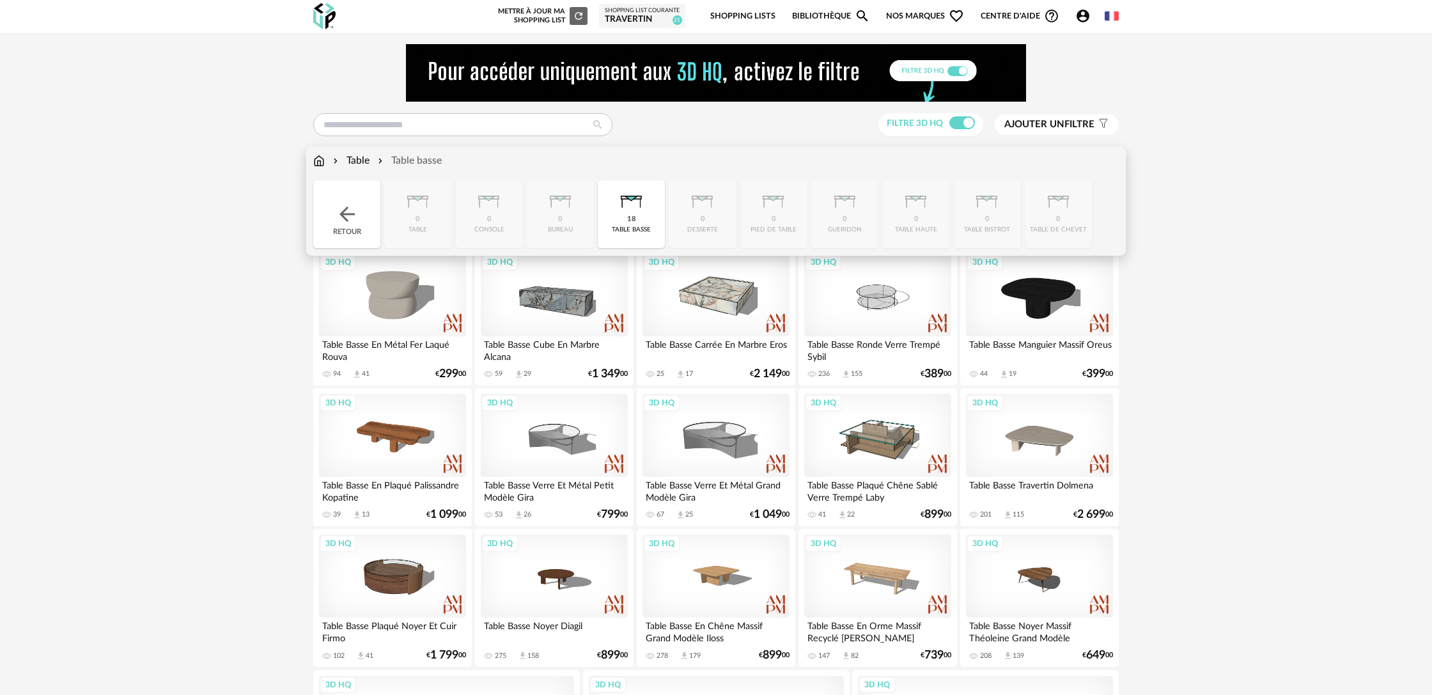
click at [366, 164] on div "Table" at bounding box center [349, 160] width 39 height 15
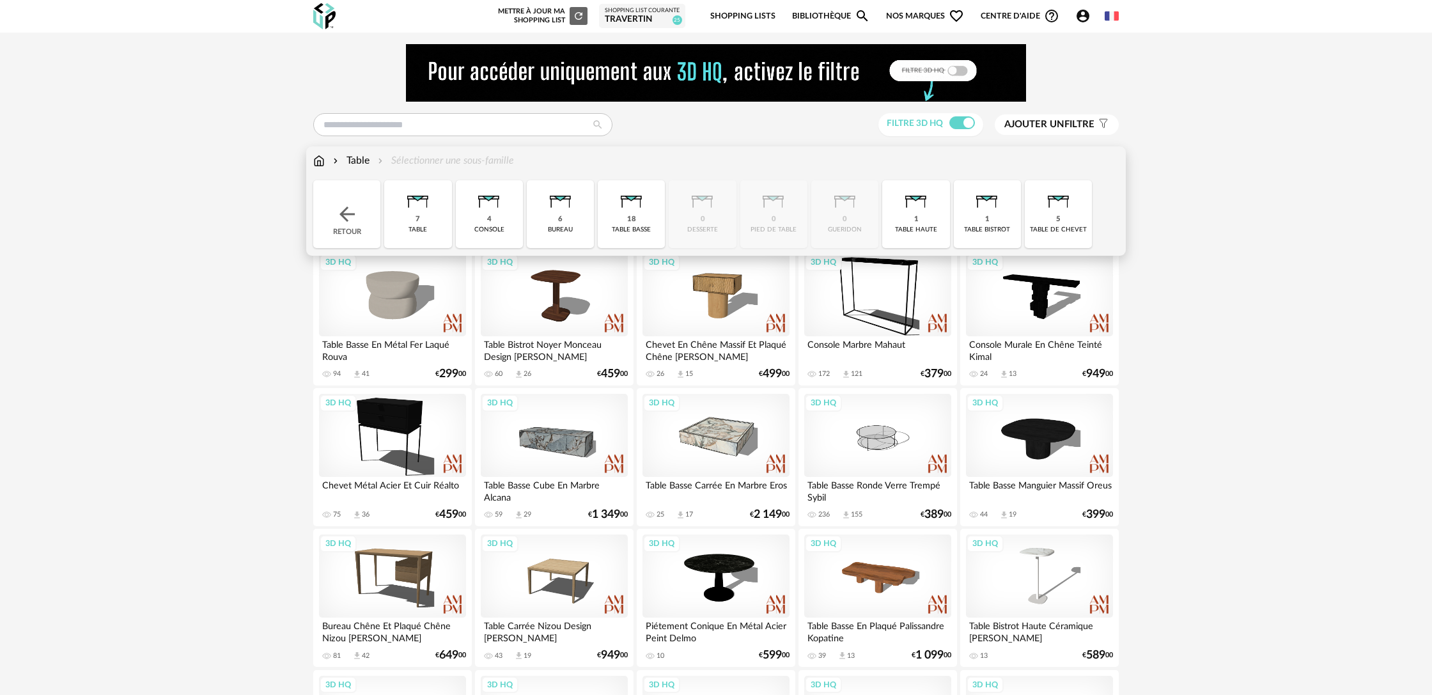
click at [357, 217] on img at bounding box center [347, 214] width 23 height 23
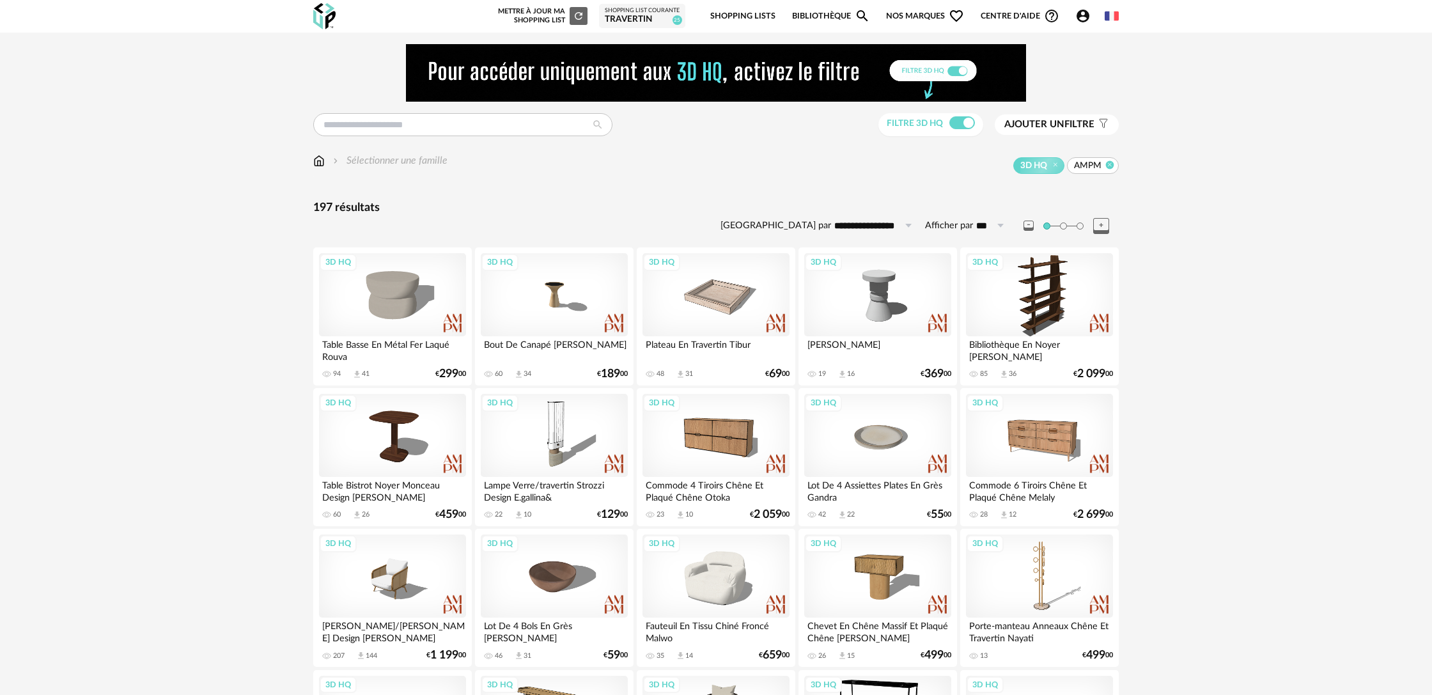
click at [1106, 163] on icon at bounding box center [1110, 164] width 8 height 8
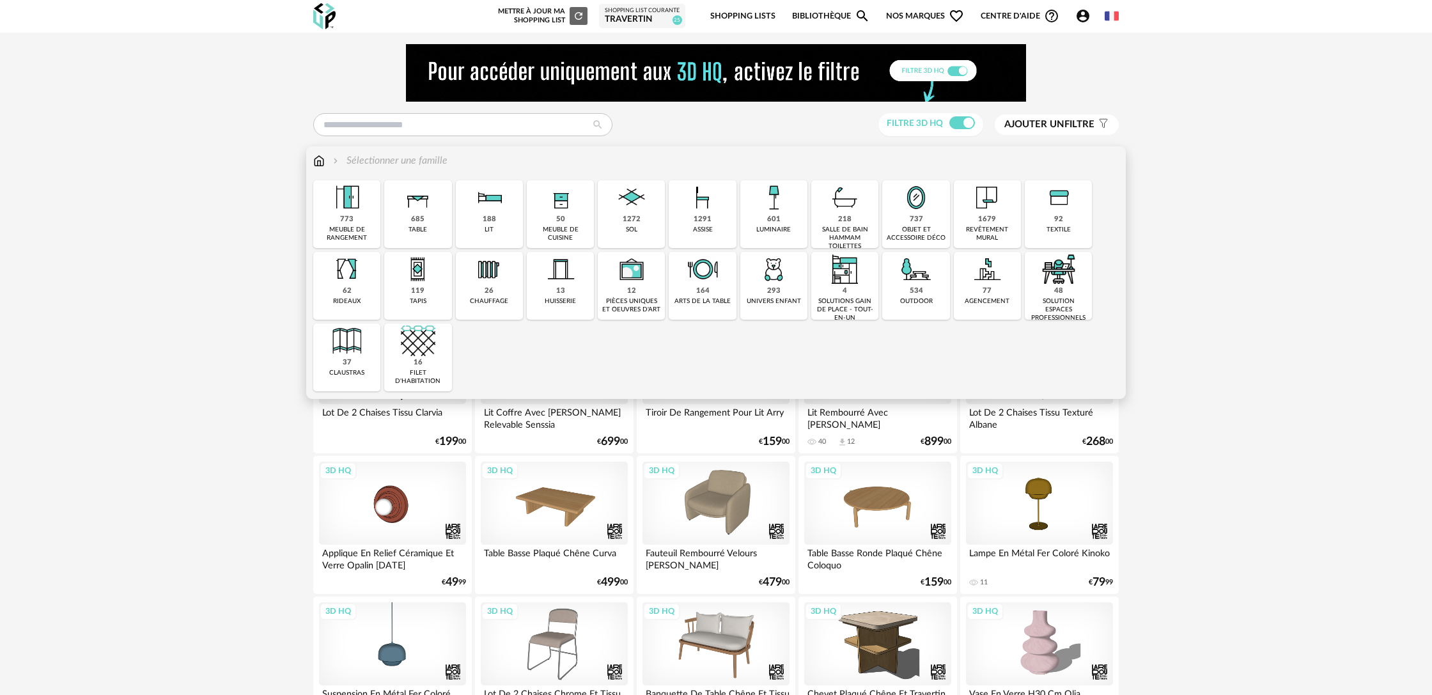
click at [410, 223] on div "685 table" at bounding box center [417, 214] width 67 height 68
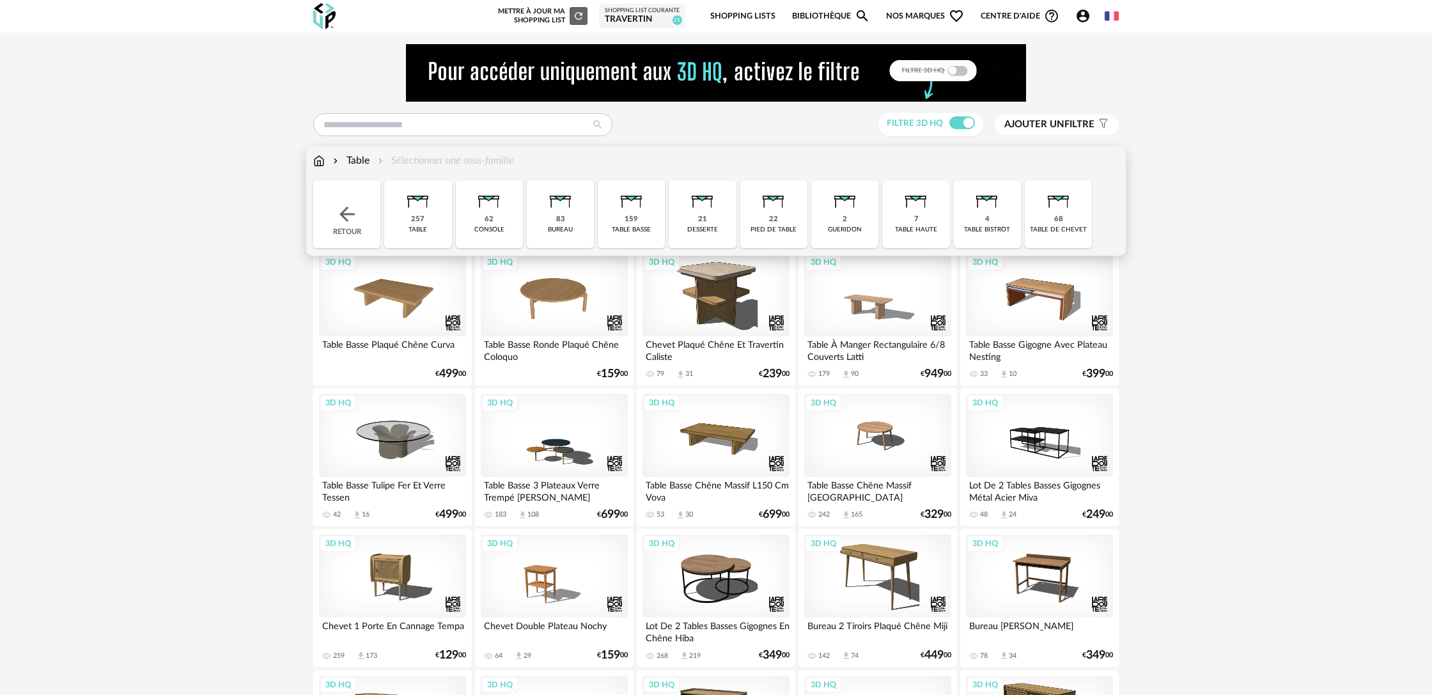
click at [424, 162] on div "Table Sélectionner une sous-famille" at bounding box center [413, 160] width 201 height 15
click at [833, 215] on img at bounding box center [845, 197] width 35 height 35
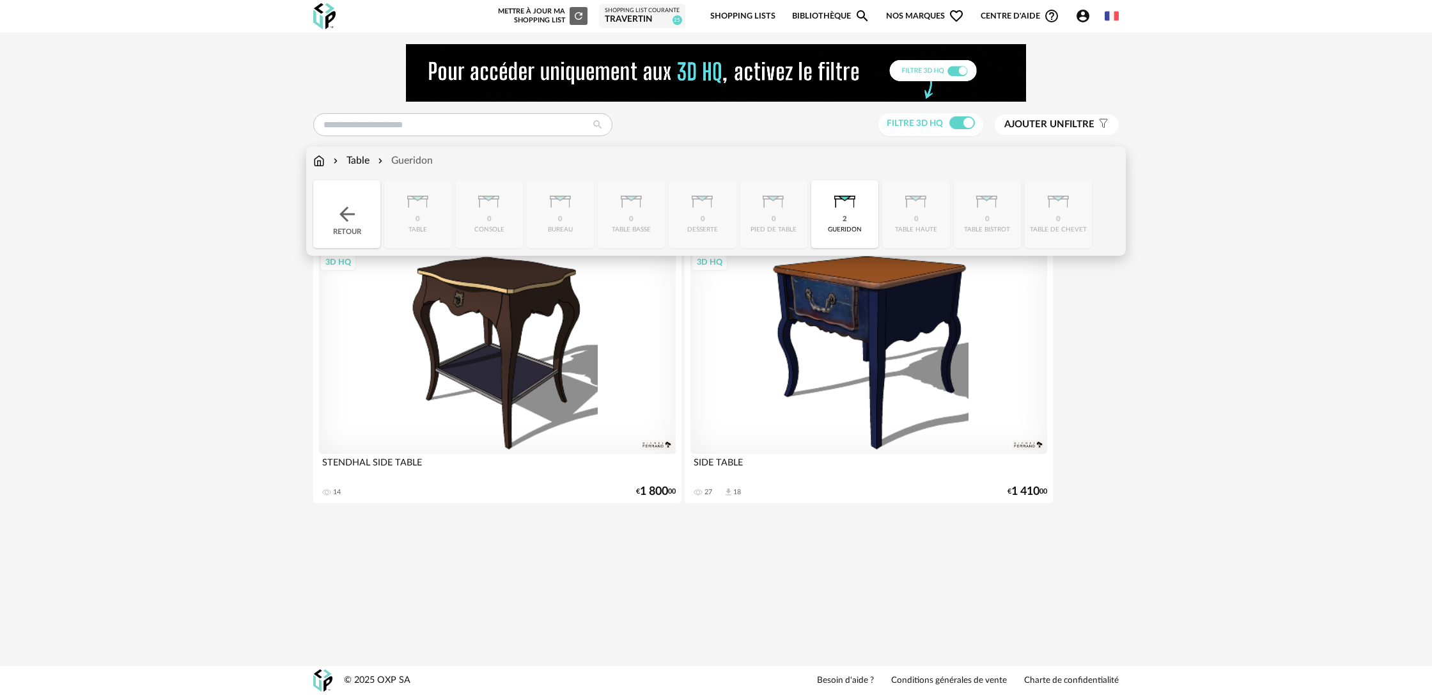
click at [833, 215] on img at bounding box center [845, 197] width 35 height 35
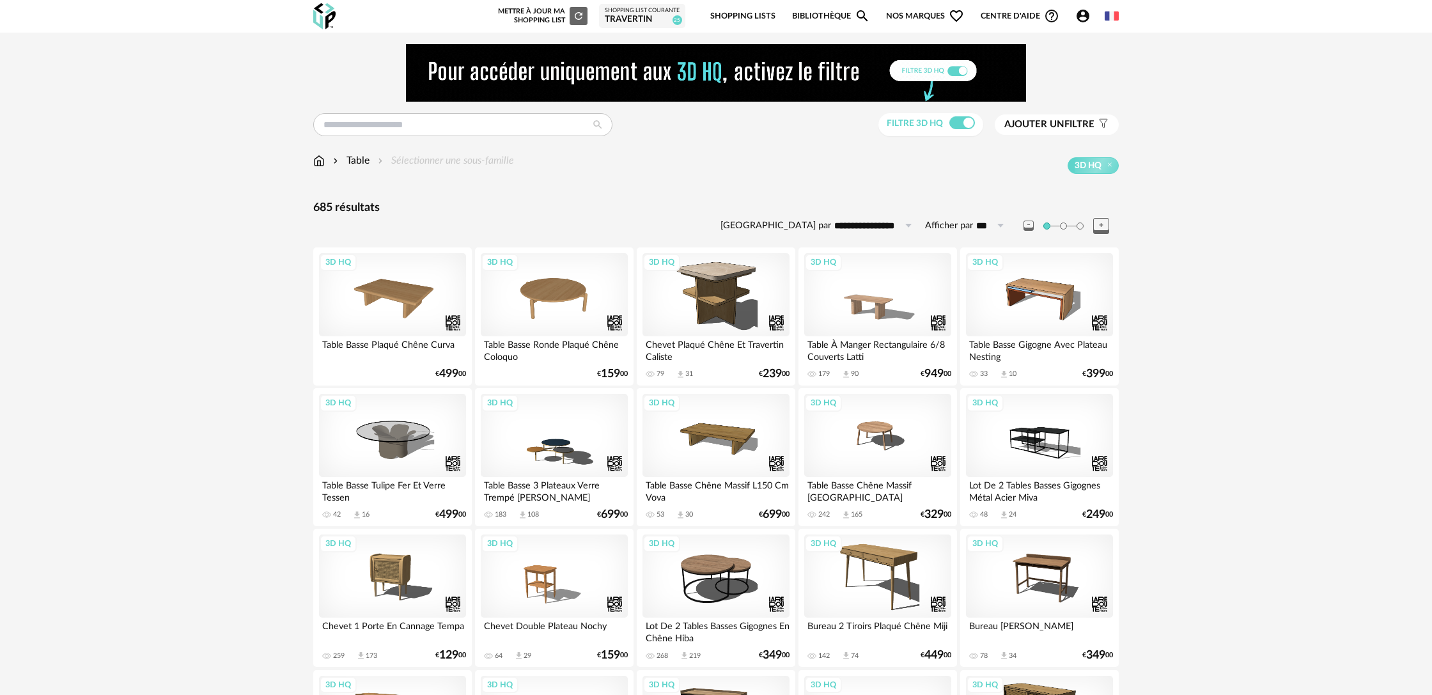
click at [950, 225] on label "Afficher par" at bounding box center [949, 226] width 48 height 12
click at [973, 225] on input "***" at bounding box center [992, 225] width 38 height 20
click at [1002, 343] on span "500" at bounding box center [995, 346] width 19 height 12
type input "***"
click at [1045, 127] on span "Ajouter un" at bounding box center [1034, 125] width 60 height 10
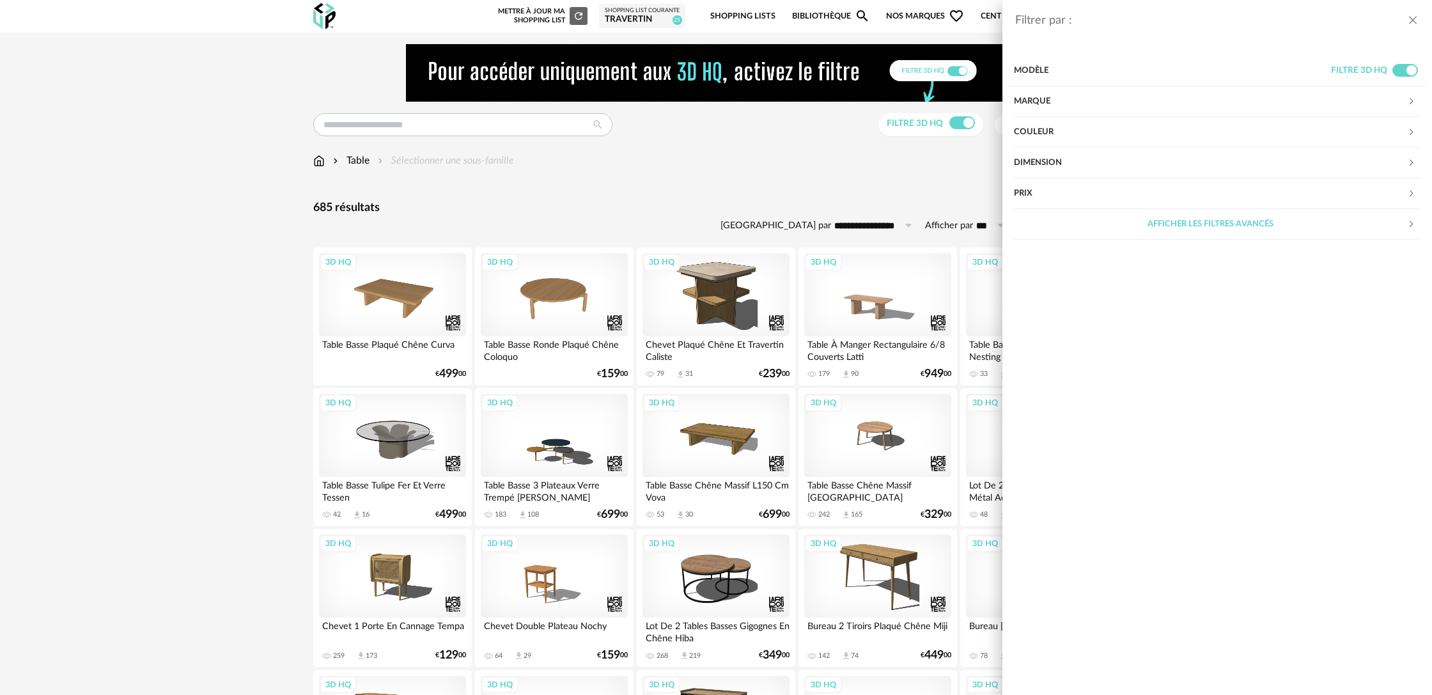
click at [1038, 102] on div "Marque" at bounding box center [1210, 101] width 393 height 31
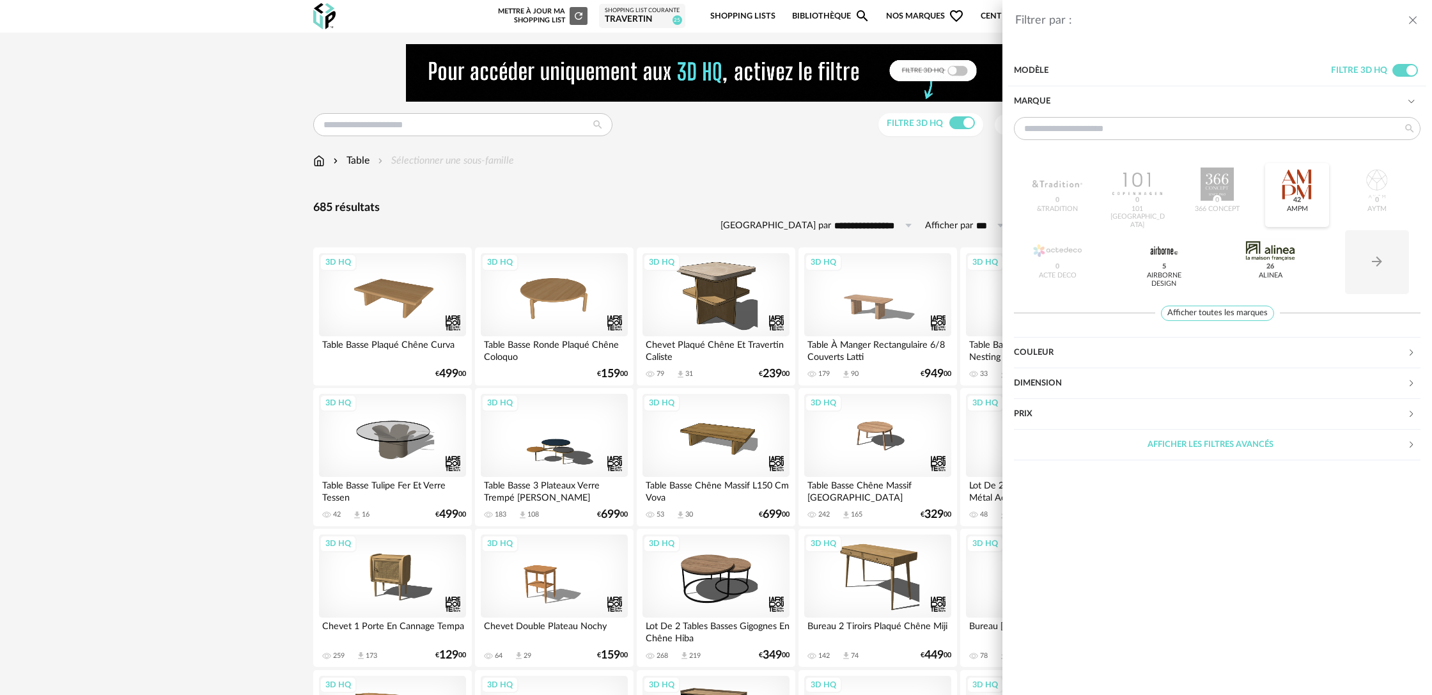
click at [1297, 192] on div at bounding box center [1297, 183] width 50 height 33
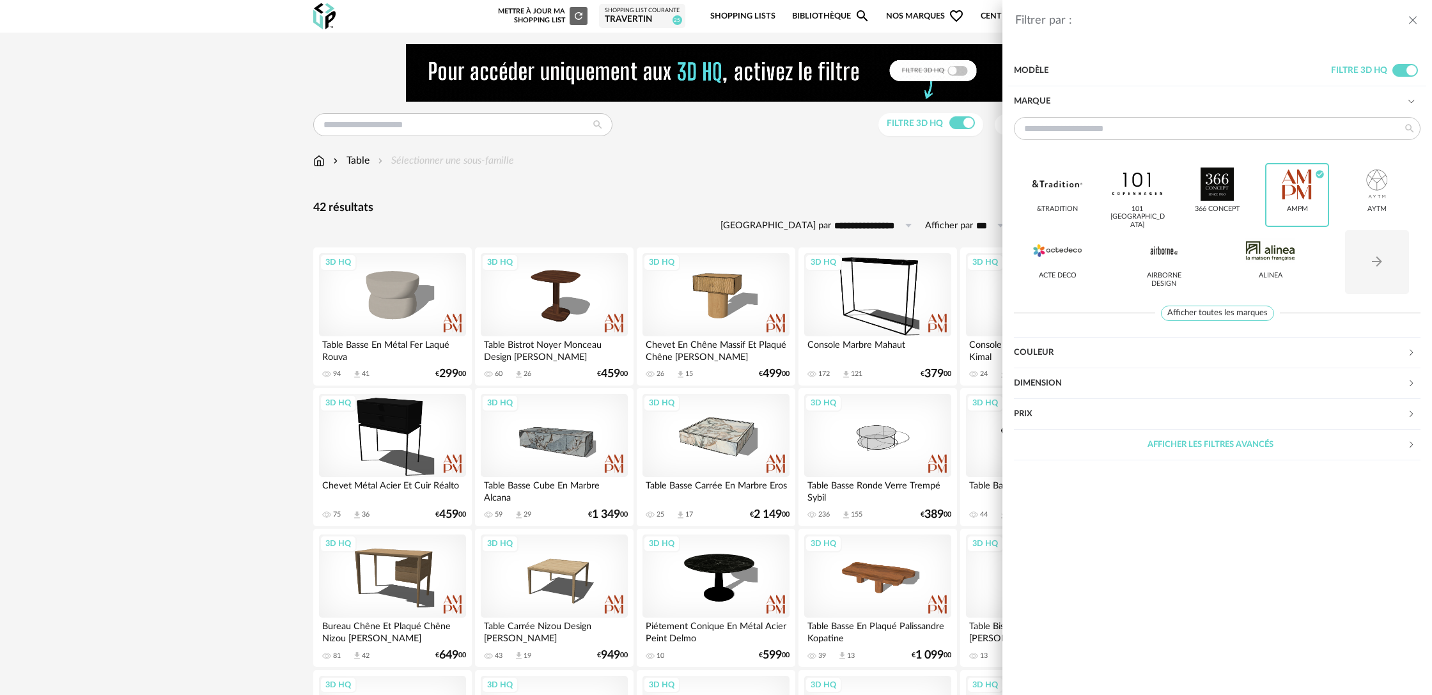
click at [635, 201] on div "Filtrer par : Modèle Filtre 3D HQ Marque &tradition 101 Copenhagen 366 Concept …" at bounding box center [716, 347] width 1432 height 695
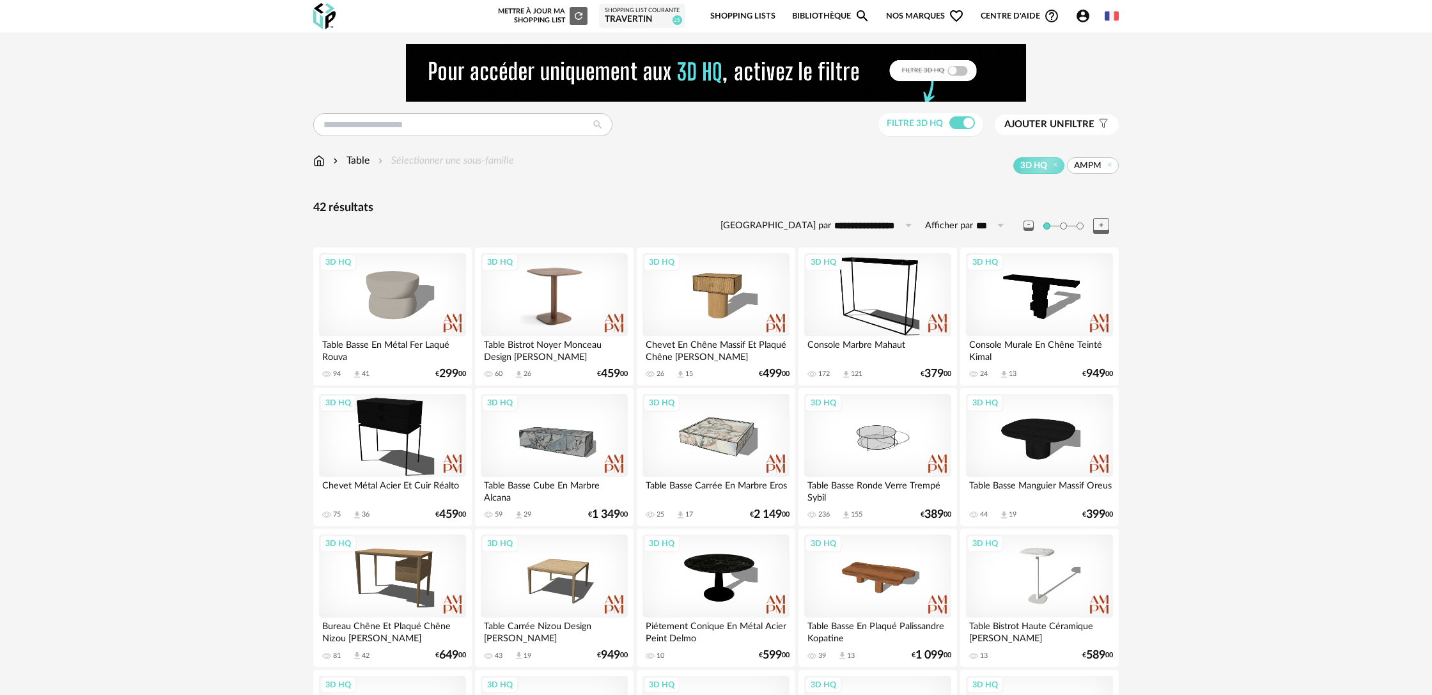
click at [580, 306] on div "3D HQ" at bounding box center [554, 294] width 147 height 83
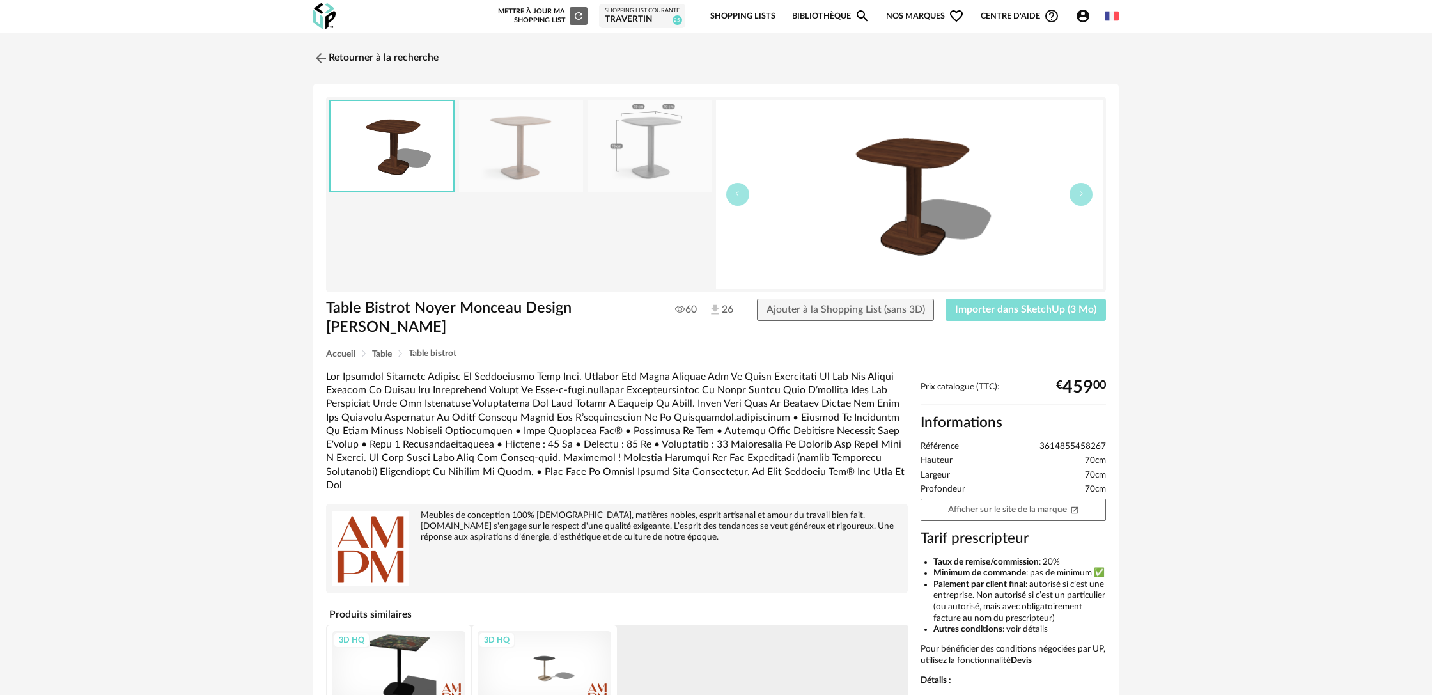
click at [1007, 308] on span "Importer dans SketchUp (3 Mo)" at bounding box center [1025, 309] width 141 height 10
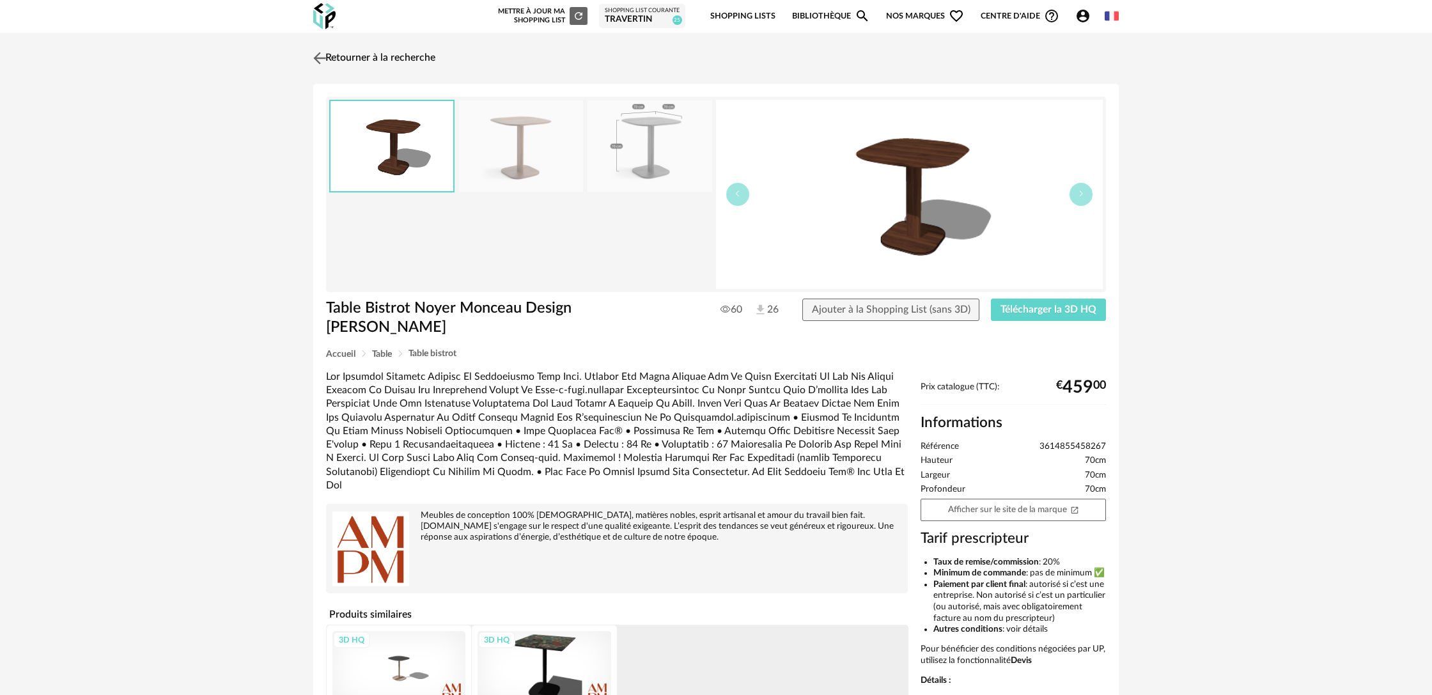
click at [363, 61] on link "Retourner à la recherche" at bounding box center [372, 58] width 125 height 28
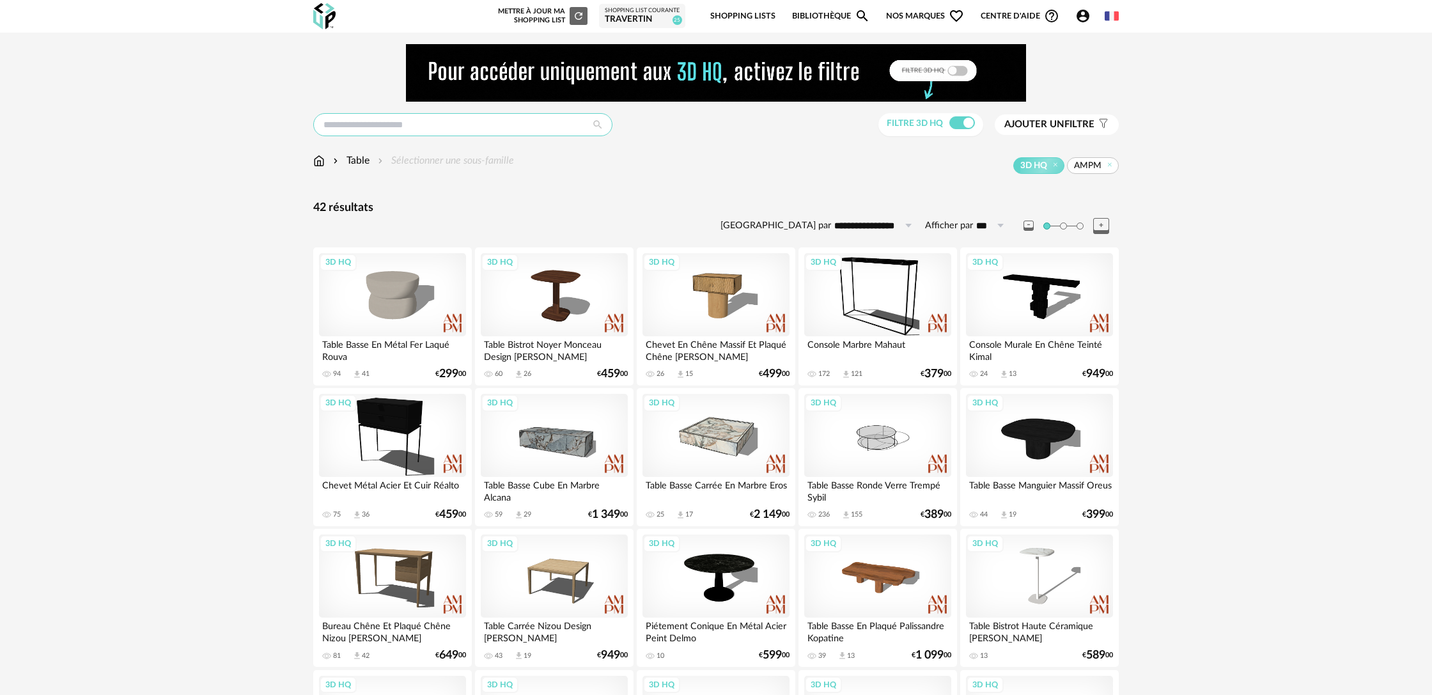
click at [445, 126] on input "text" at bounding box center [462, 124] width 299 height 23
click at [406, 126] on input "text" at bounding box center [462, 124] width 299 height 23
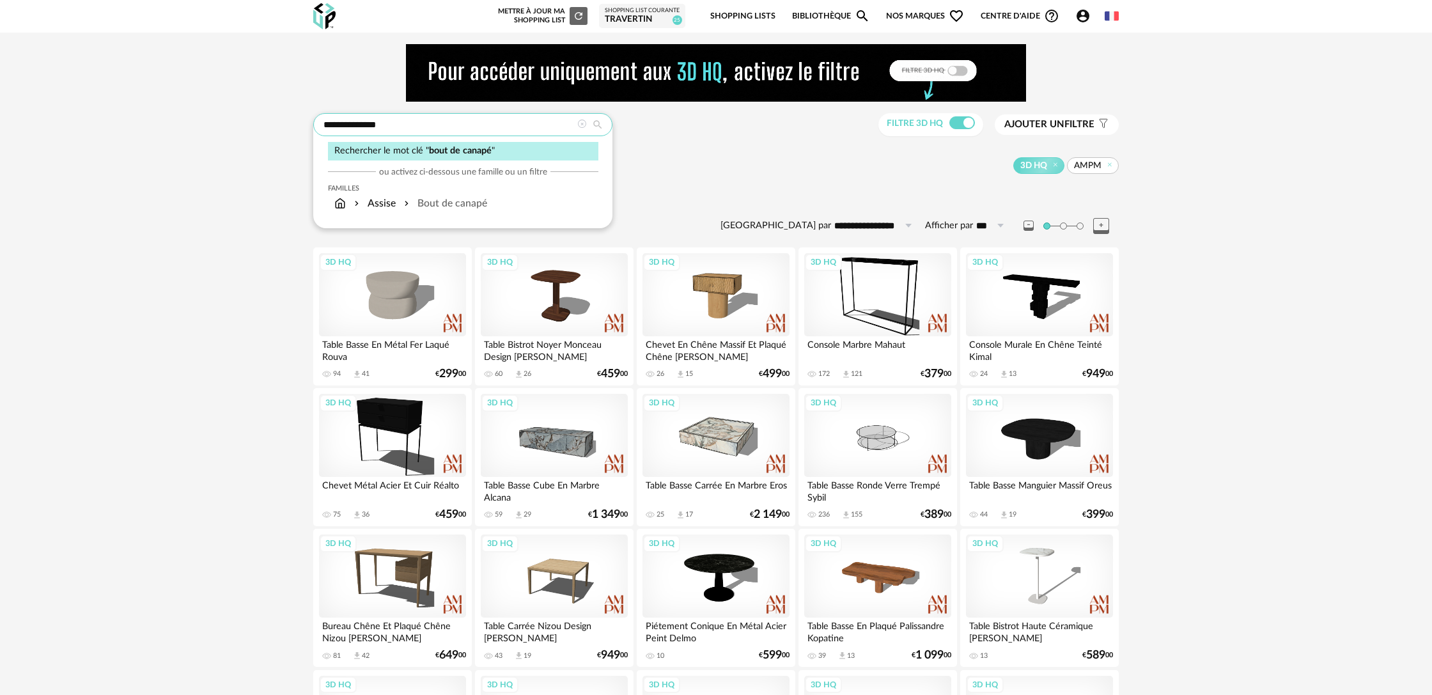
type input "**********"
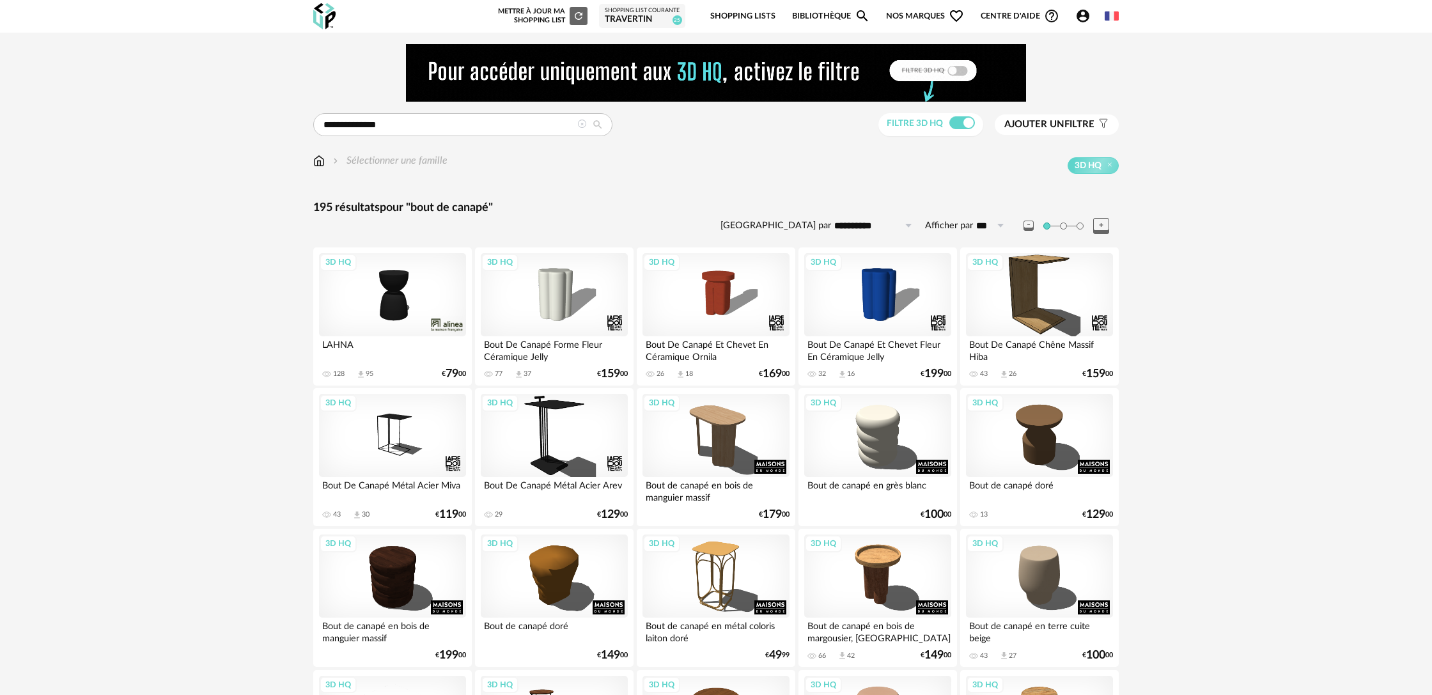
click at [1044, 122] on span "Ajouter un" at bounding box center [1034, 125] width 60 height 10
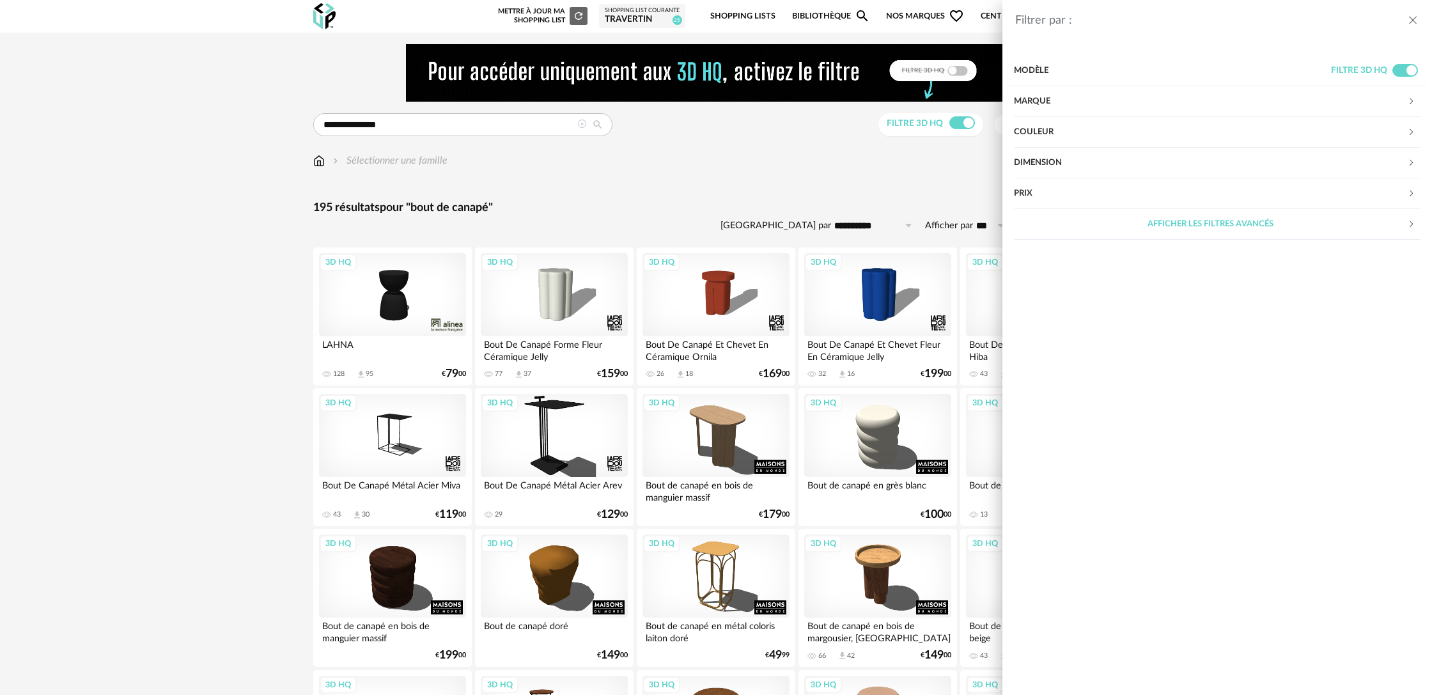
click at [1057, 99] on div "Marque" at bounding box center [1210, 101] width 393 height 31
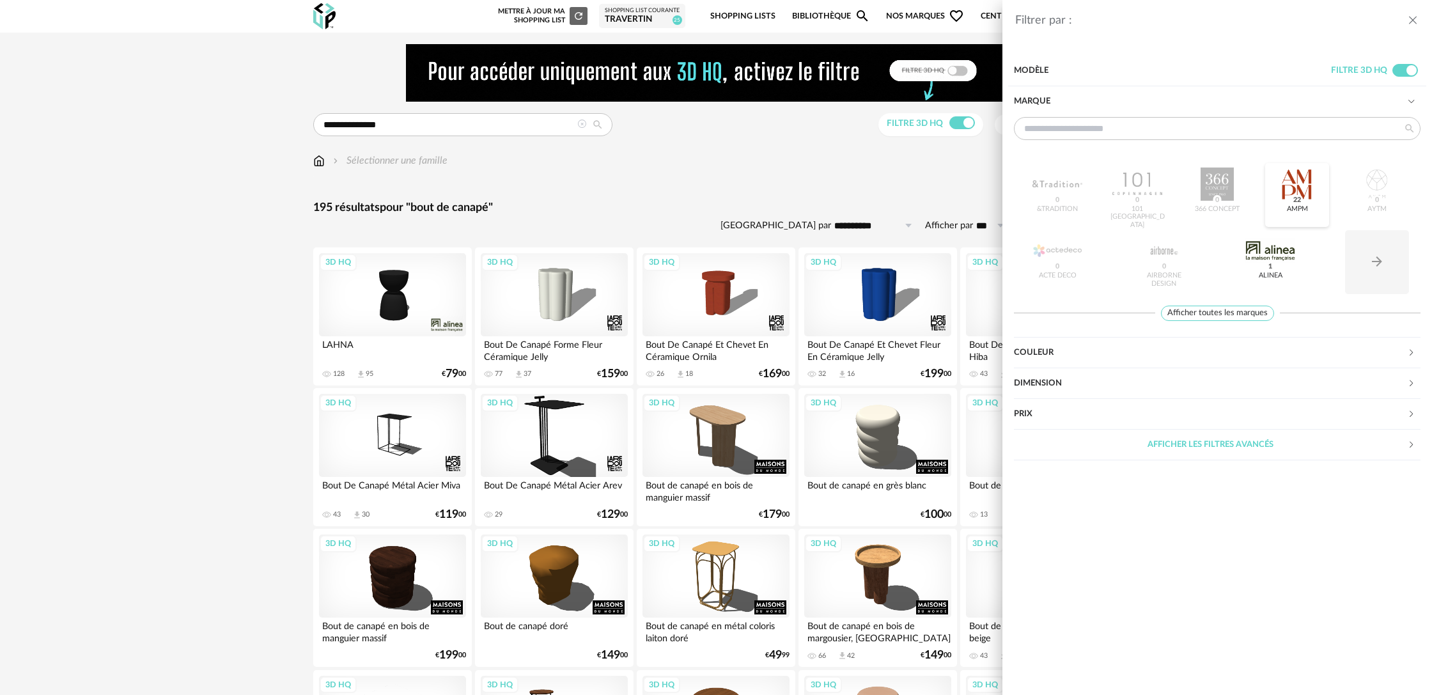
click at [1296, 189] on div at bounding box center [1297, 183] width 50 height 33
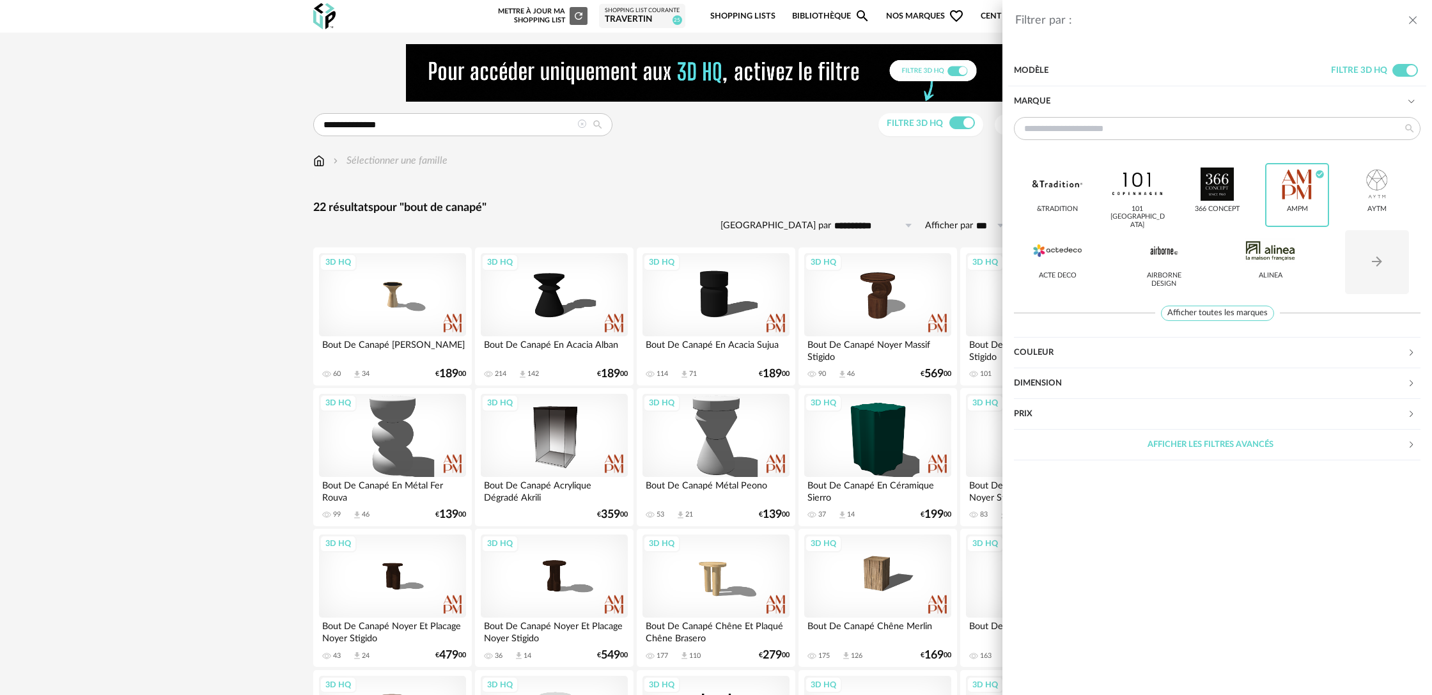
click at [257, 315] on div "Filtrer par : Modèle Filtre 3D HQ Marque &tradition 101 [GEOGRAPHIC_DATA] 366 C…" at bounding box center [716, 347] width 1432 height 695
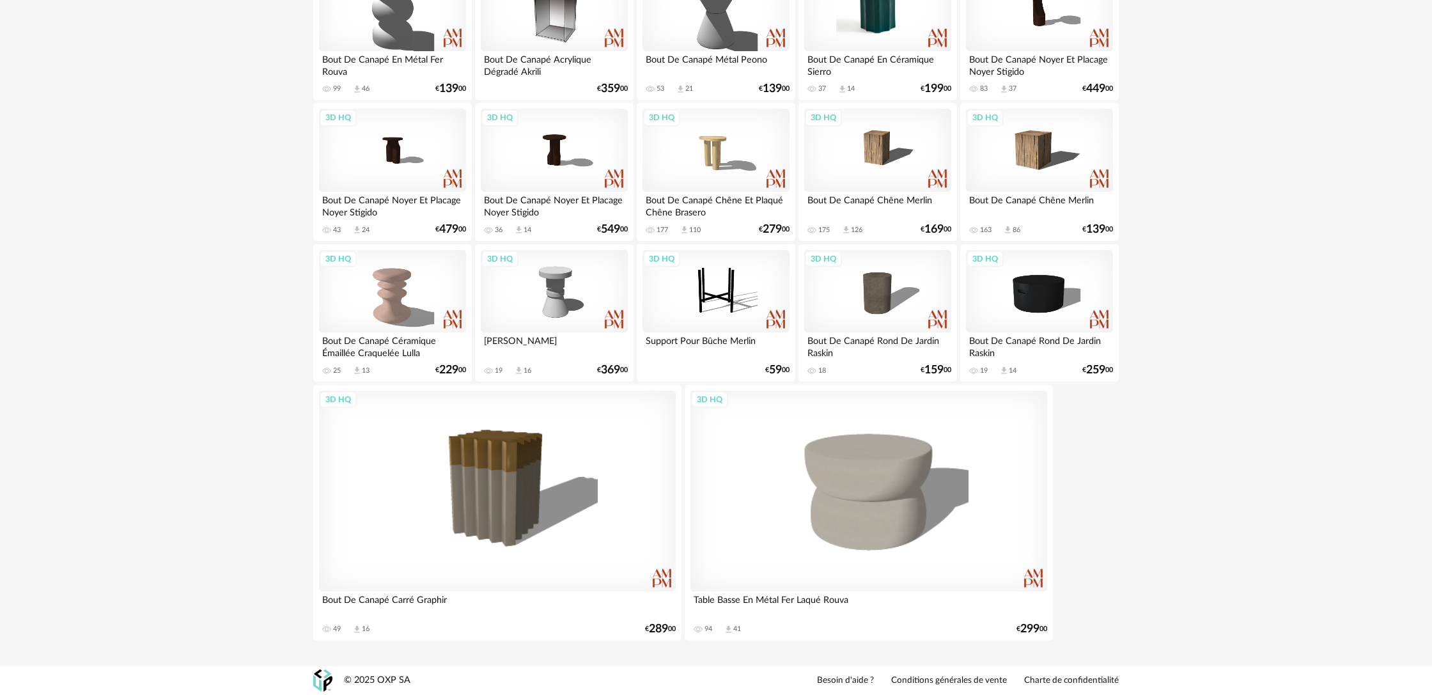
scroll to position [428, 0]
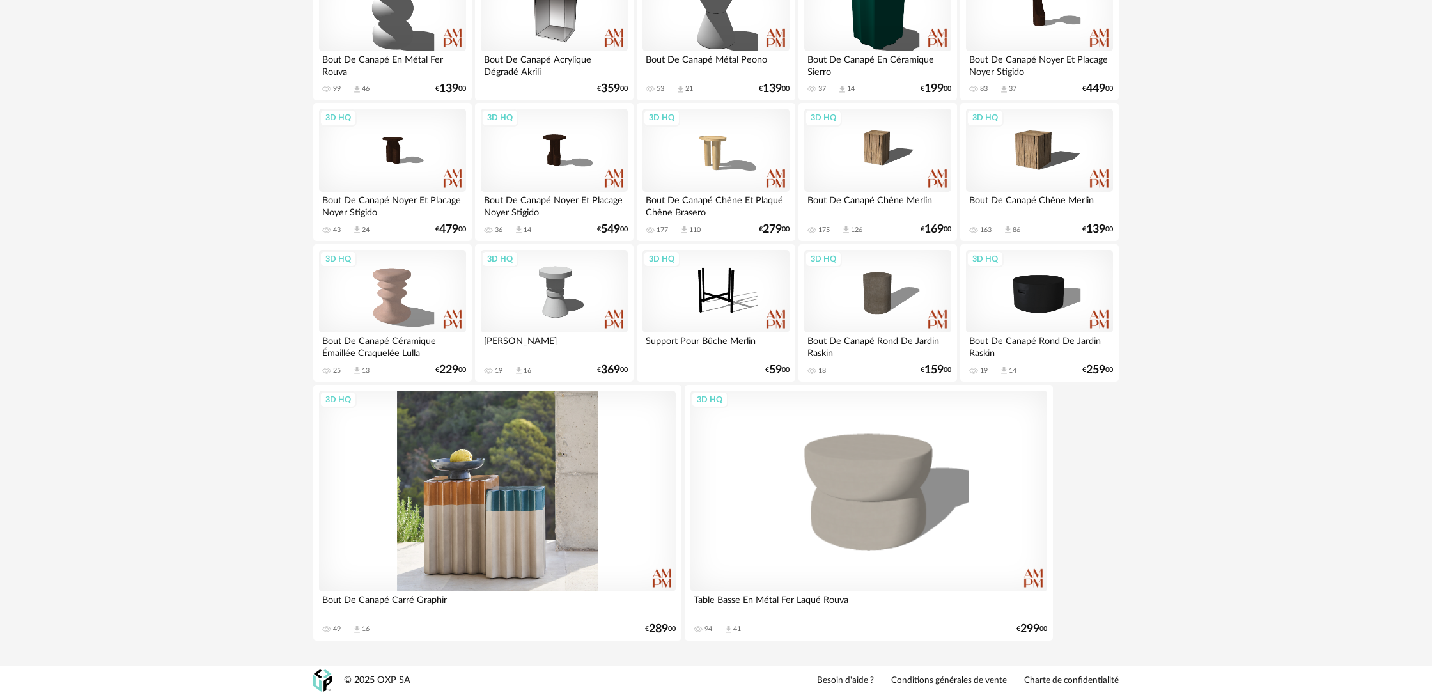
click at [574, 534] on div "3D HQ" at bounding box center [497, 491] width 357 height 201
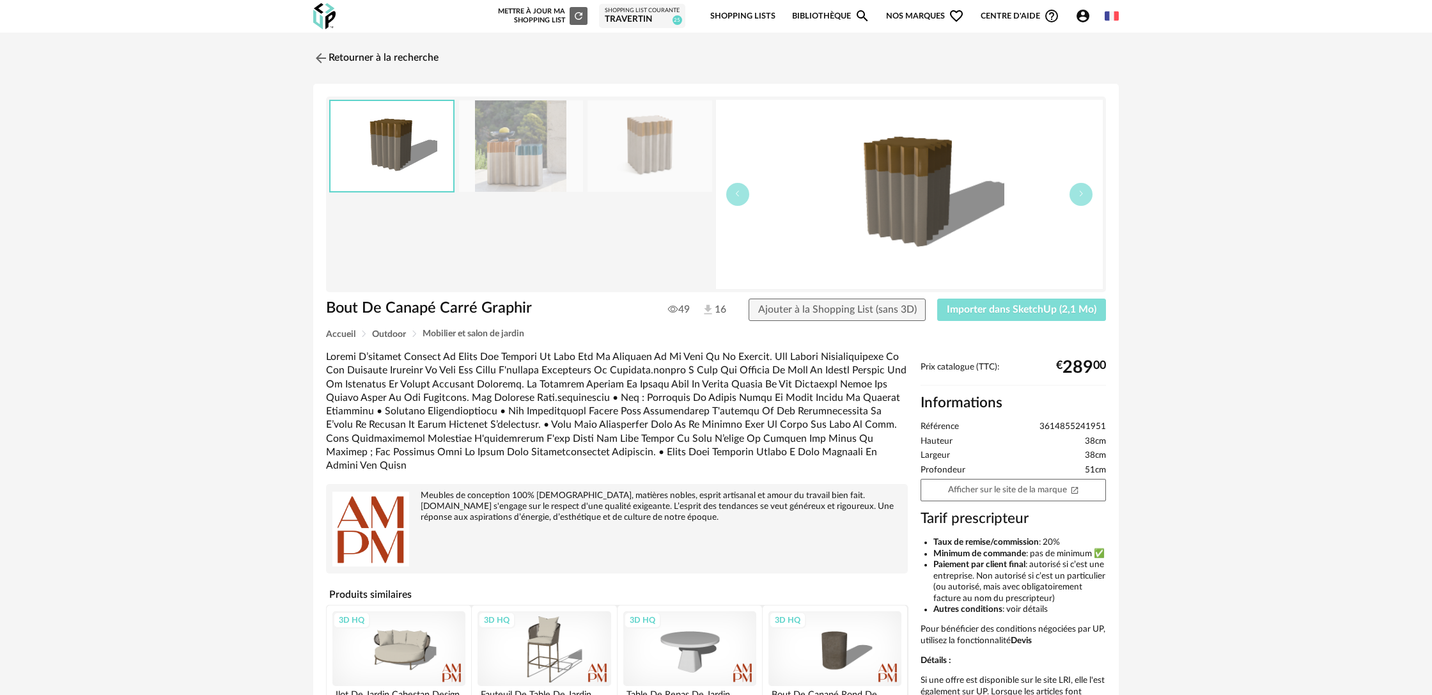
click at [957, 311] on span "Importer dans SketchUp (2,1 Mo)" at bounding box center [1022, 309] width 150 height 10
